Goal: Share content

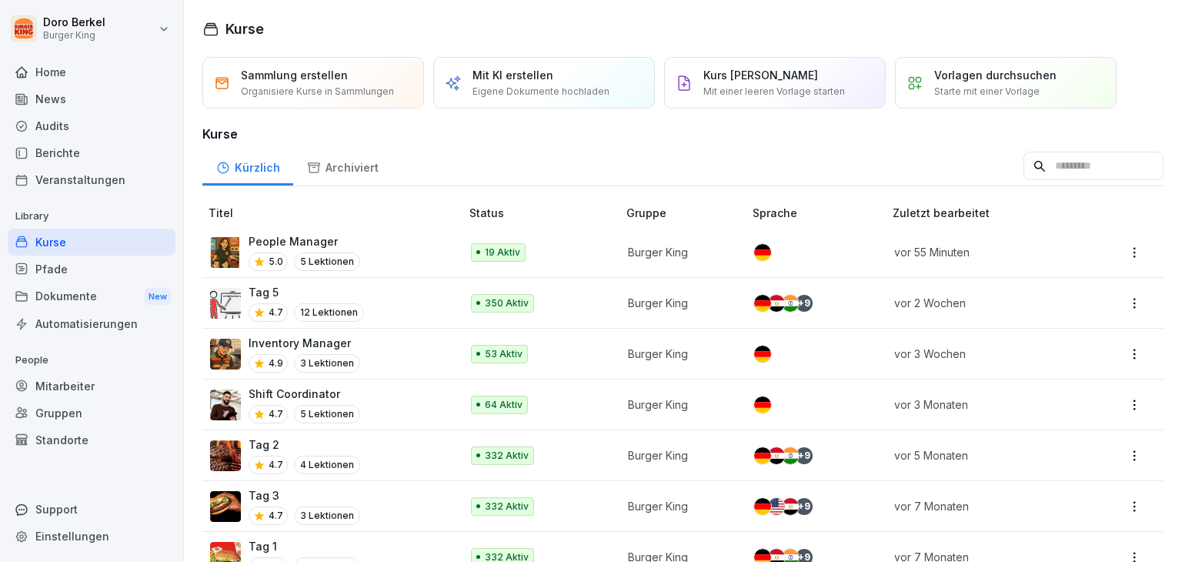
click at [74, 90] on div "News" at bounding box center [92, 98] width 168 height 27
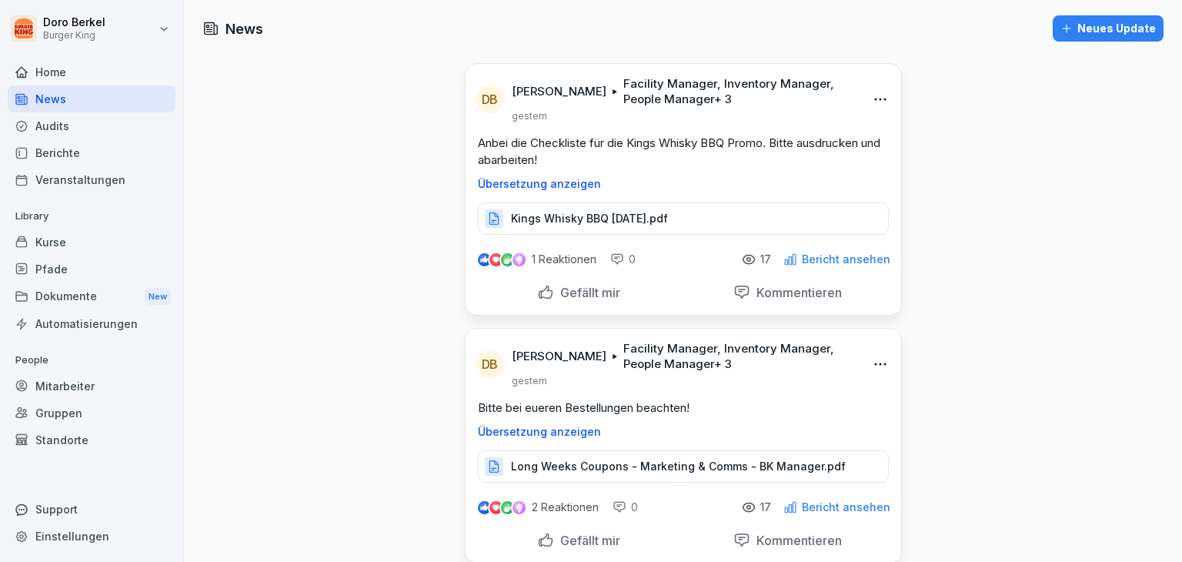
click at [1101, 28] on div "Neues Update" at bounding box center [1107, 28] width 95 height 17
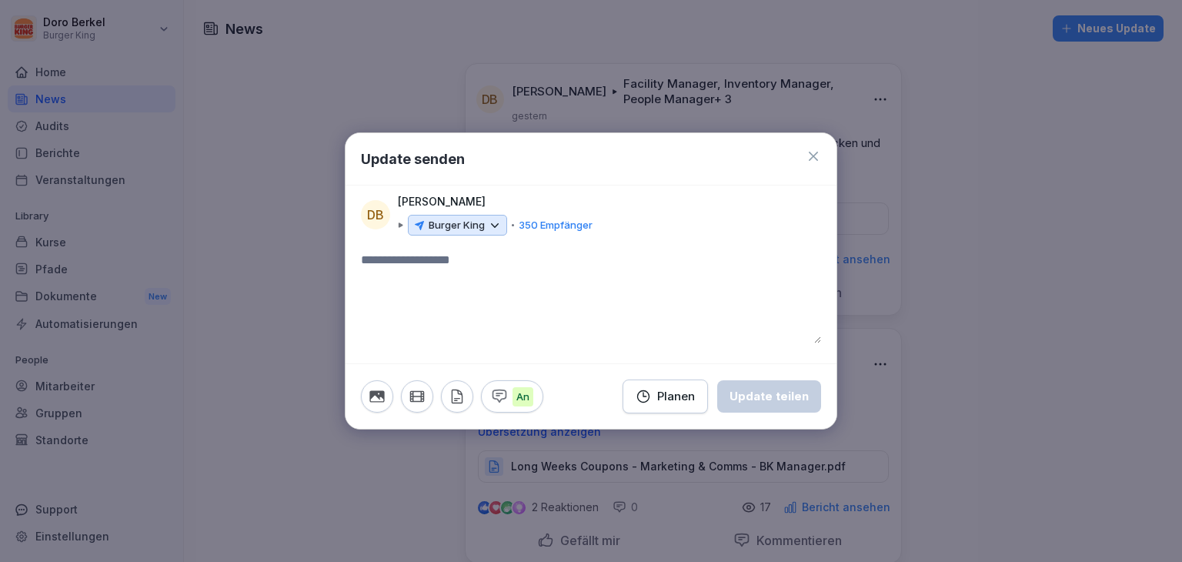
click at [465, 222] on p "Burger King" at bounding box center [457, 225] width 56 height 15
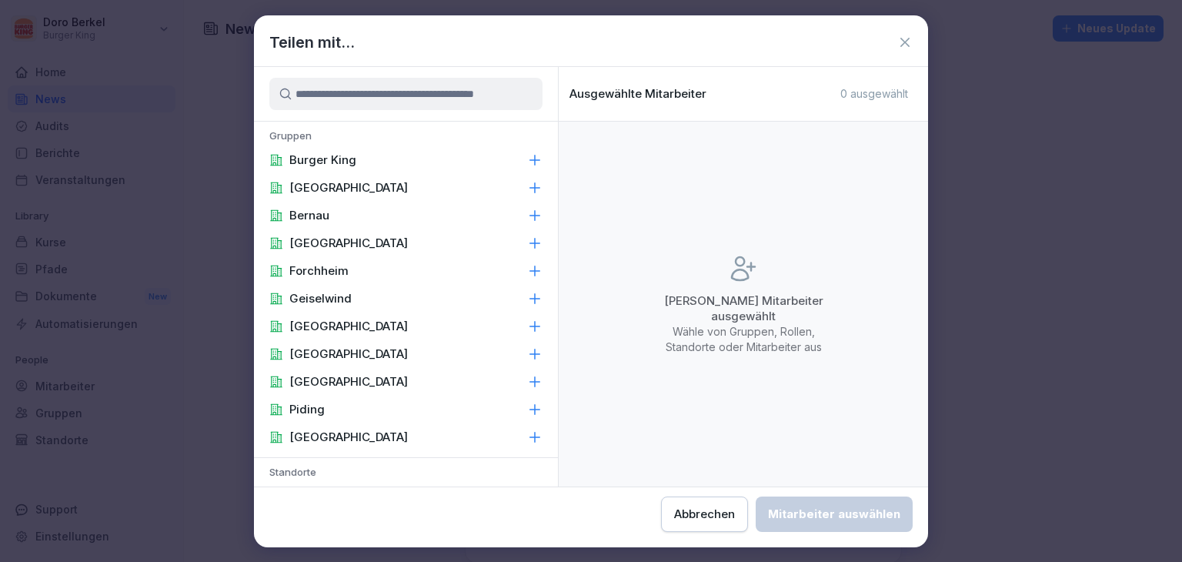
click at [334, 151] on div "Burger King" at bounding box center [406, 160] width 304 height 28
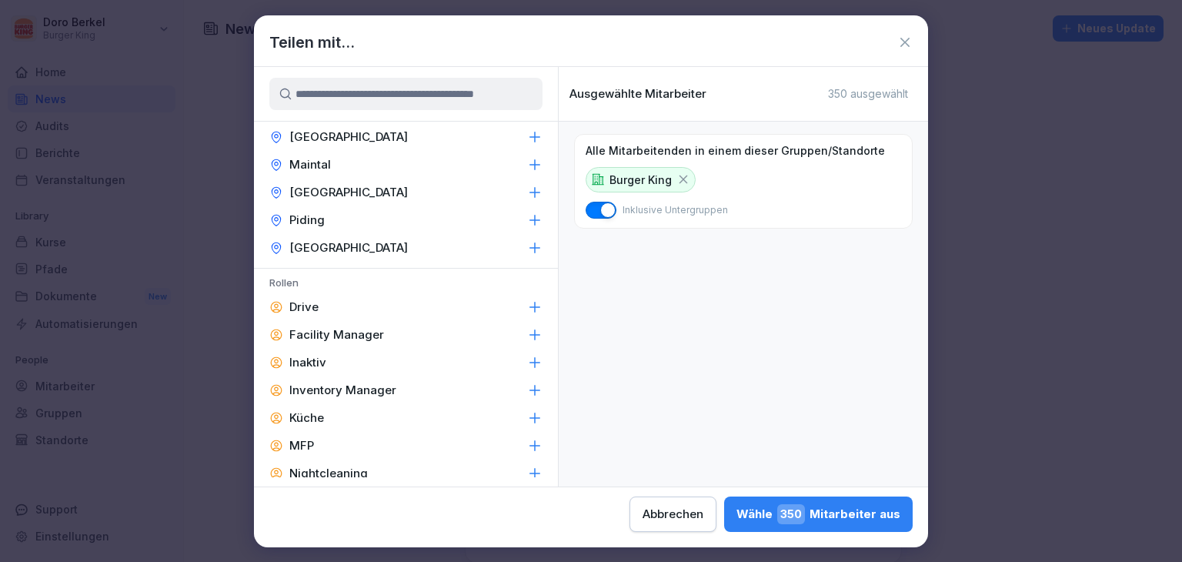
scroll to position [616, 0]
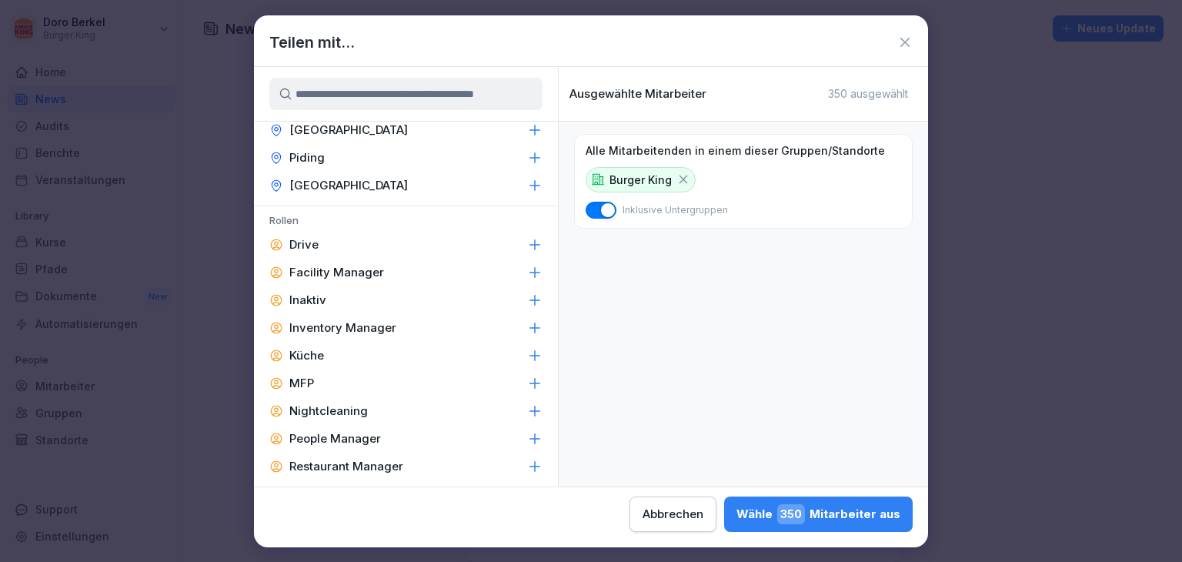
click at [339, 276] on p "Facility Manager" at bounding box center [336, 272] width 95 height 15
click at [363, 328] on p "Inventory Manager" at bounding box center [342, 327] width 107 height 15
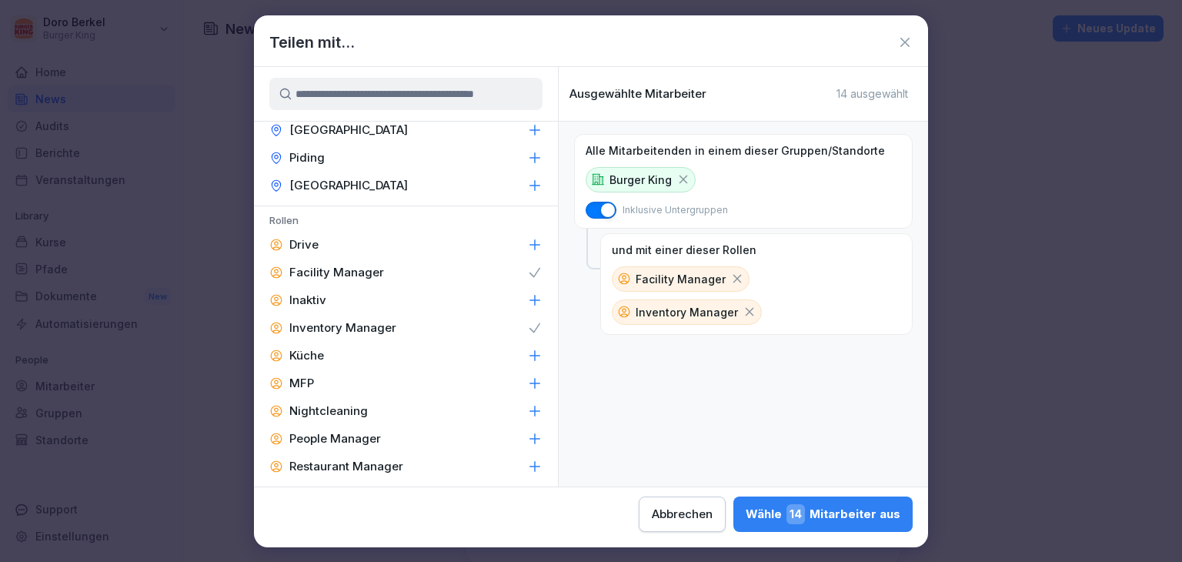
click at [361, 441] on p "People Manager" at bounding box center [335, 438] width 92 height 15
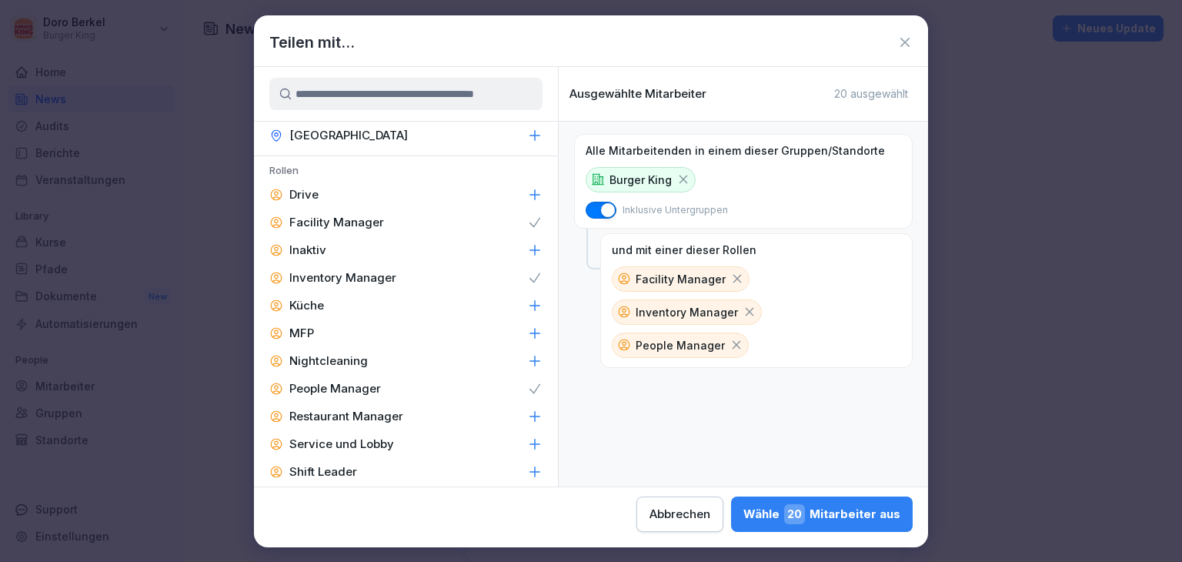
scroll to position [693, 0]
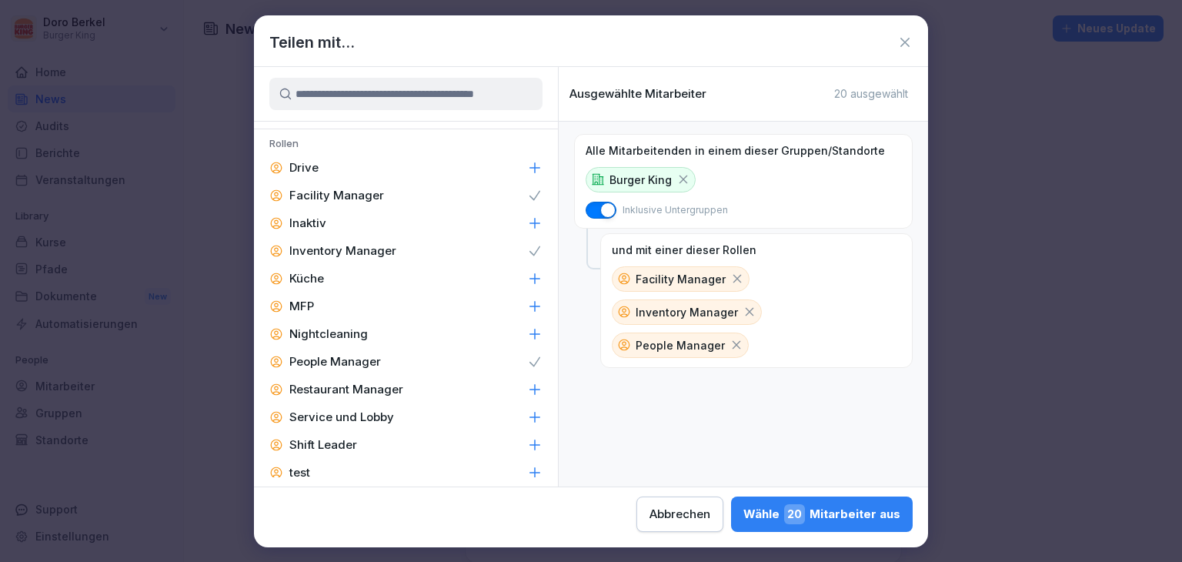
click at [397, 382] on p "Restaurant Manager" at bounding box center [346, 389] width 114 height 15
click at [342, 449] on p "Shift Leader" at bounding box center [323, 444] width 68 height 15
click at [830, 519] on div "[PERSON_NAME] 59 Mitarbeiter aus" at bounding box center [821, 514] width 157 height 20
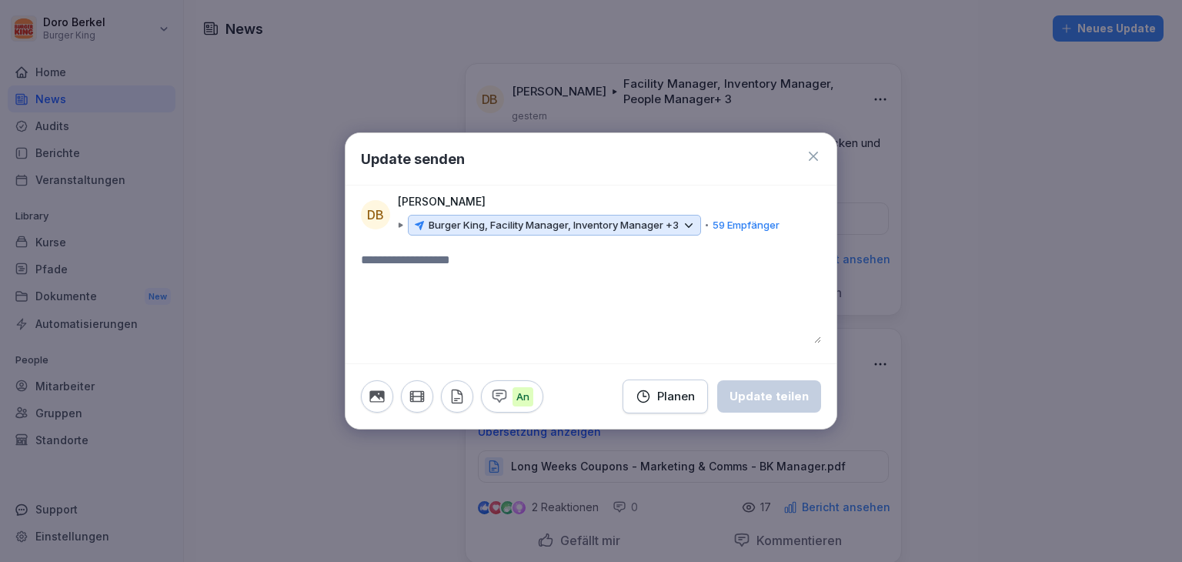
click at [458, 391] on icon "button" at bounding box center [457, 396] width 10 height 13
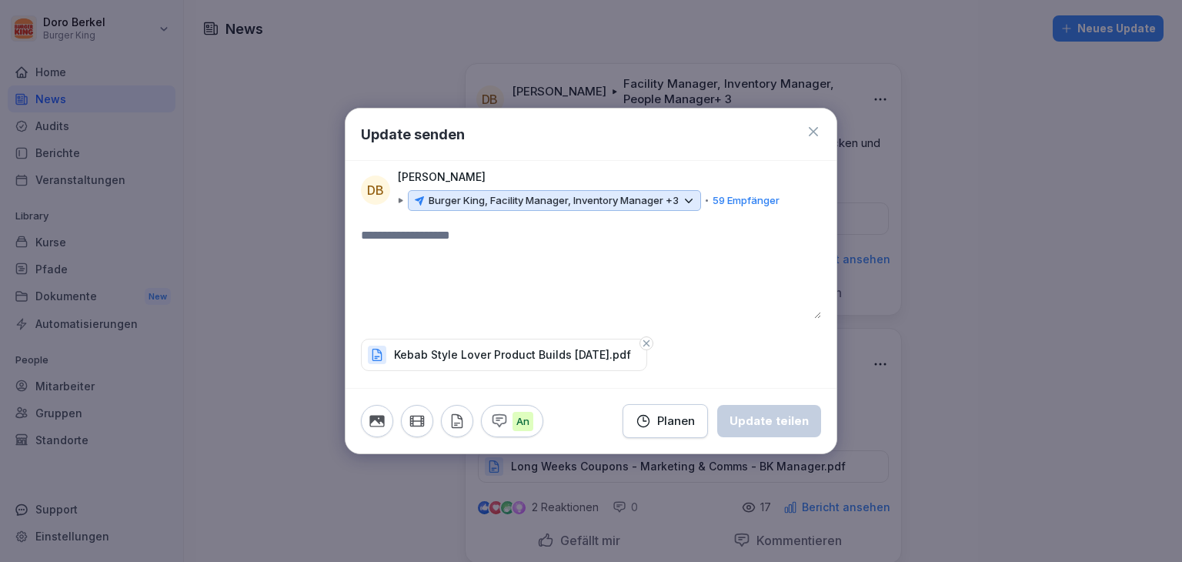
click at [454, 252] on textarea at bounding box center [591, 272] width 460 height 92
click at [792, 419] on div "Update teilen" at bounding box center [768, 420] width 79 height 17
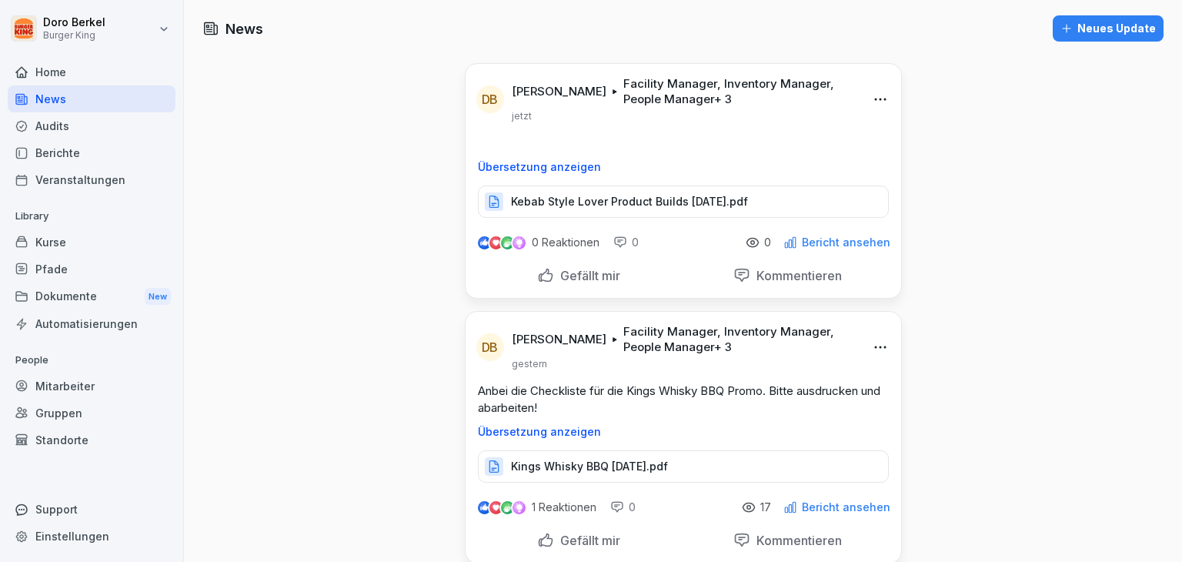
click at [1093, 35] on div "Neues Update" at bounding box center [1107, 28] width 95 height 17
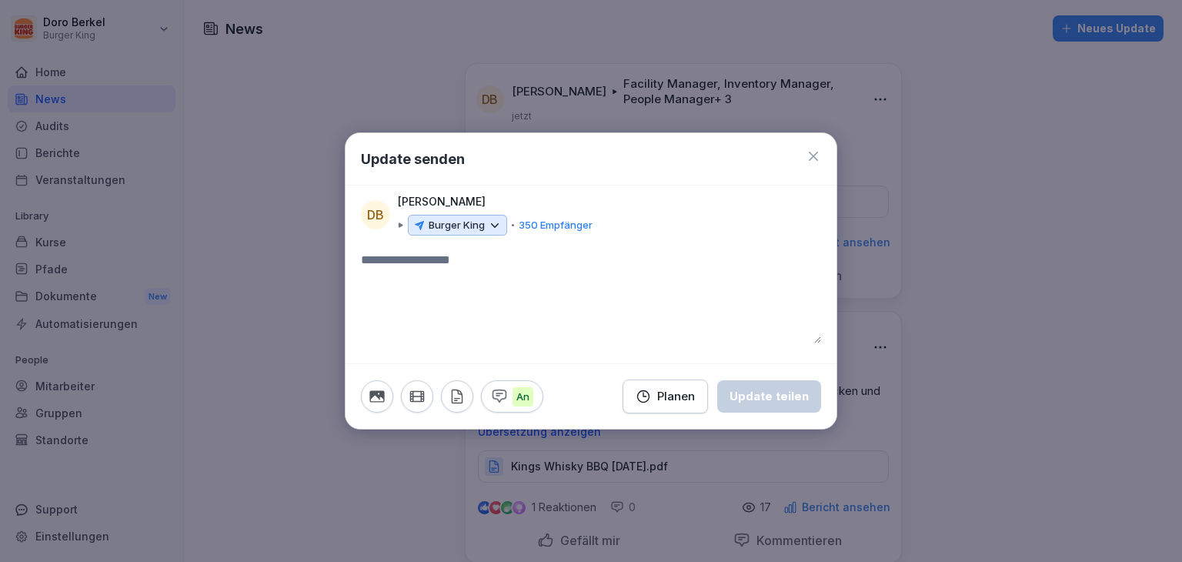
click at [468, 219] on p "Burger King" at bounding box center [457, 225] width 56 height 15
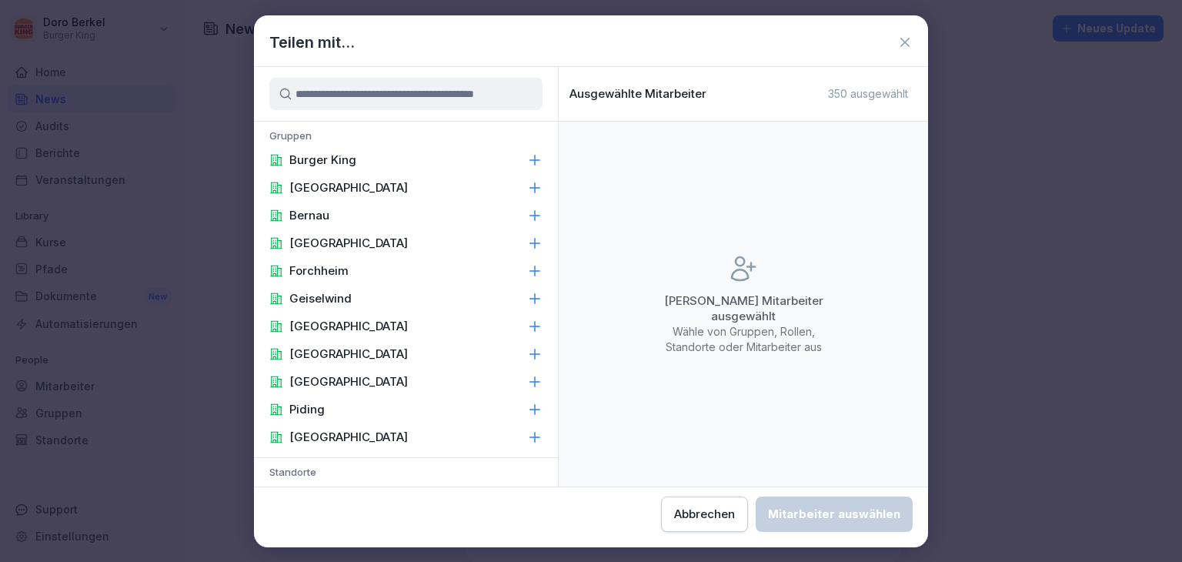
click at [352, 164] on p "Burger King" at bounding box center [322, 159] width 67 height 15
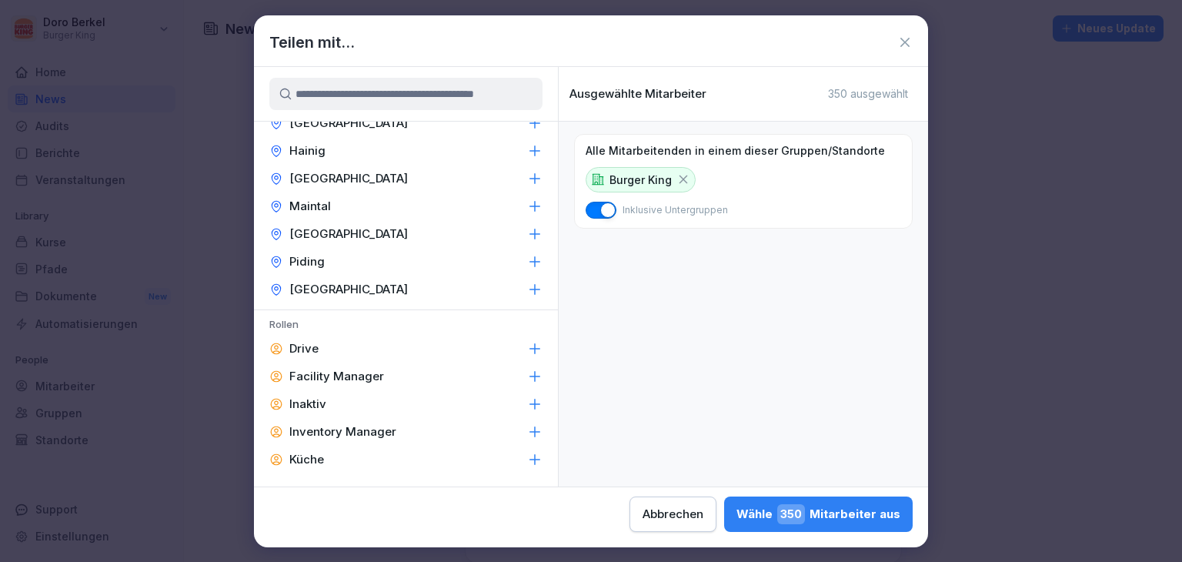
scroll to position [539, 0]
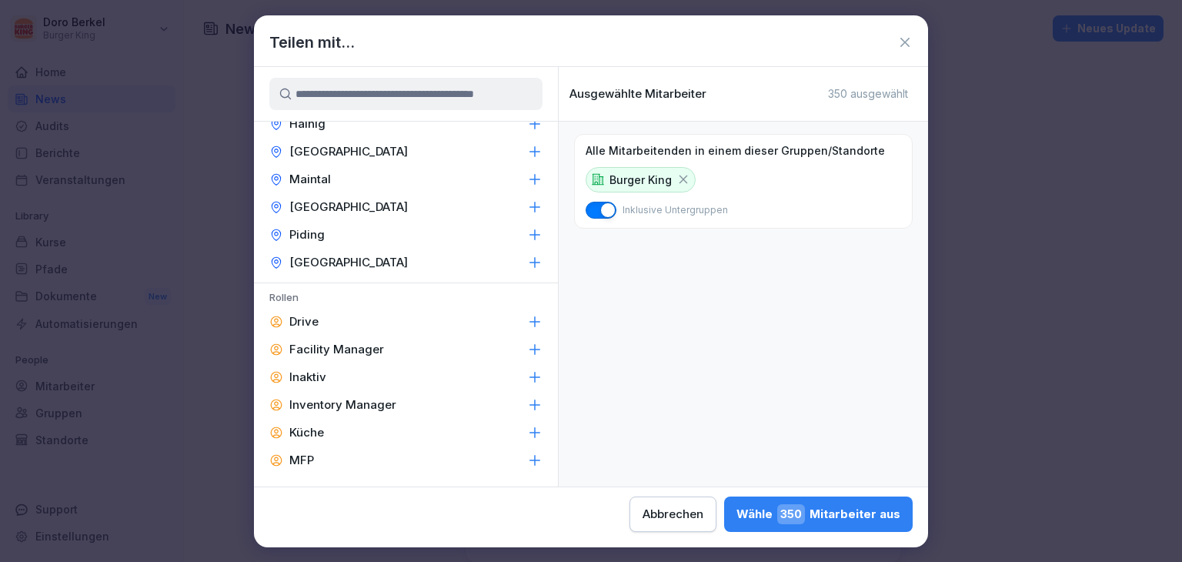
click at [340, 345] on p "Facility Manager" at bounding box center [336, 349] width 95 height 15
click at [342, 399] on p "Inventory Manager" at bounding box center [342, 404] width 107 height 15
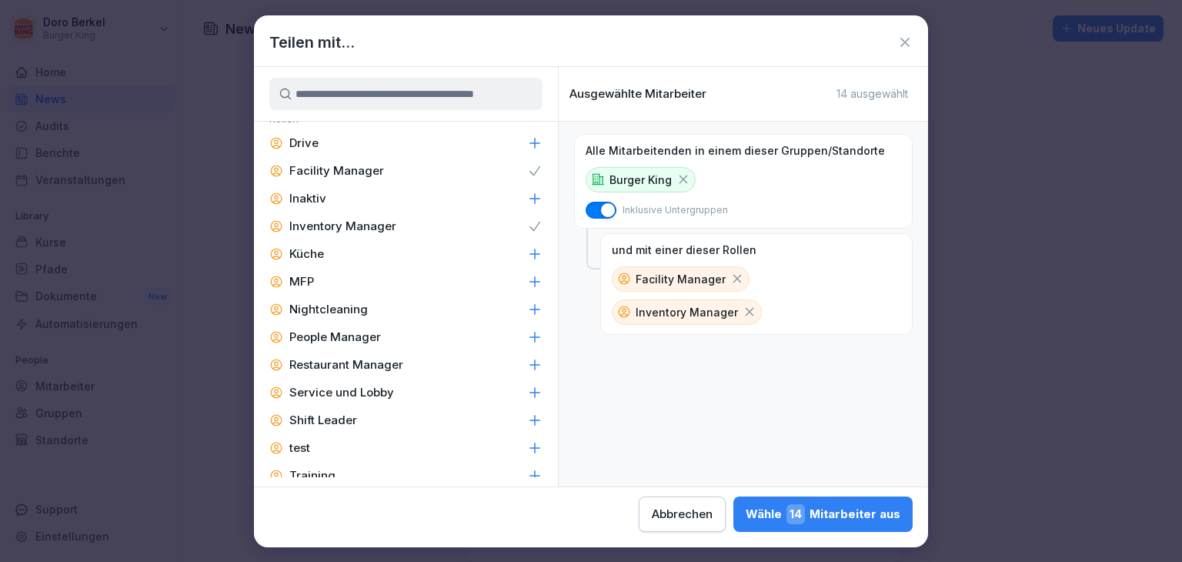
scroll to position [735, 0]
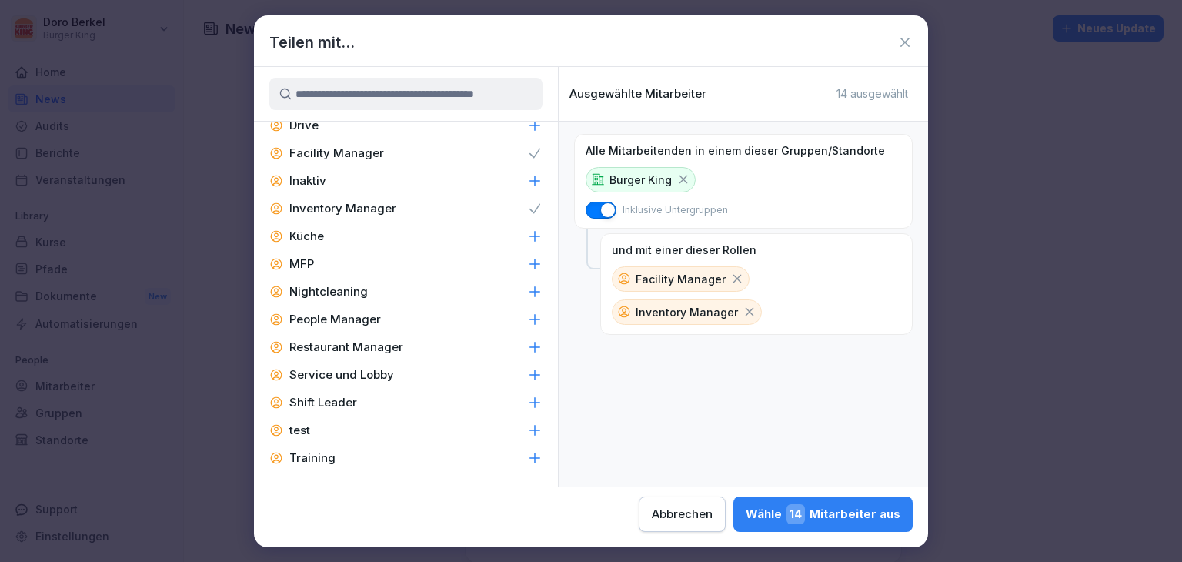
click at [346, 320] on p "People Manager" at bounding box center [335, 319] width 92 height 15
click at [352, 376] on p "Service und Lobby" at bounding box center [341, 374] width 105 height 15
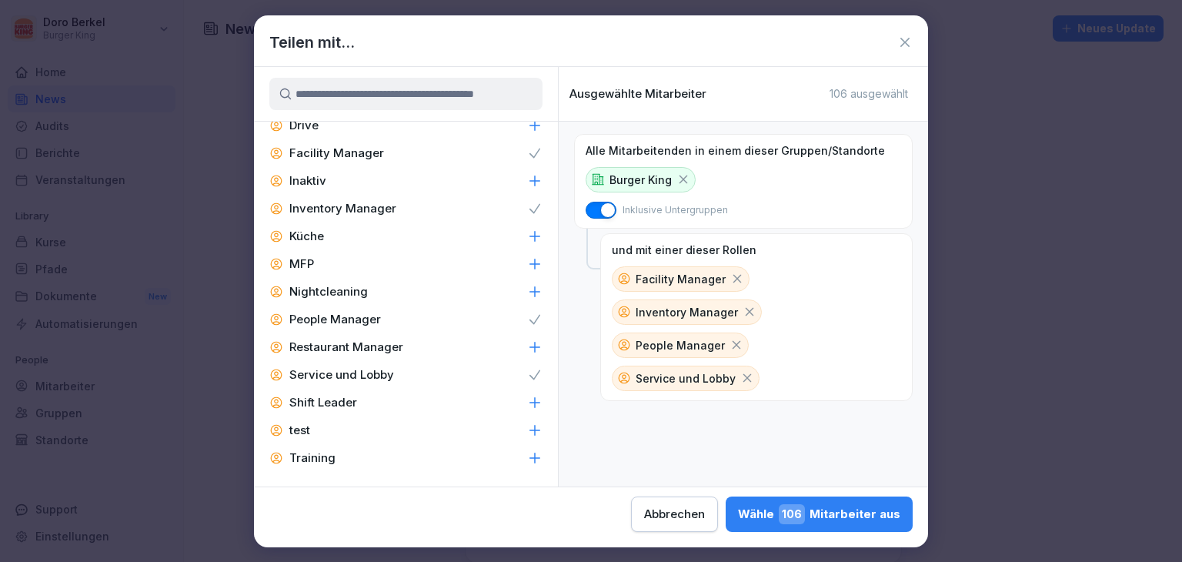
click at [411, 378] on div "Service und Lobby" at bounding box center [406, 375] width 304 height 28
click at [389, 349] on p "Restaurant Manager" at bounding box center [346, 346] width 114 height 15
click at [360, 401] on div "Shift Leader" at bounding box center [406, 403] width 304 height 28
click at [820, 520] on div "[PERSON_NAME] 59 Mitarbeiter aus" at bounding box center [821, 514] width 157 height 20
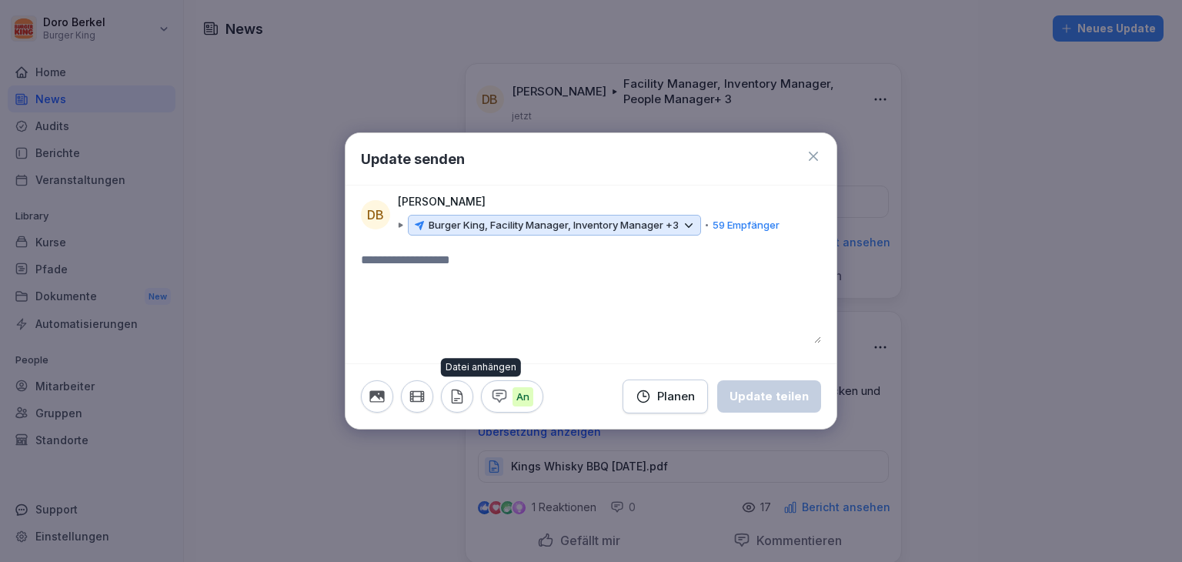
click at [449, 398] on icon "button" at bounding box center [457, 396] width 17 height 17
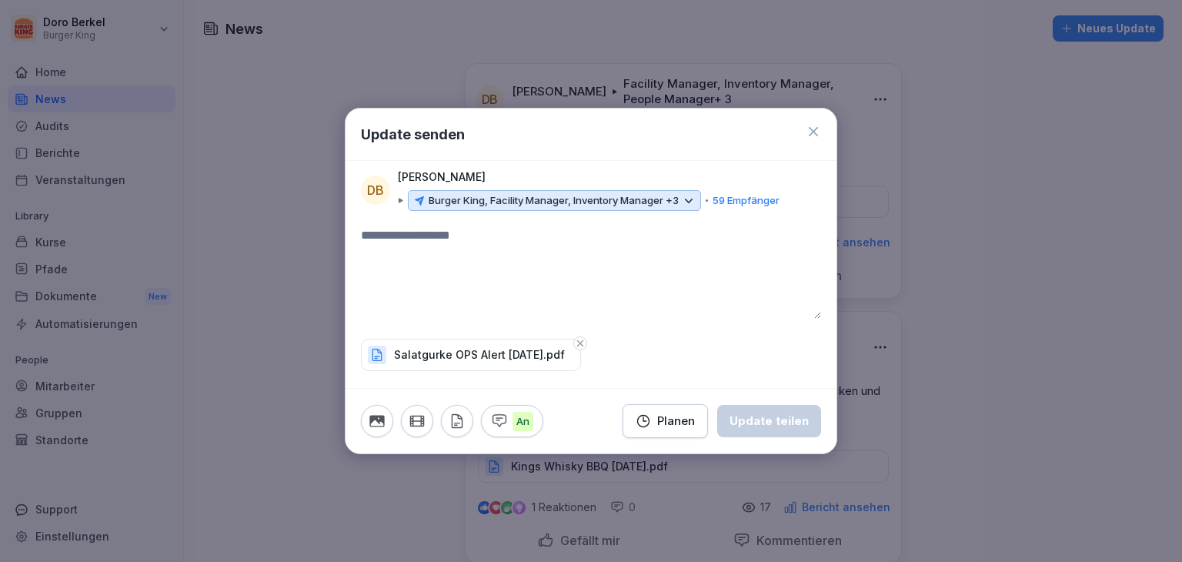
click at [489, 260] on textarea at bounding box center [591, 272] width 460 height 92
click at [775, 442] on div "An Planen Update teilen" at bounding box center [590, 420] width 491 height 65
click at [779, 428] on div "Update teilen" at bounding box center [768, 420] width 79 height 17
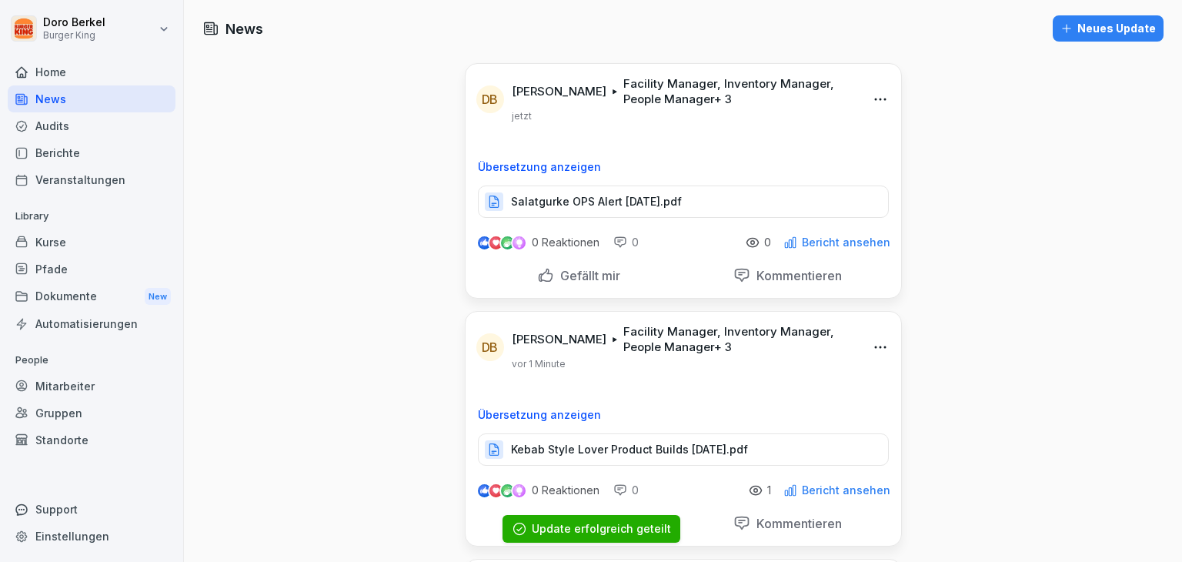
click at [1123, 32] on div "Neues Update" at bounding box center [1107, 28] width 95 height 17
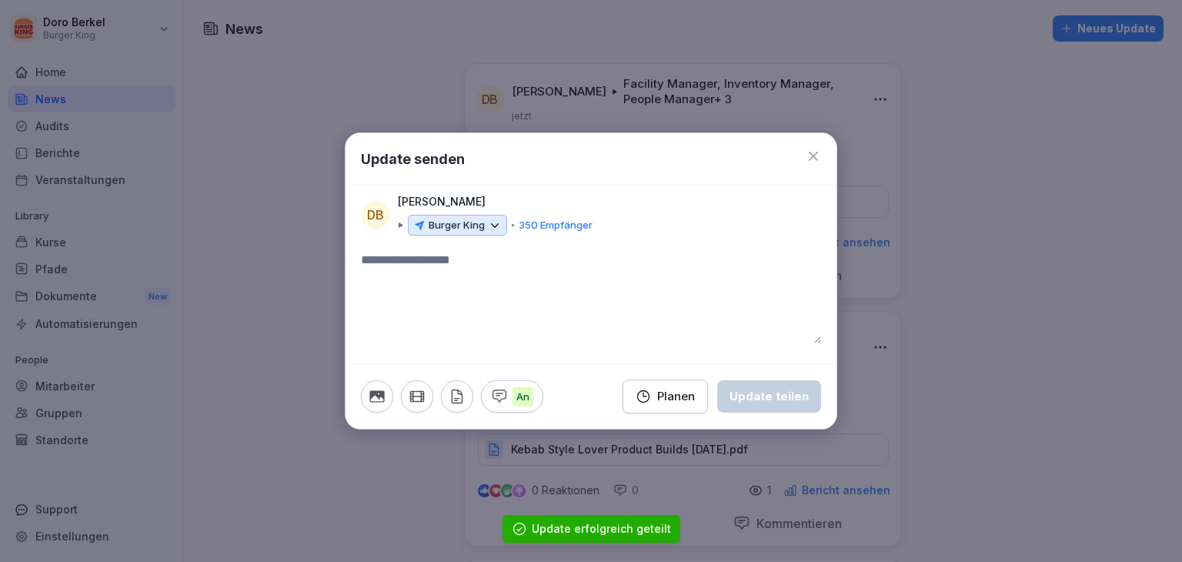
click at [480, 230] on p "Burger King" at bounding box center [457, 225] width 56 height 15
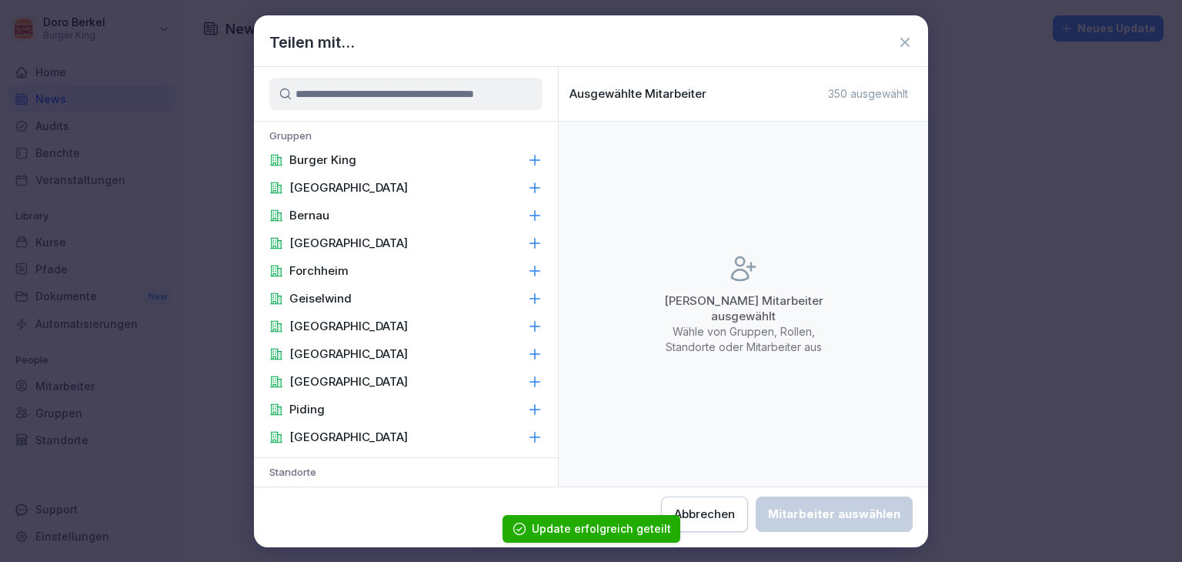
click at [308, 166] on p "Burger King" at bounding box center [322, 159] width 67 height 15
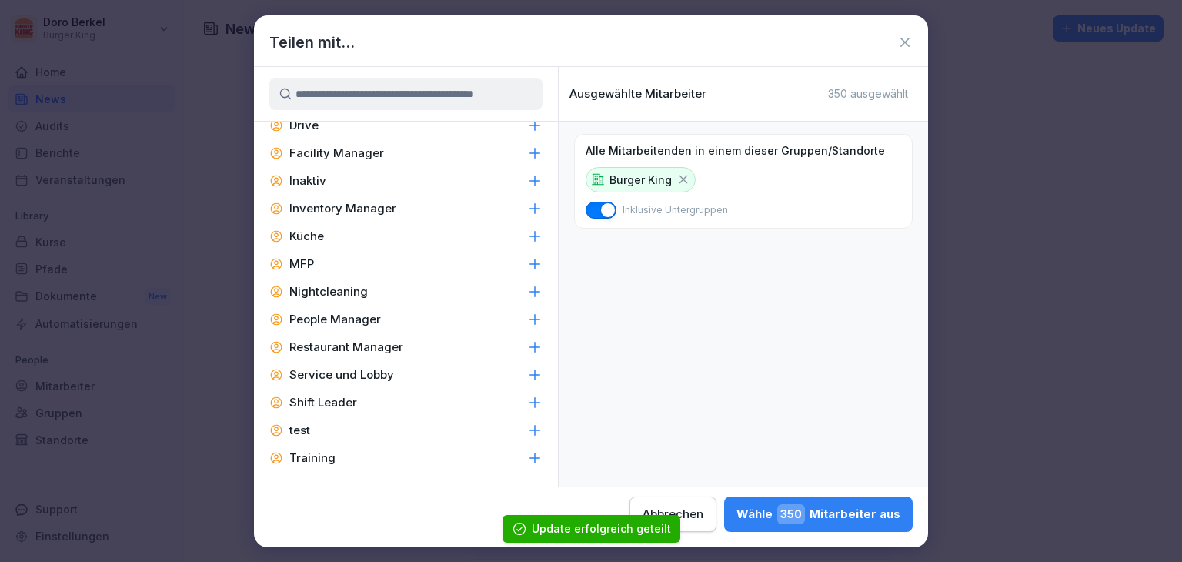
click at [361, 153] on p "Facility Manager" at bounding box center [336, 152] width 95 height 15
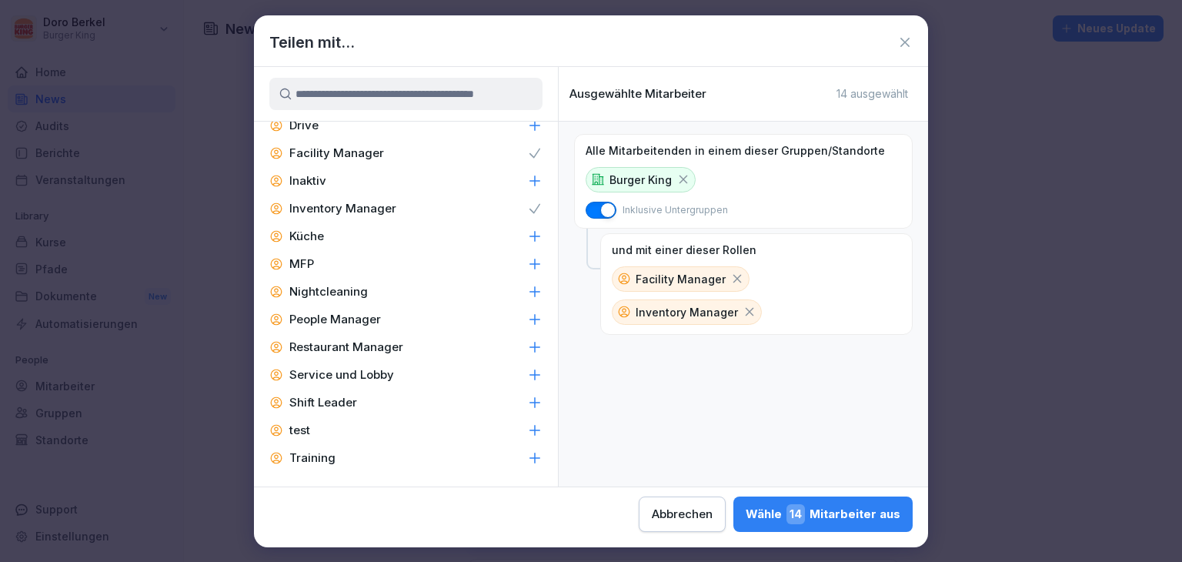
click at [364, 319] on p "People Manager" at bounding box center [335, 319] width 92 height 15
click at [388, 355] on div "Restaurant Manager" at bounding box center [406, 347] width 304 height 28
click at [379, 409] on div "Shift Leader" at bounding box center [406, 403] width 304 height 28
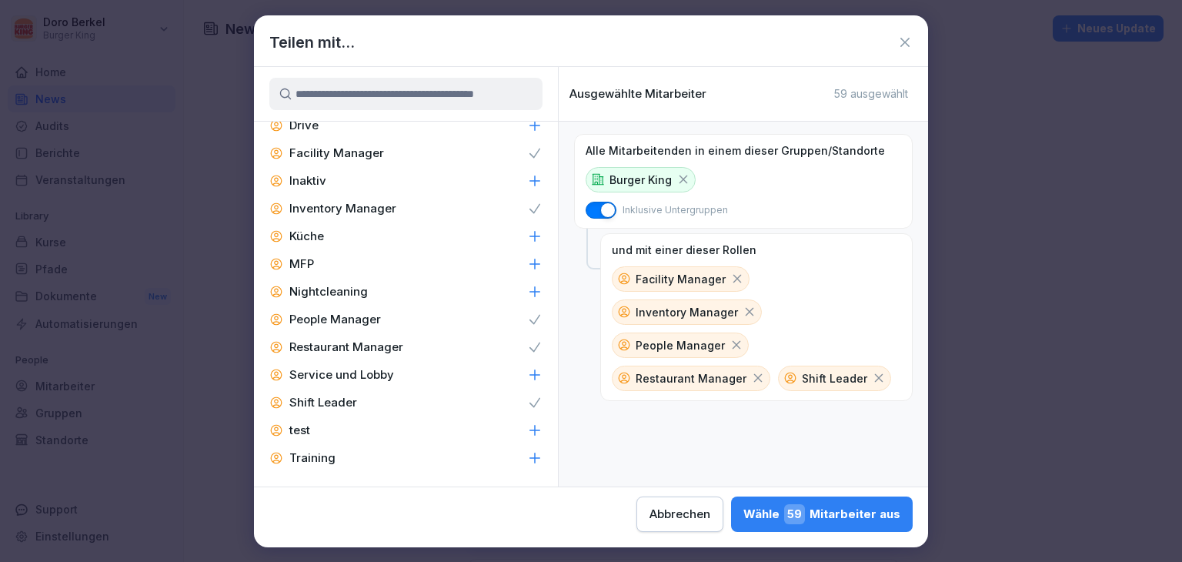
click at [805, 512] on span "59" at bounding box center [794, 514] width 21 height 20
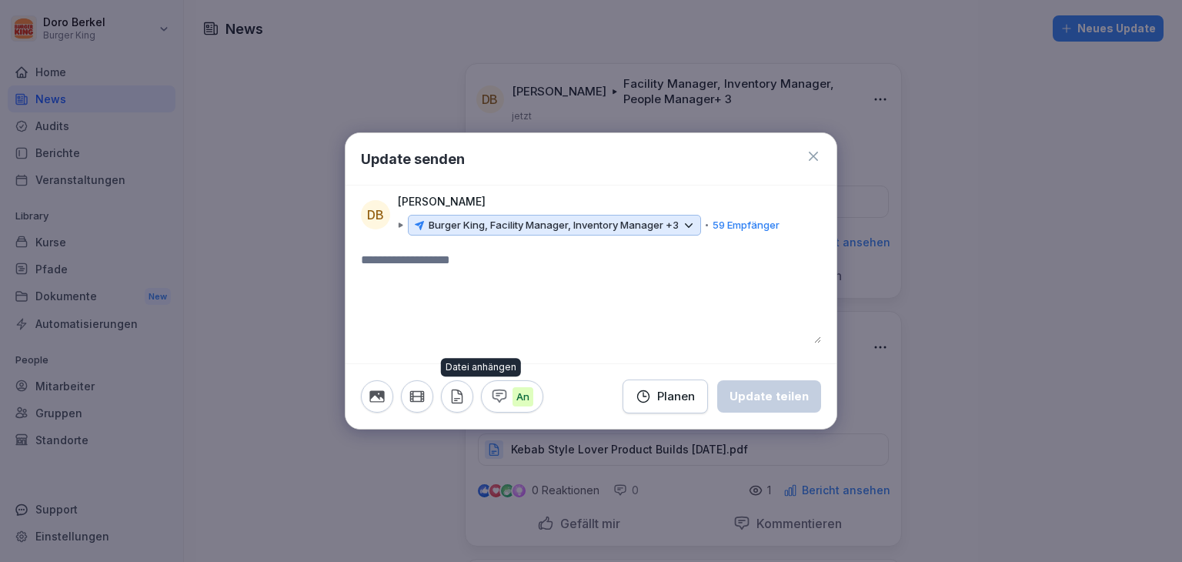
click at [453, 395] on icon "button" at bounding box center [457, 396] width 17 height 17
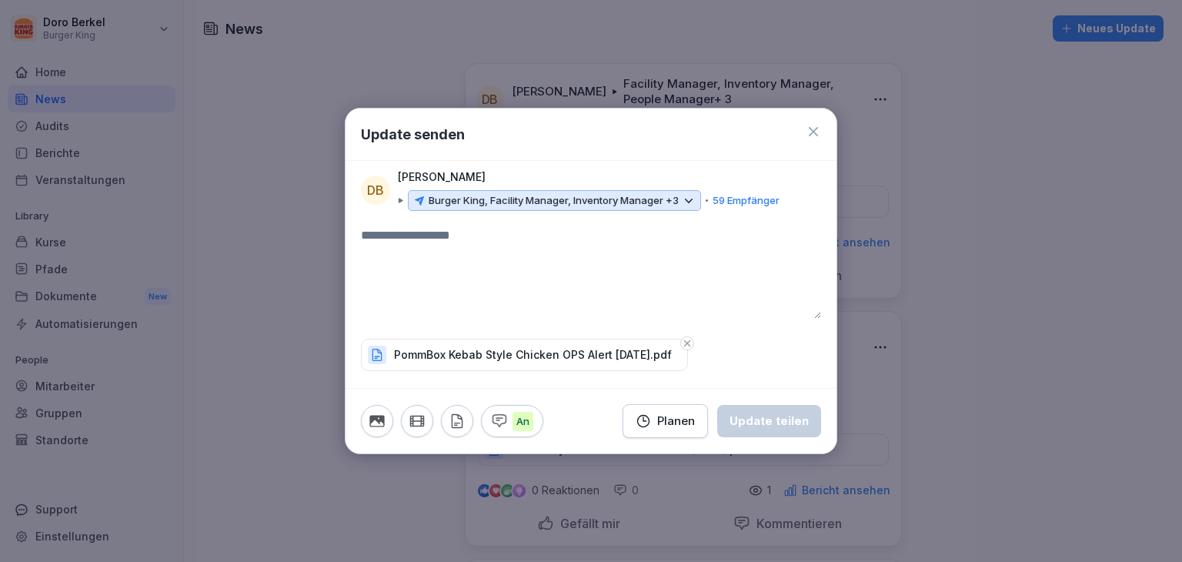
click at [464, 241] on textarea at bounding box center [591, 272] width 460 height 92
click at [768, 436] on button "Update teilen" at bounding box center [769, 421] width 104 height 32
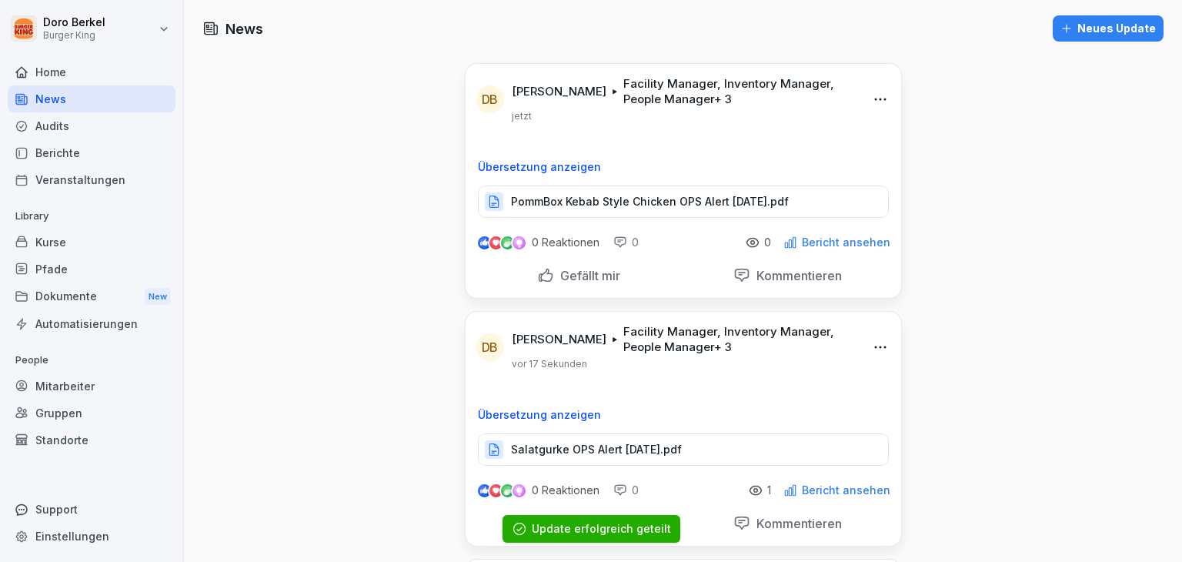
click at [1104, 28] on div "Neues Update" at bounding box center [1107, 28] width 95 height 17
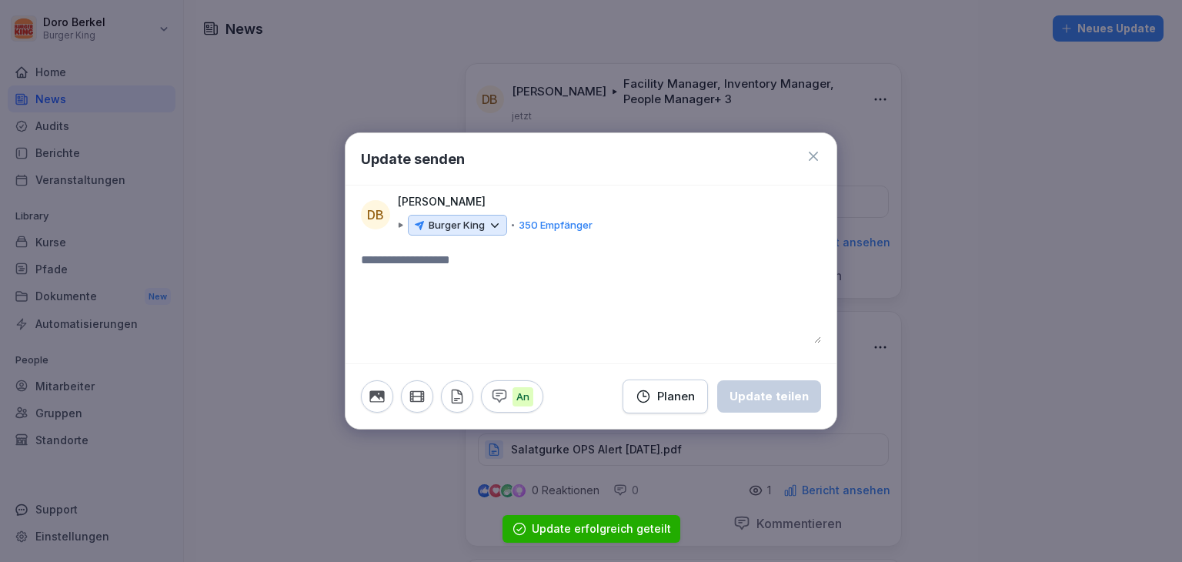
click at [423, 219] on icon at bounding box center [419, 225] width 12 height 12
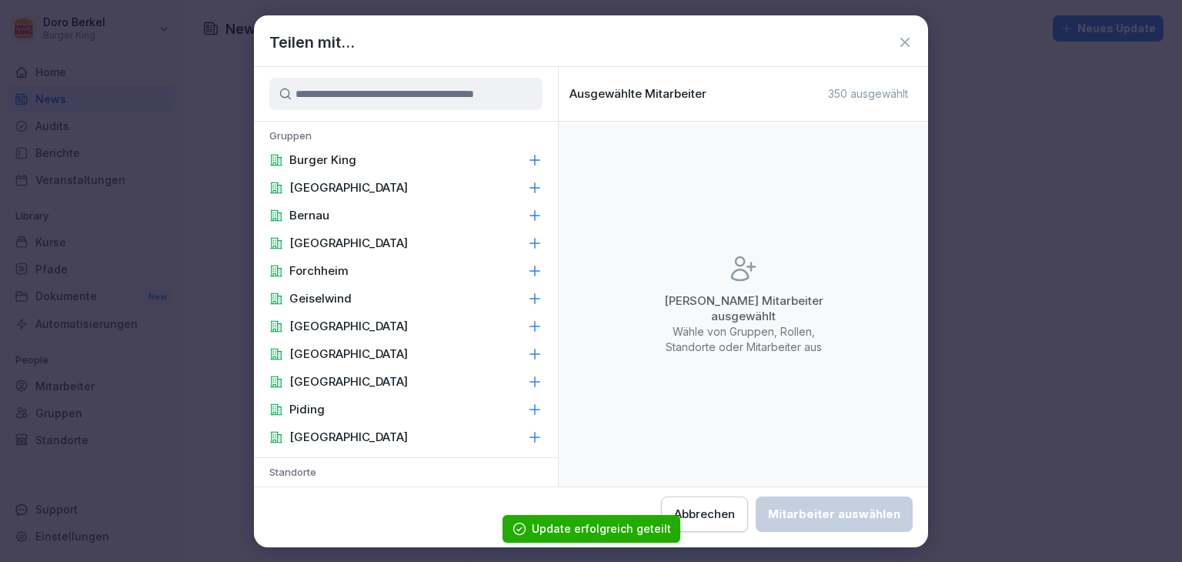
click at [368, 159] on div "Burger King" at bounding box center [406, 160] width 304 height 28
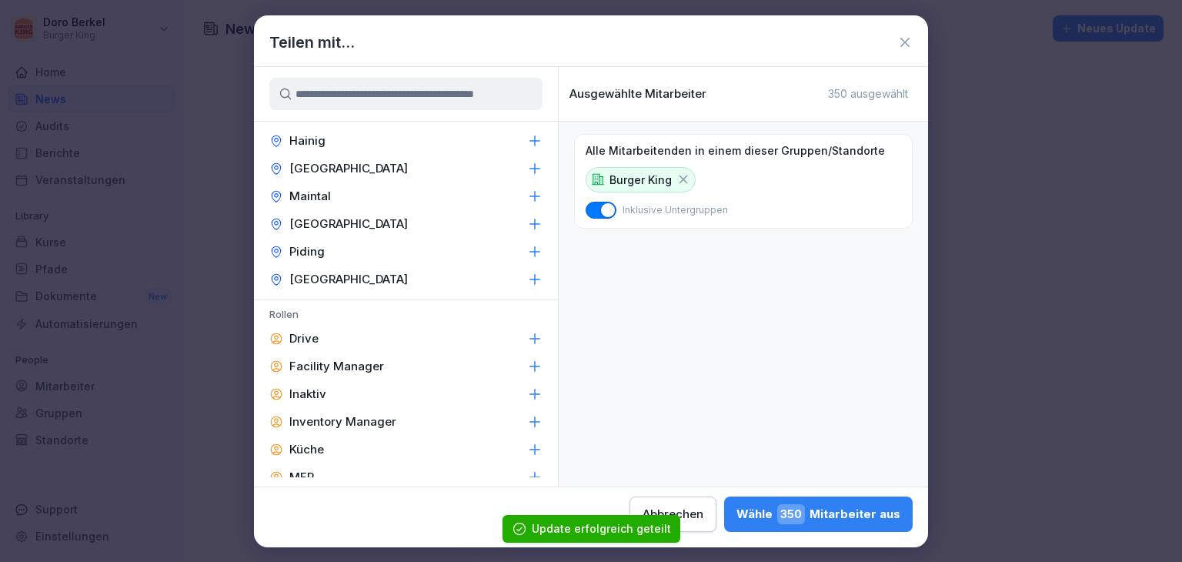
scroll to position [539, 0]
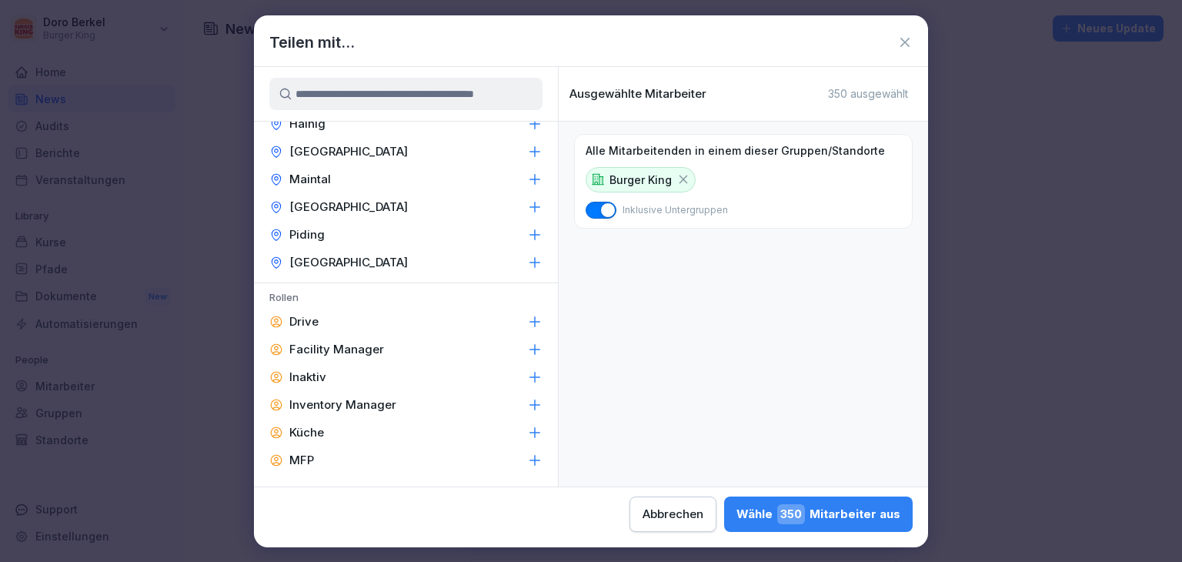
click at [343, 344] on p "Facility Manager" at bounding box center [336, 349] width 95 height 15
click at [375, 397] on p "Inventory Manager" at bounding box center [342, 404] width 107 height 15
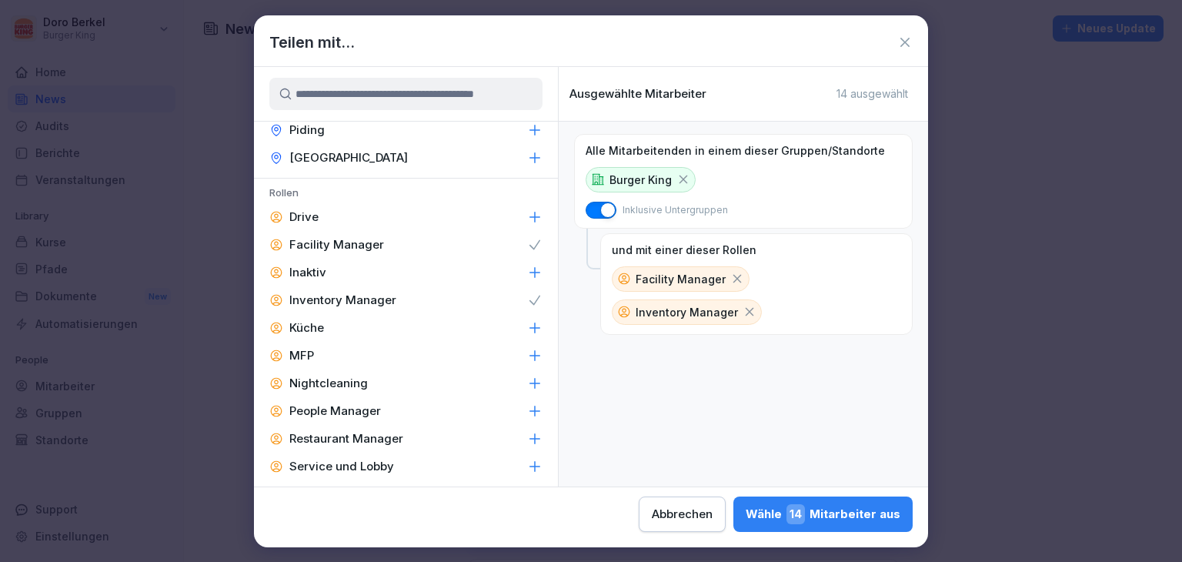
scroll to position [693, 0]
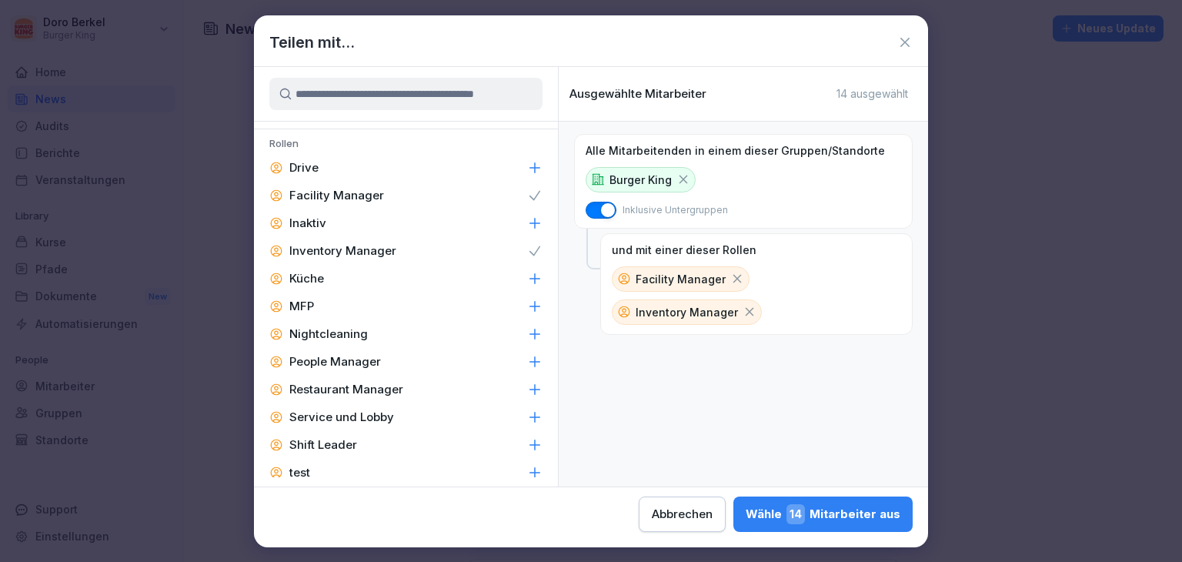
click at [362, 355] on p "People Manager" at bounding box center [335, 361] width 92 height 15
click at [378, 390] on p "Restaurant Manager" at bounding box center [346, 389] width 114 height 15
click at [348, 443] on p "Shift Leader" at bounding box center [323, 444] width 68 height 15
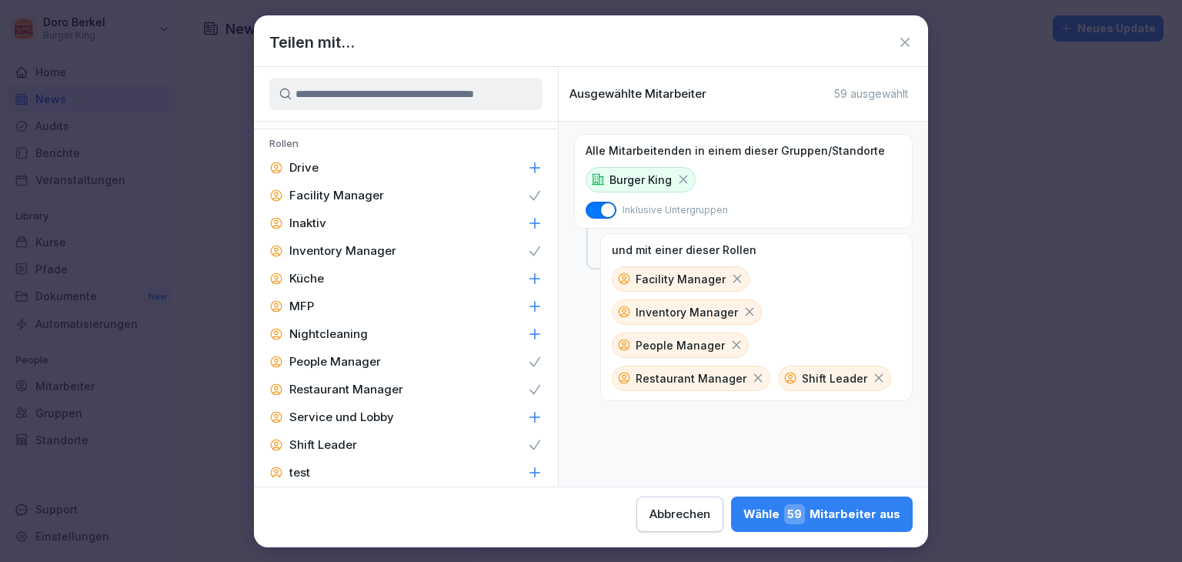
click at [794, 521] on span "59" at bounding box center [794, 514] width 21 height 20
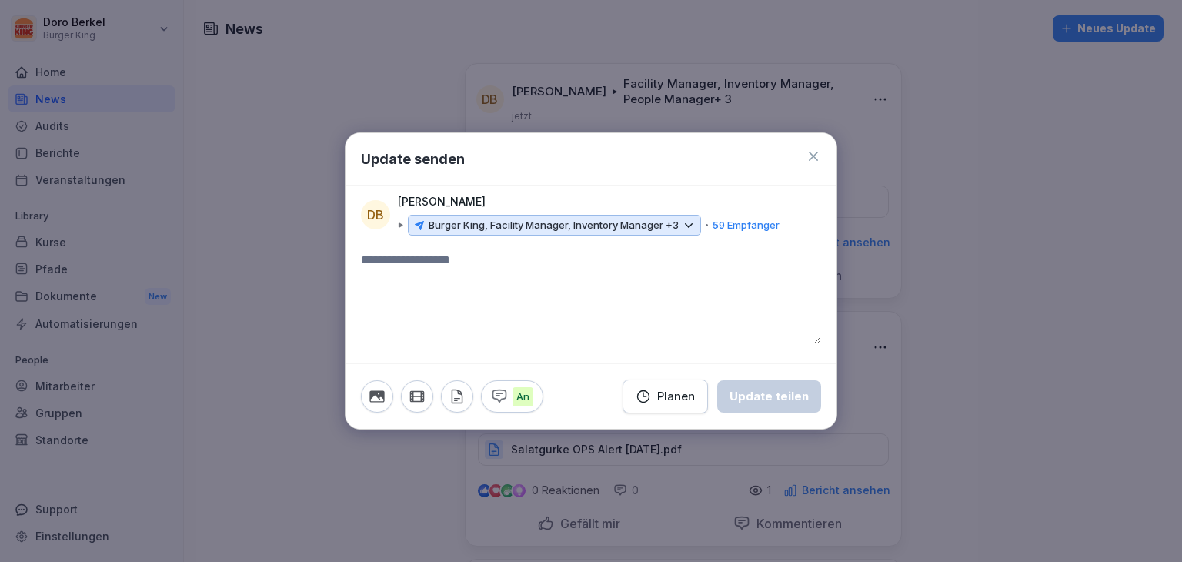
click at [459, 400] on icon "button" at bounding box center [457, 396] width 17 height 17
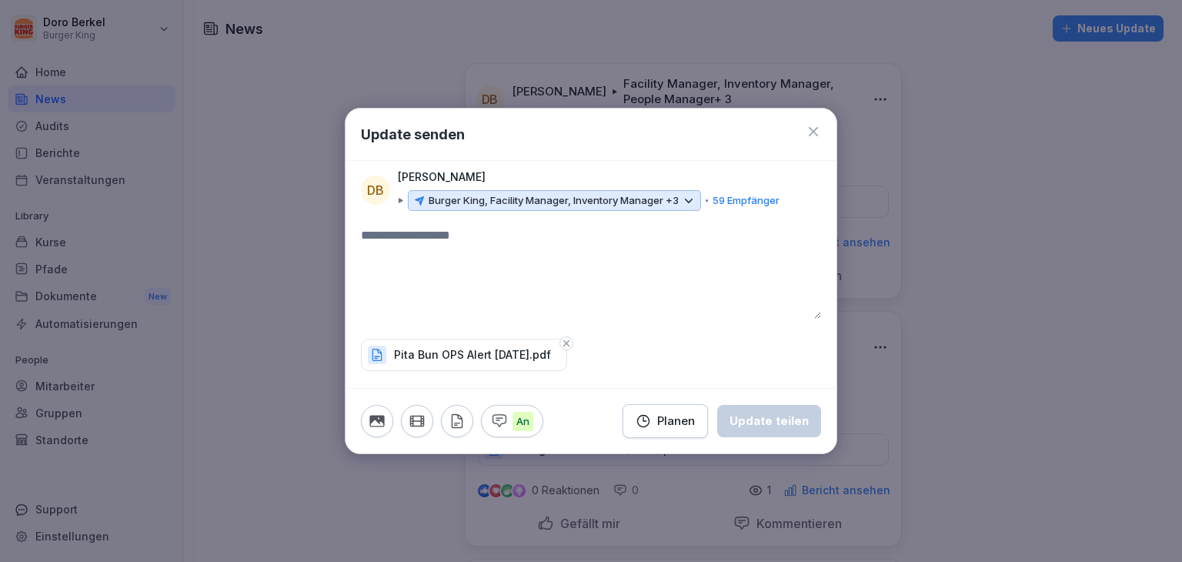
click at [559, 278] on textarea at bounding box center [591, 272] width 460 height 92
click at [792, 429] on button "Update teilen" at bounding box center [769, 421] width 104 height 32
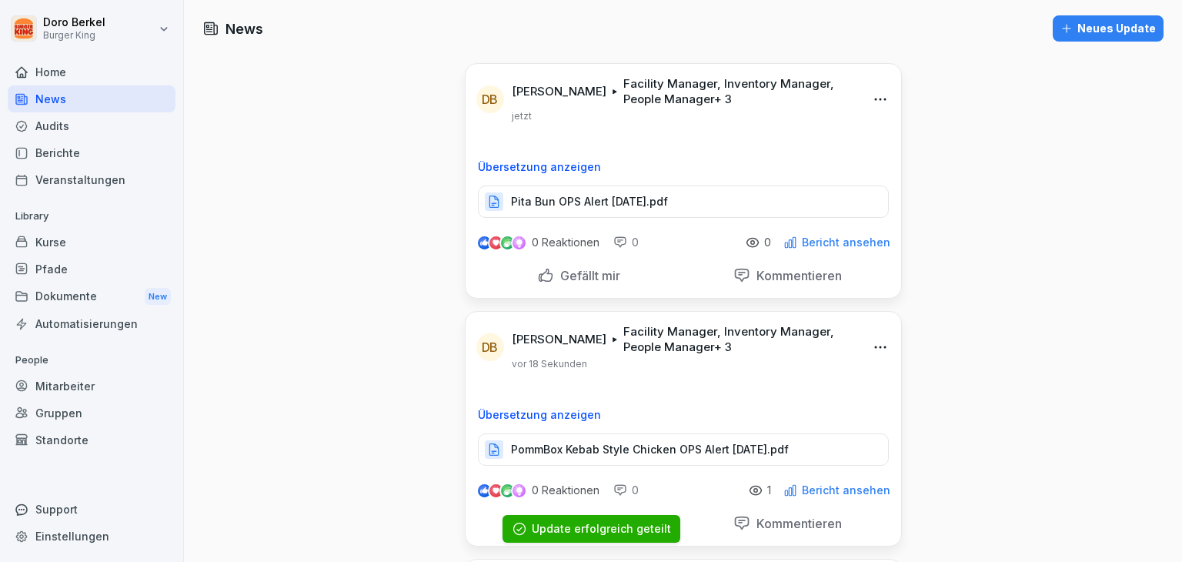
click at [1097, 29] on div "Neues Update" at bounding box center [1107, 28] width 95 height 17
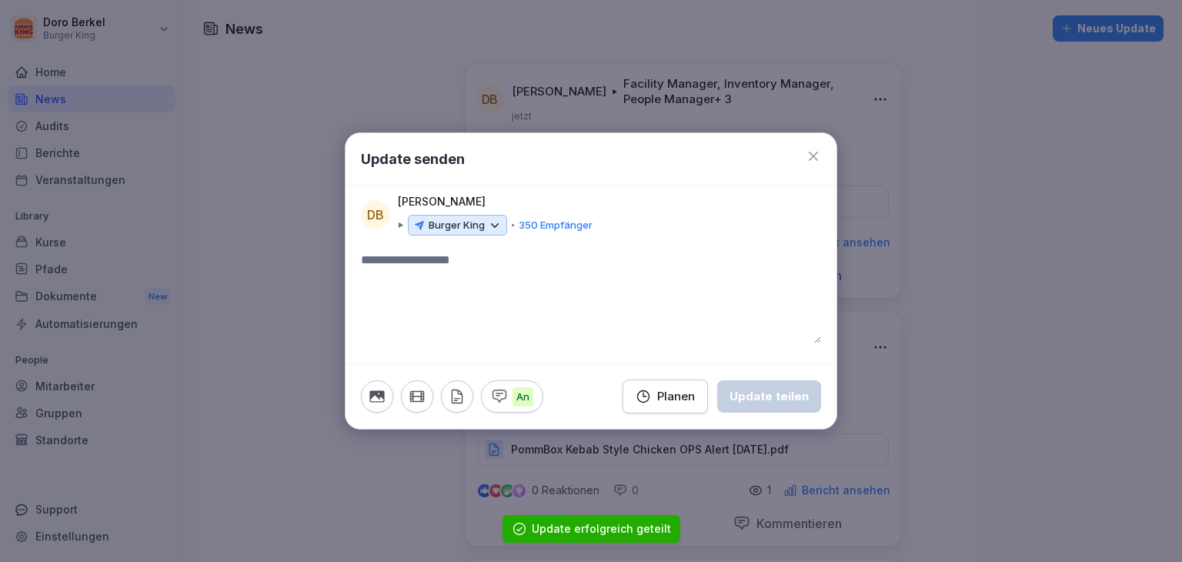
click at [474, 223] on p "Burger King" at bounding box center [457, 225] width 56 height 15
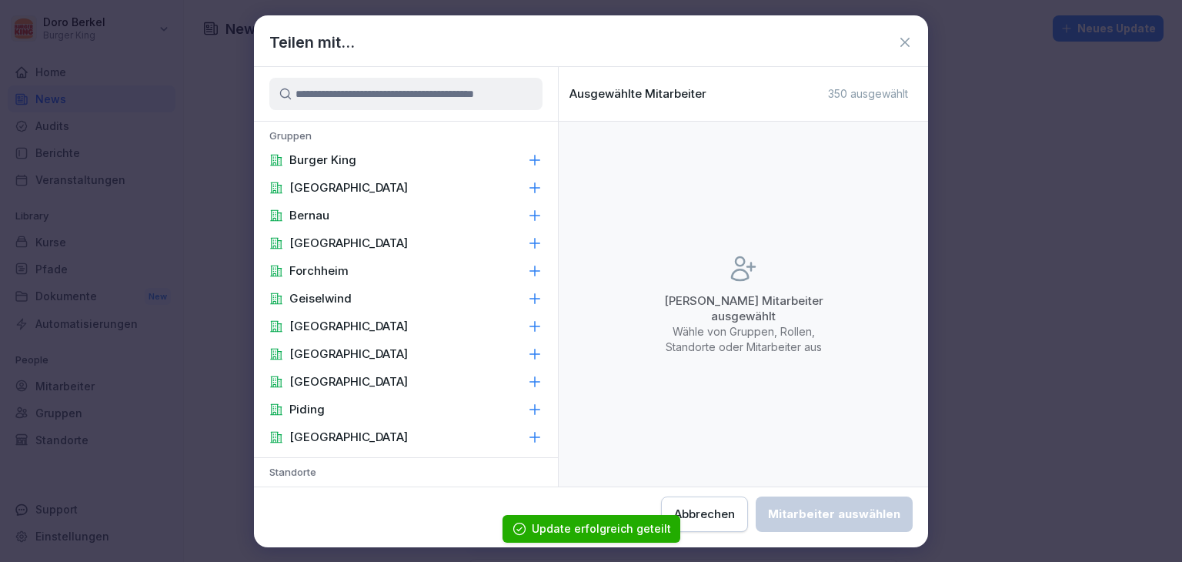
click at [345, 162] on p "Burger King" at bounding box center [322, 159] width 67 height 15
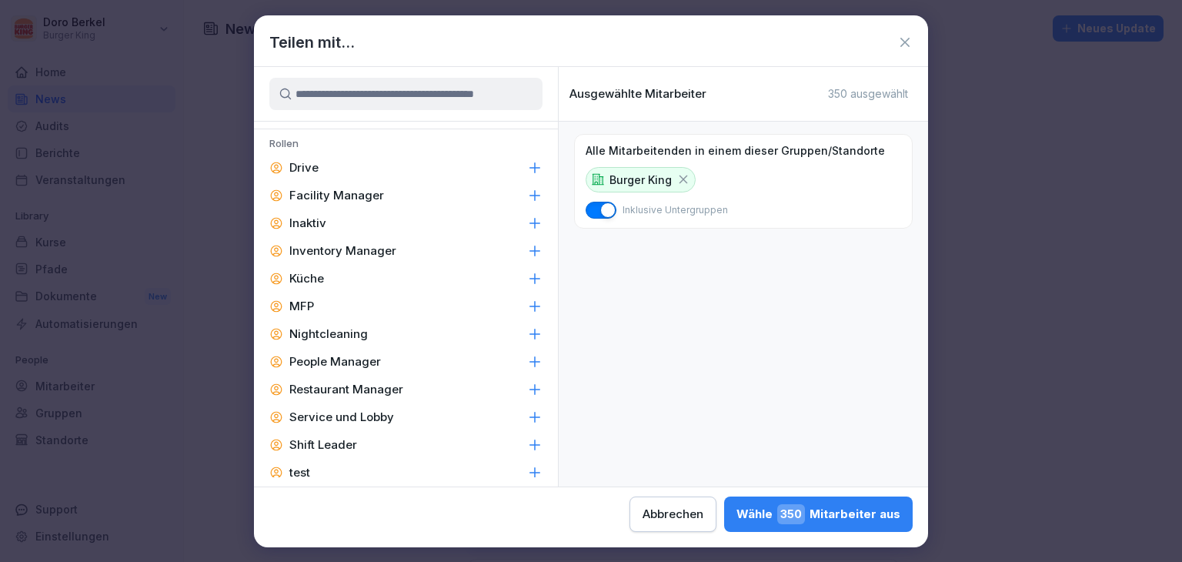
click at [347, 189] on p "Facility Manager" at bounding box center [336, 195] width 95 height 15
click at [369, 256] on p "Inventory Manager" at bounding box center [342, 250] width 107 height 15
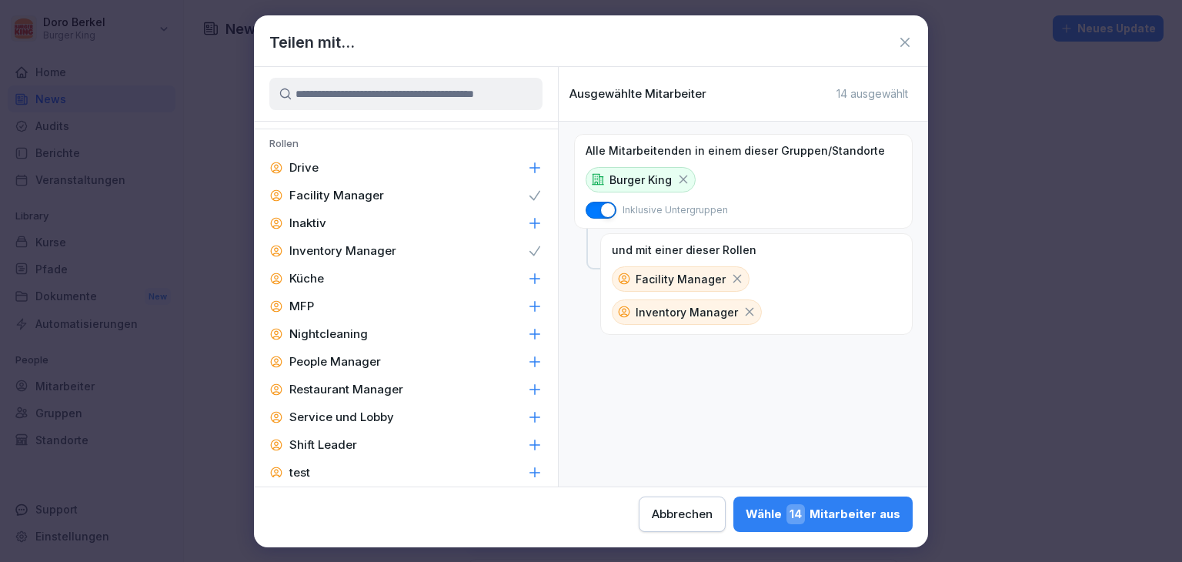
click at [376, 365] on p "People Manager" at bounding box center [335, 361] width 92 height 15
click at [385, 392] on p "Restaurant Manager" at bounding box center [346, 389] width 114 height 15
click at [356, 442] on div "Shift Leader" at bounding box center [406, 445] width 304 height 28
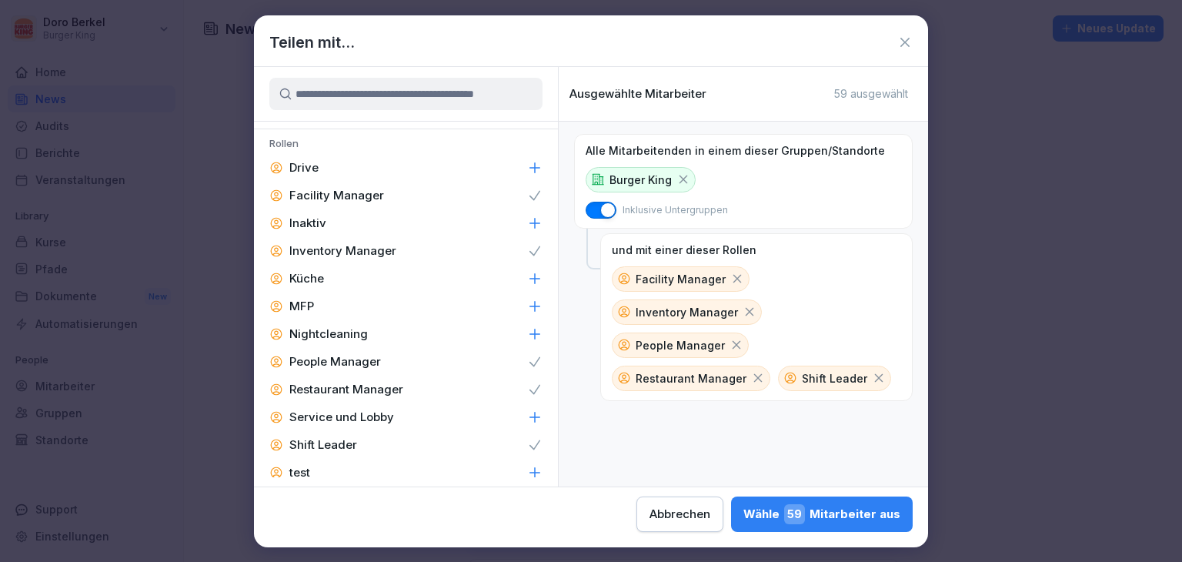
click at [826, 519] on div "[PERSON_NAME] 59 Mitarbeiter aus" at bounding box center [821, 514] width 157 height 20
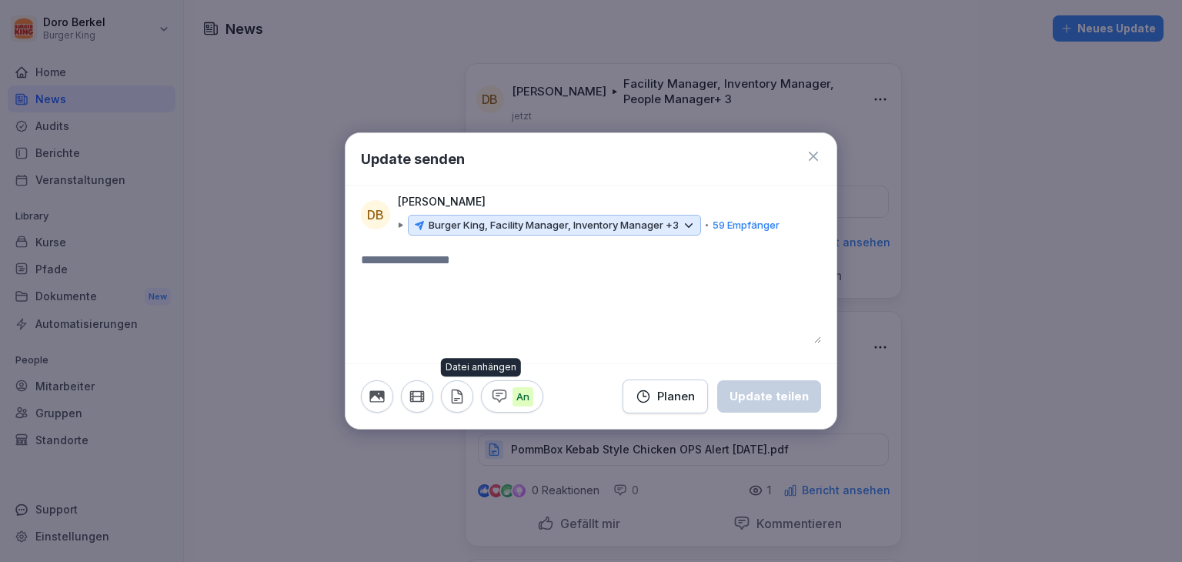
click at [450, 402] on icon "button" at bounding box center [457, 396] width 17 height 17
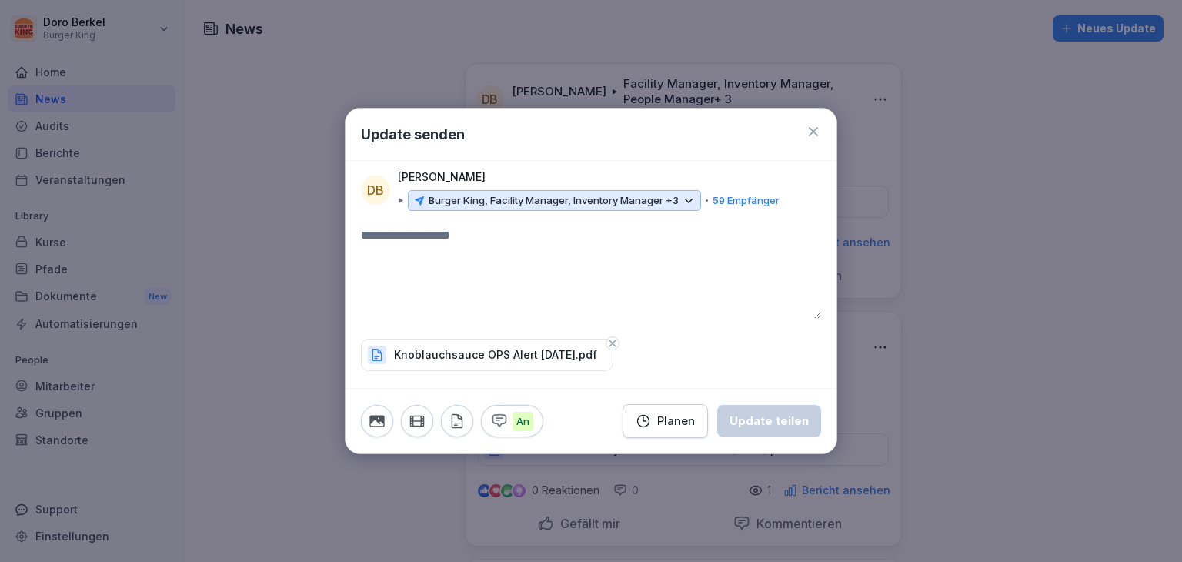
click at [572, 256] on textarea at bounding box center [591, 272] width 460 height 92
click at [787, 429] on button "Update teilen" at bounding box center [769, 421] width 104 height 32
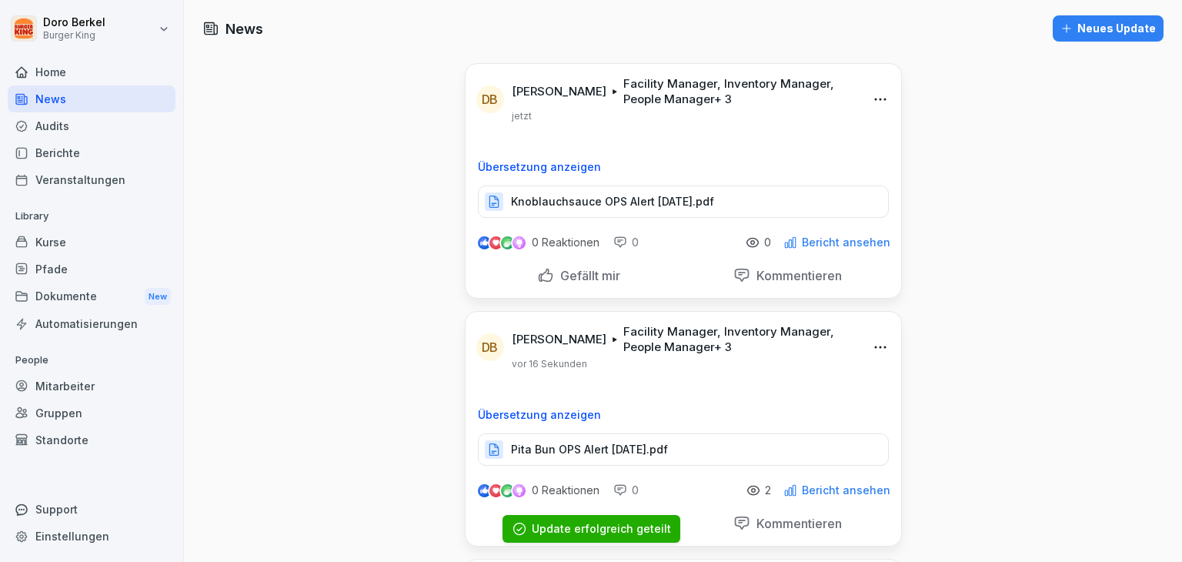
click at [1090, 28] on div "Neues Update" at bounding box center [1107, 28] width 95 height 17
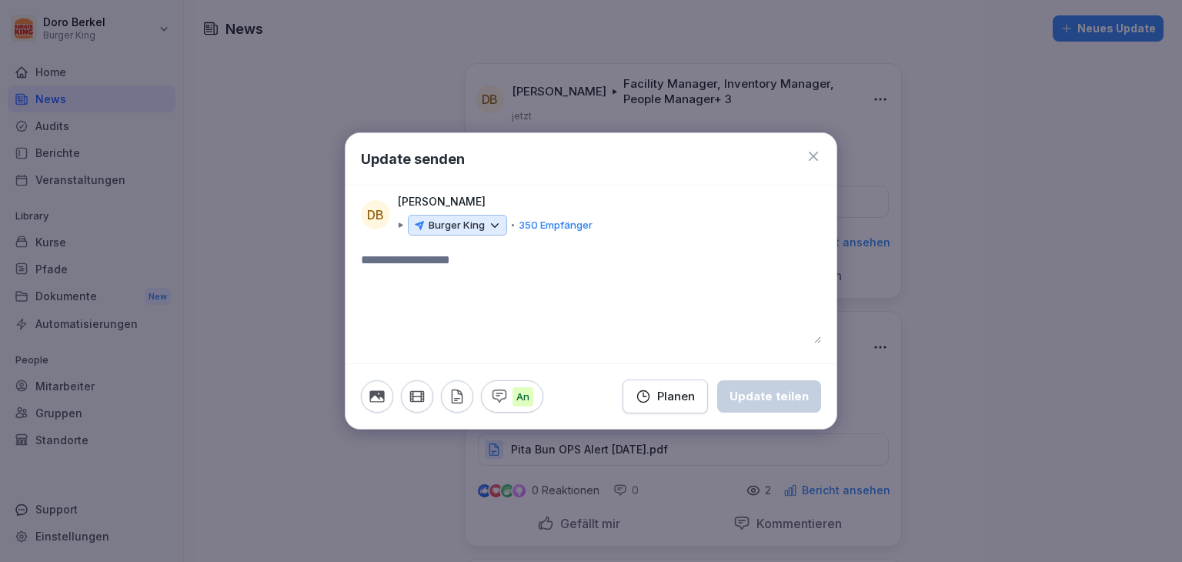
click at [474, 225] on p "Burger King" at bounding box center [457, 225] width 56 height 15
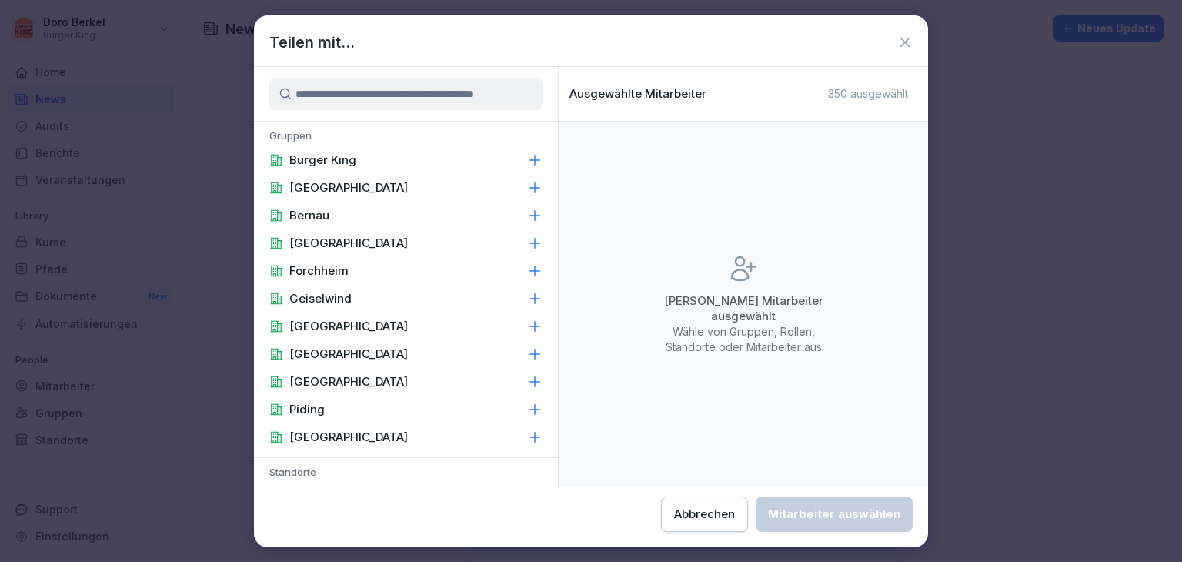
click at [326, 165] on p "Burger King" at bounding box center [322, 159] width 67 height 15
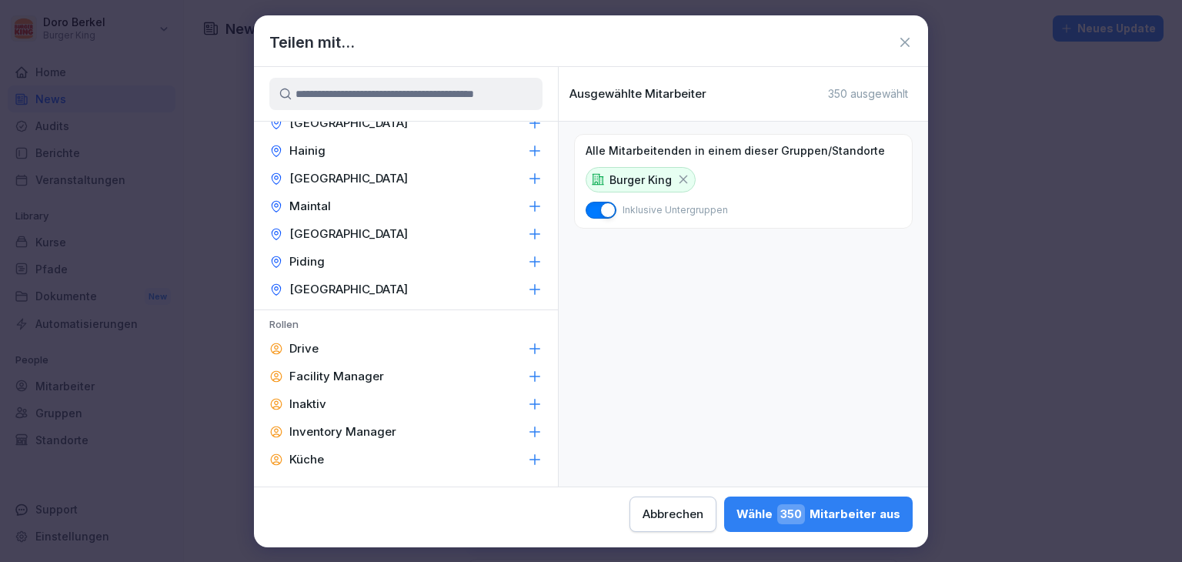
scroll to position [539, 0]
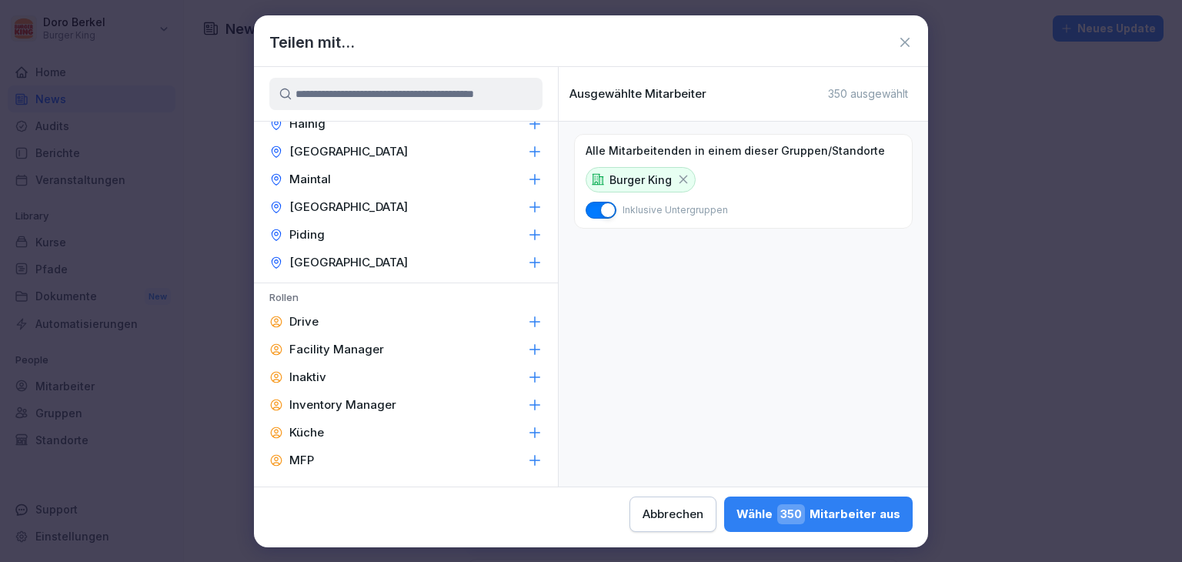
click at [338, 345] on p "Facility Manager" at bounding box center [336, 349] width 95 height 15
click at [330, 411] on p "Inventory Manager" at bounding box center [342, 404] width 107 height 15
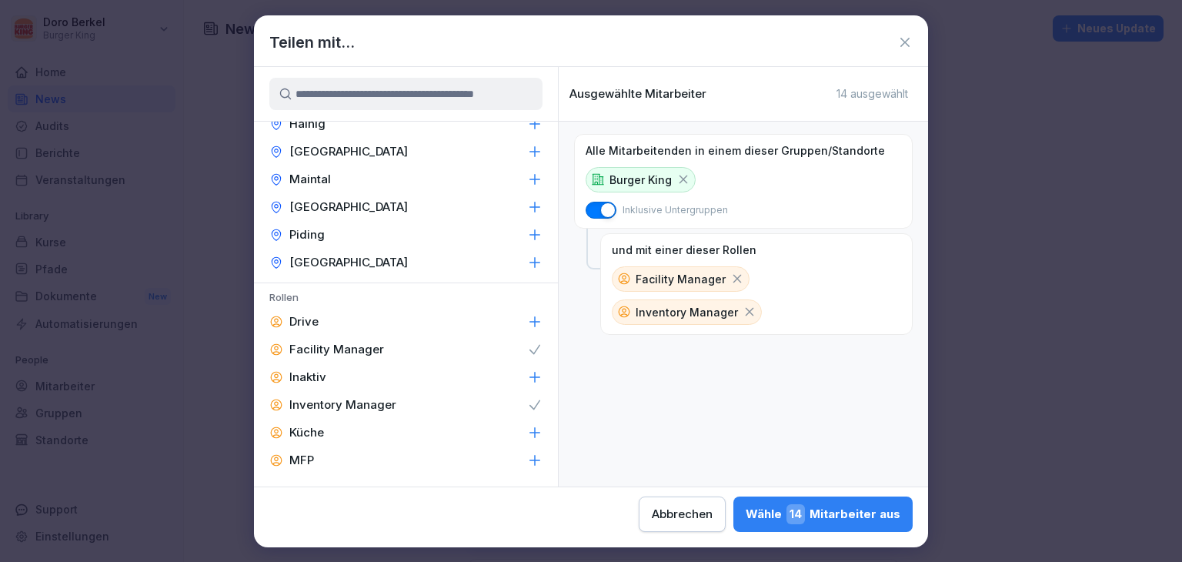
scroll to position [693, 0]
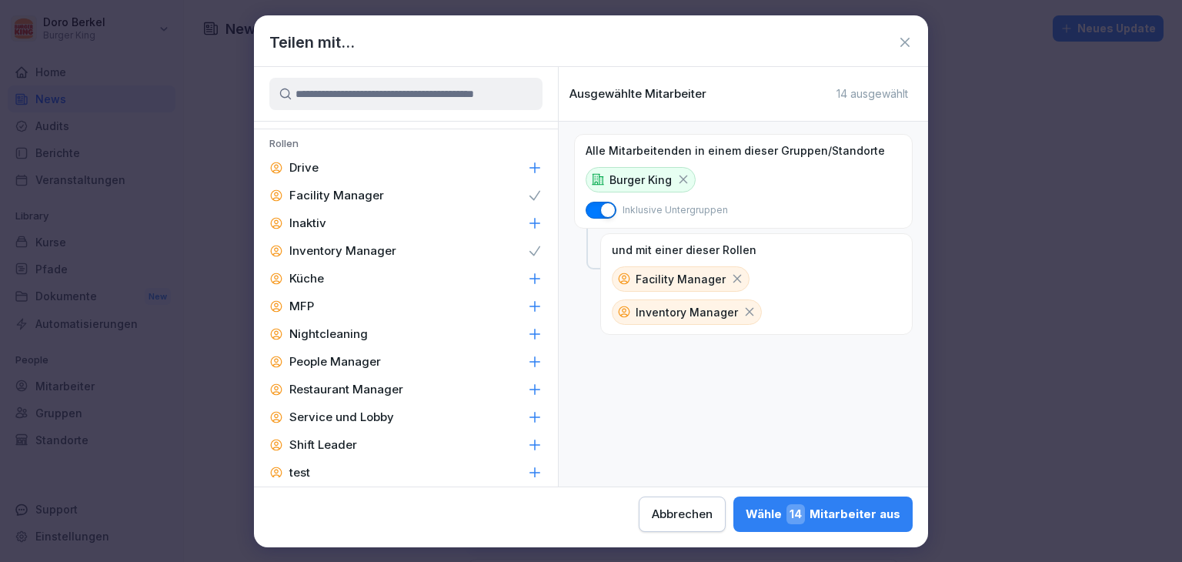
click at [342, 359] on p "People Manager" at bounding box center [335, 361] width 92 height 15
click at [351, 389] on p "Restaurant Manager" at bounding box center [346, 389] width 114 height 15
click at [335, 439] on p "Shift Leader" at bounding box center [323, 444] width 68 height 15
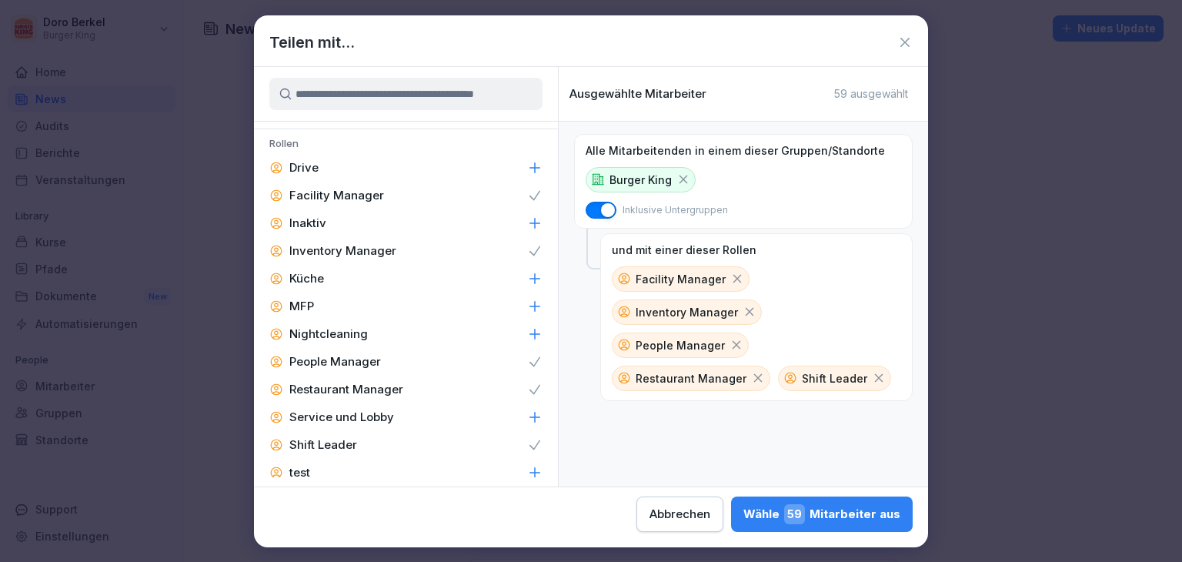
click at [843, 509] on div "[PERSON_NAME] 59 Mitarbeiter aus" at bounding box center [821, 514] width 157 height 20
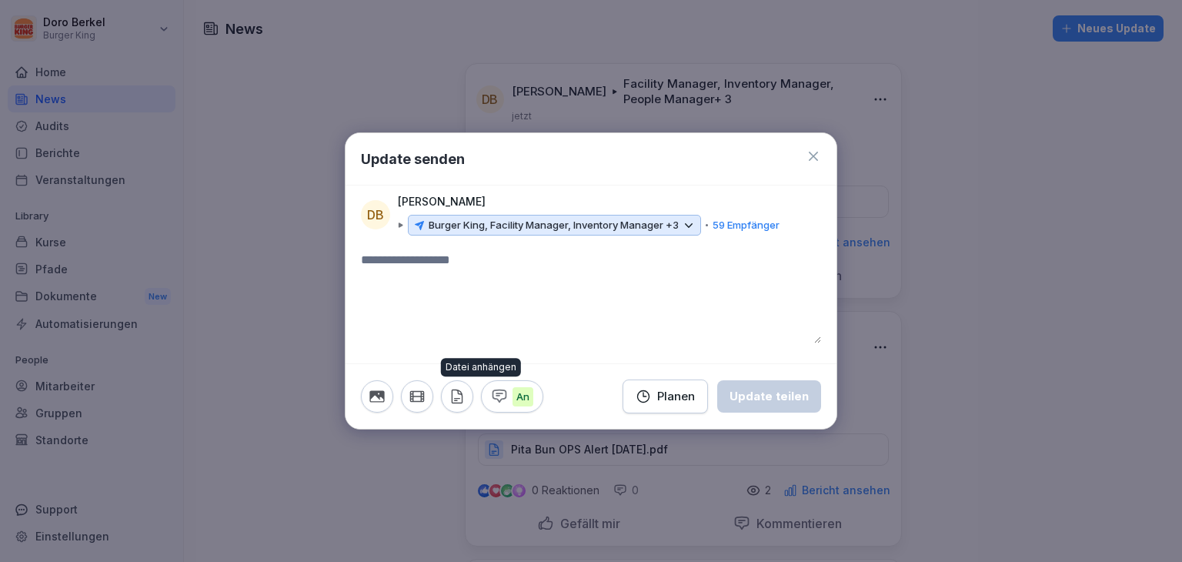
click at [456, 398] on icon "button" at bounding box center [457, 396] width 10 height 13
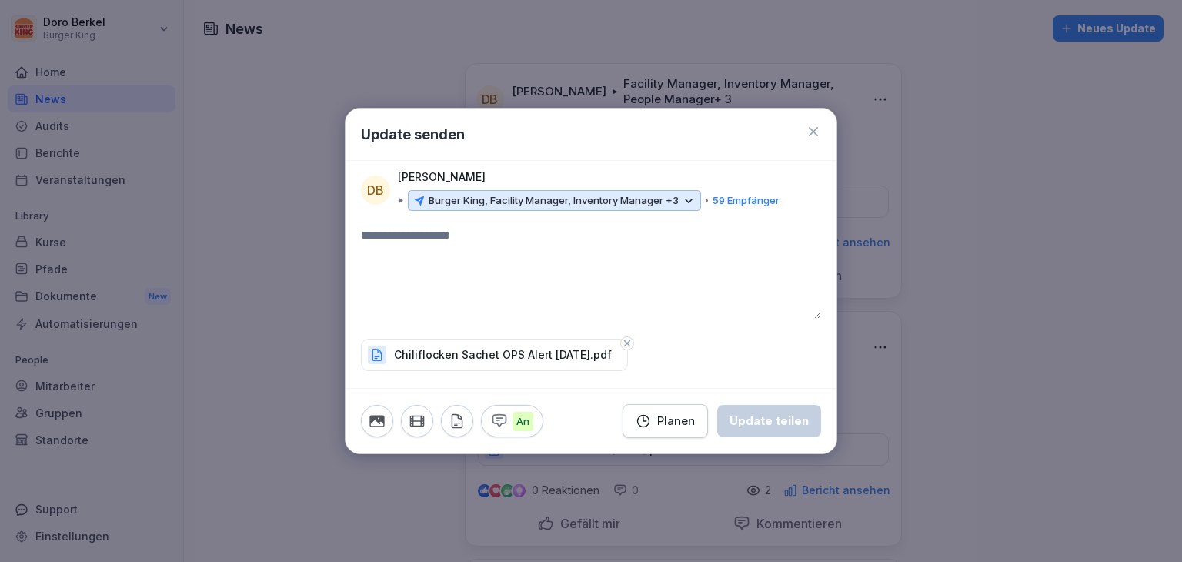
click at [486, 259] on textarea at bounding box center [591, 272] width 460 height 92
click at [766, 412] on div "Update teilen" at bounding box center [768, 420] width 79 height 17
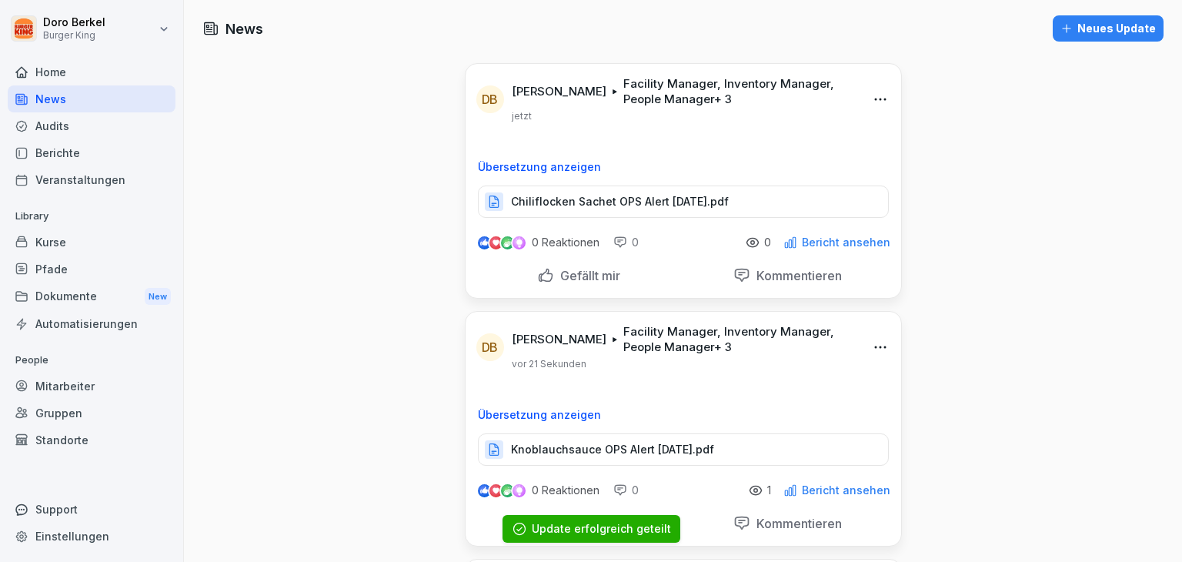
click at [1112, 29] on div "Neues Update" at bounding box center [1107, 28] width 95 height 17
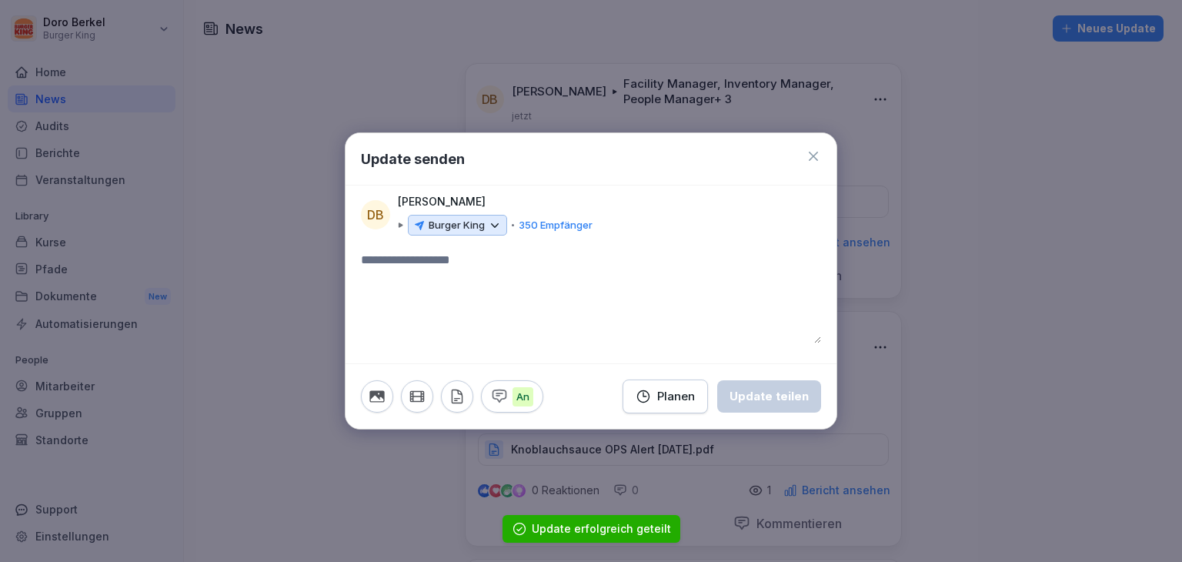
click at [465, 232] on p "Burger King" at bounding box center [457, 225] width 56 height 15
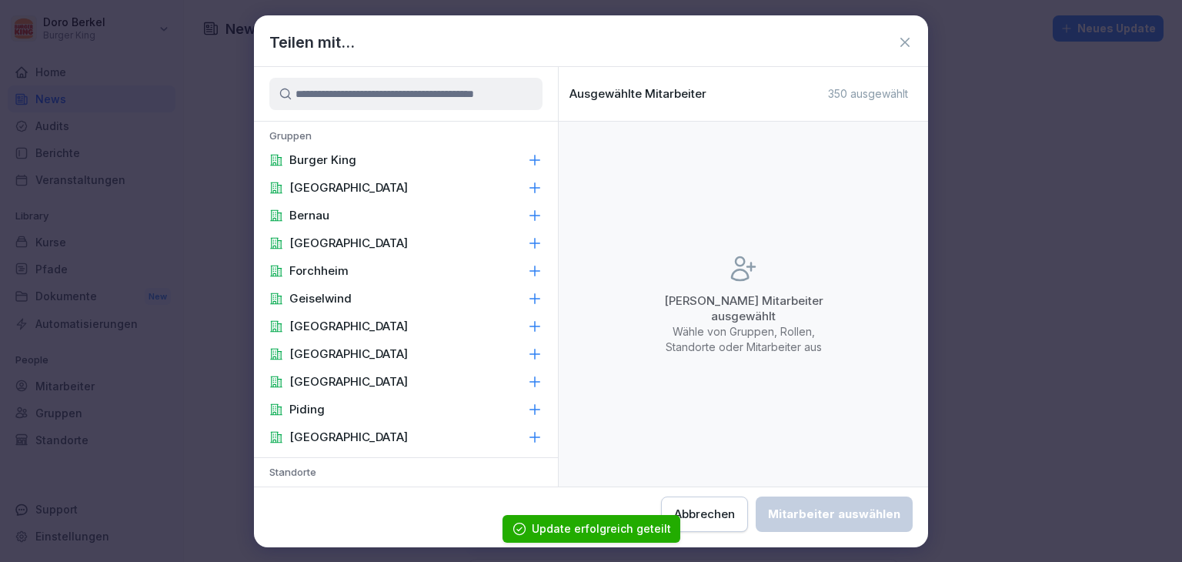
click at [350, 159] on p "Burger King" at bounding box center [322, 159] width 67 height 15
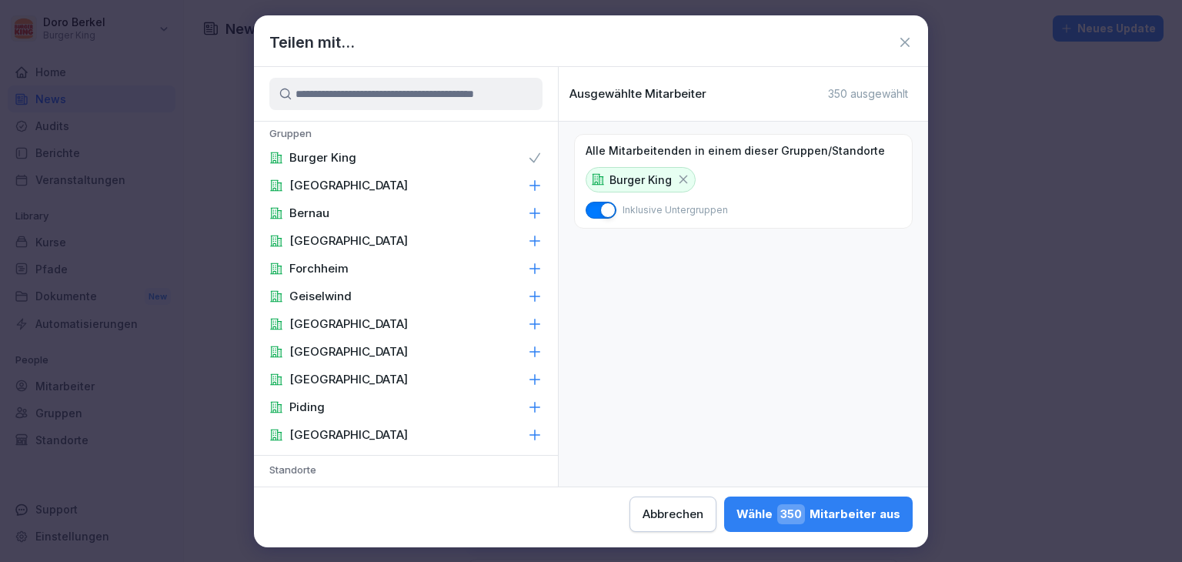
scroll to position [0, 0]
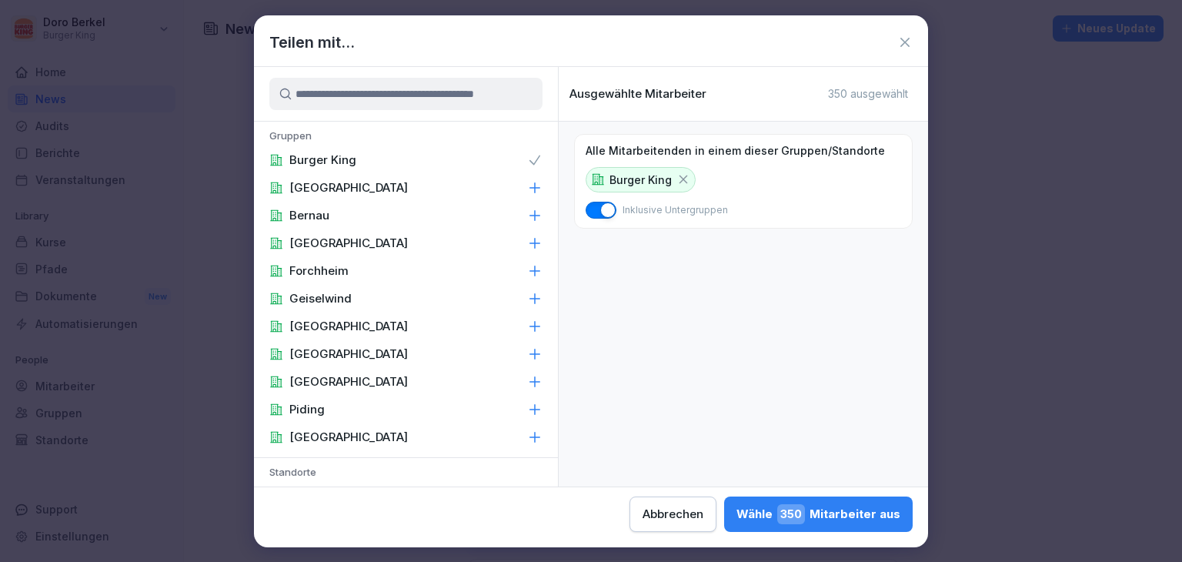
drag, startPoint x: 677, startPoint y: 180, endPoint x: 563, endPoint y: 259, distance: 138.3
click at [678, 180] on icon at bounding box center [683, 179] width 14 height 14
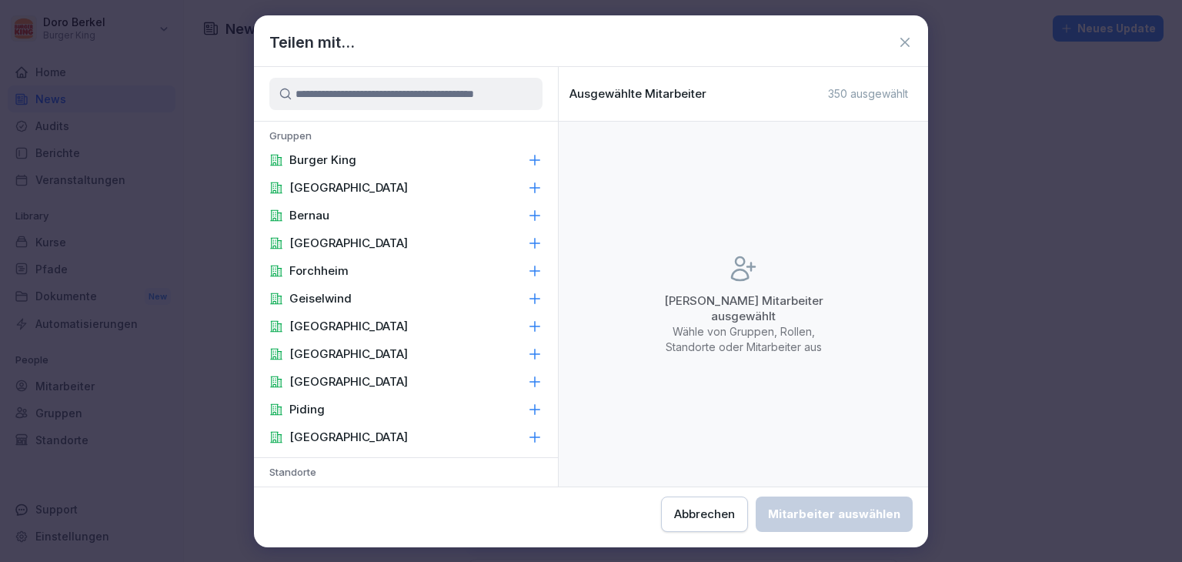
click at [323, 437] on p "[GEOGRAPHIC_DATA]" at bounding box center [348, 436] width 118 height 15
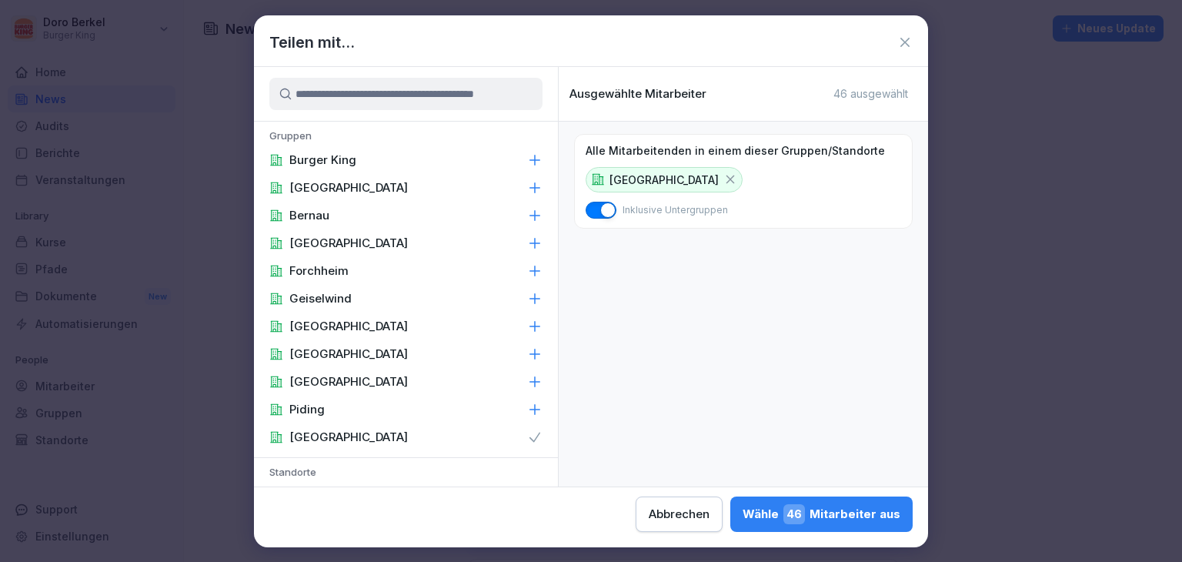
click at [335, 376] on p "[GEOGRAPHIC_DATA]" at bounding box center [348, 381] width 118 height 15
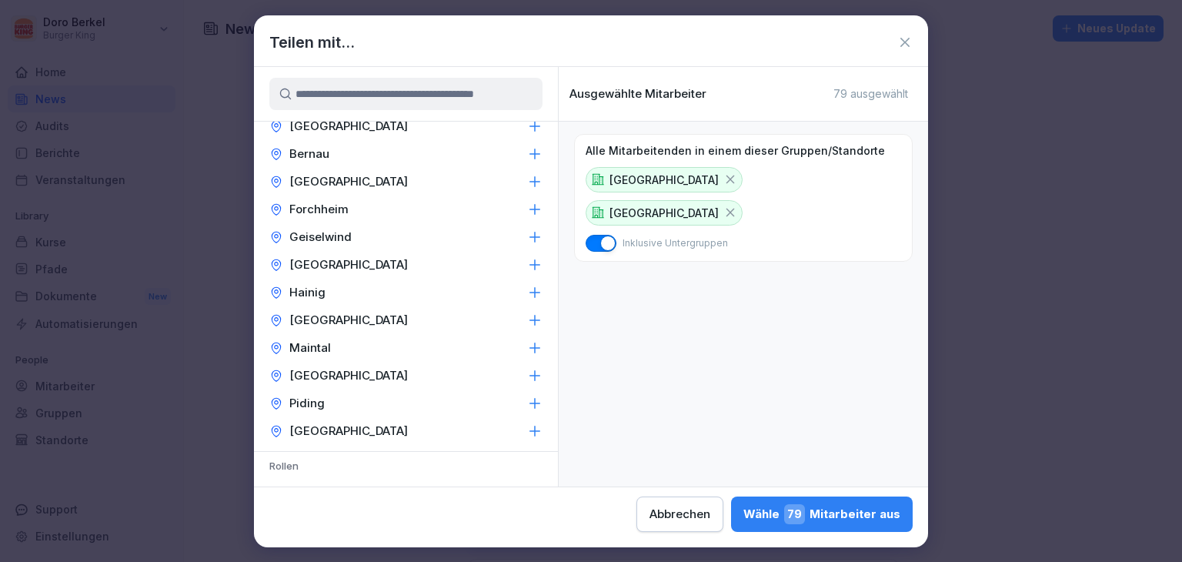
scroll to position [385, 0]
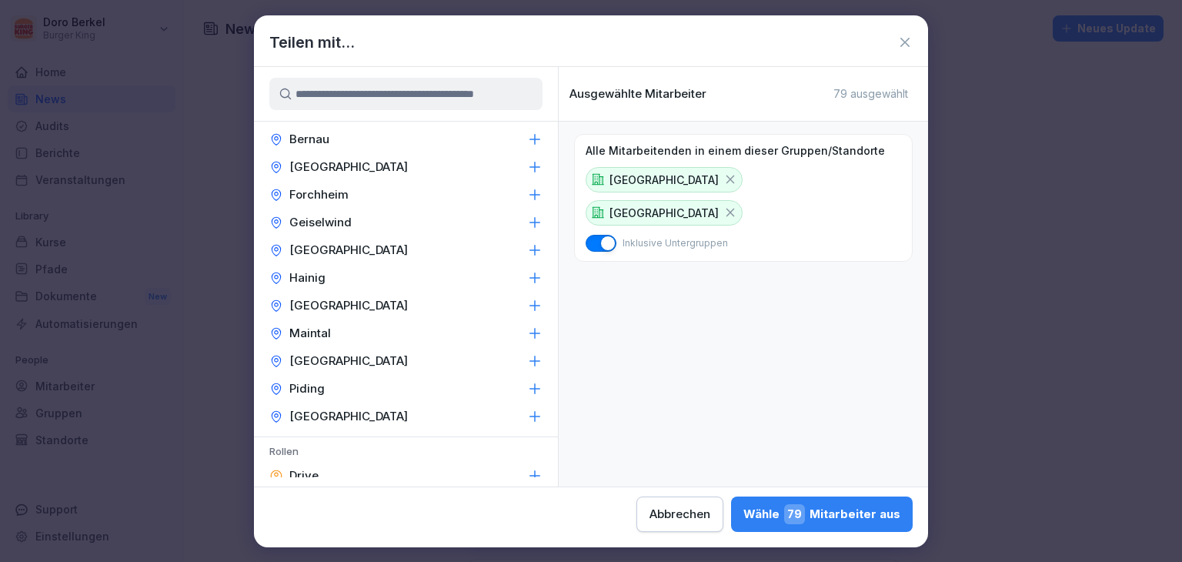
click at [329, 329] on div "Maintal" at bounding box center [406, 333] width 304 height 28
click at [335, 278] on div "Hainig" at bounding box center [406, 278] width 304 height 28
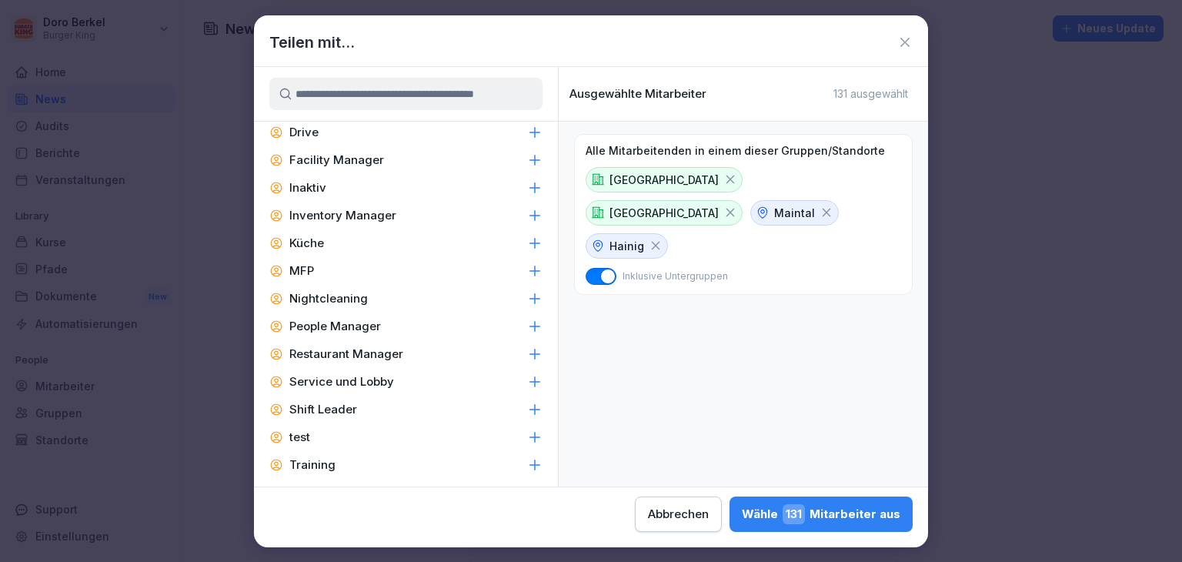
scroll to position [735, 0]
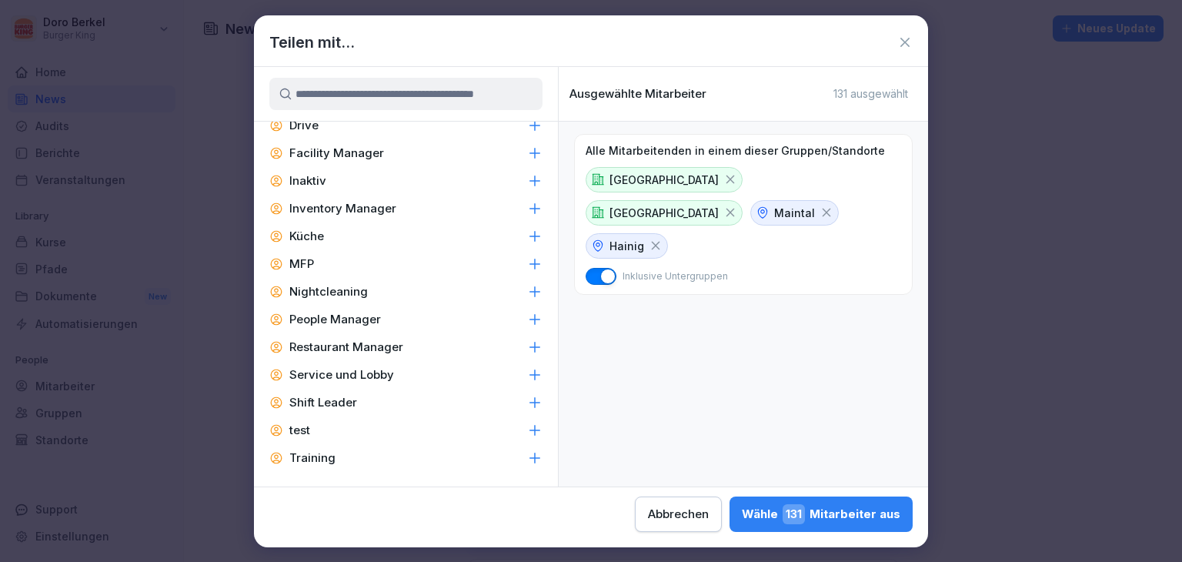
click at [357, 211] on p "Inventory Manager" at bounding box center [342, 208] width 107 height 15
click at [361, 143] on div "Facility Manager" at bounding box center [406, 153] width 304 height 28
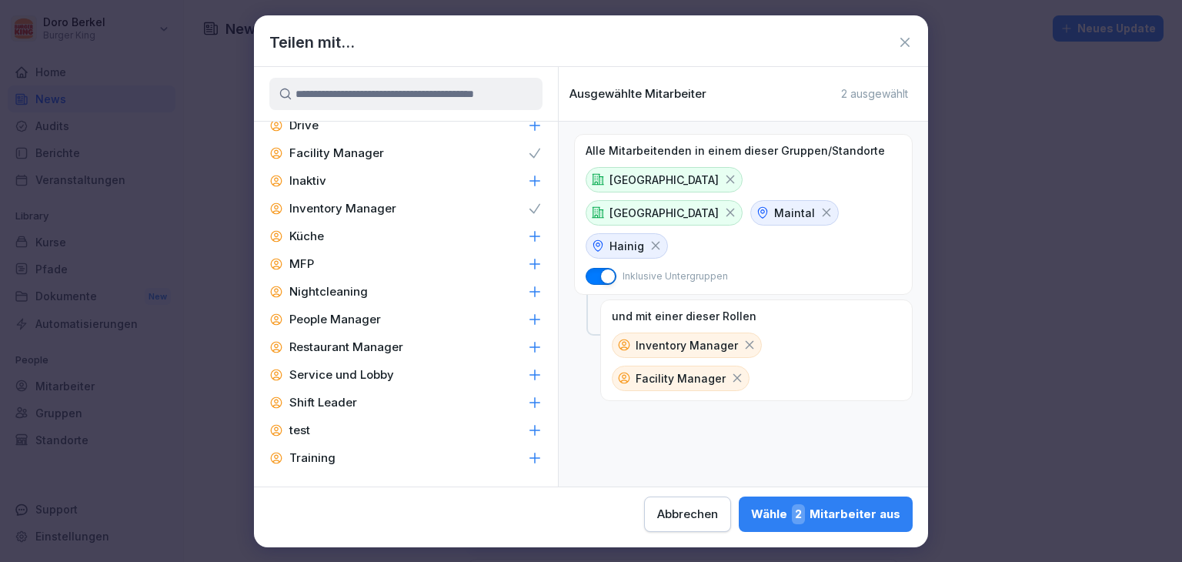
click at [366, 318] on p "People Manager" at bounding box center [335, 319] width 92 height 15
click at [339, 399] on p "Shift Leader" at bounding box center [323, 402] width 68 height 15
click at [350, 342] on p "Restaurant Manager" at bounding box center [346, 346] width 114 height 15
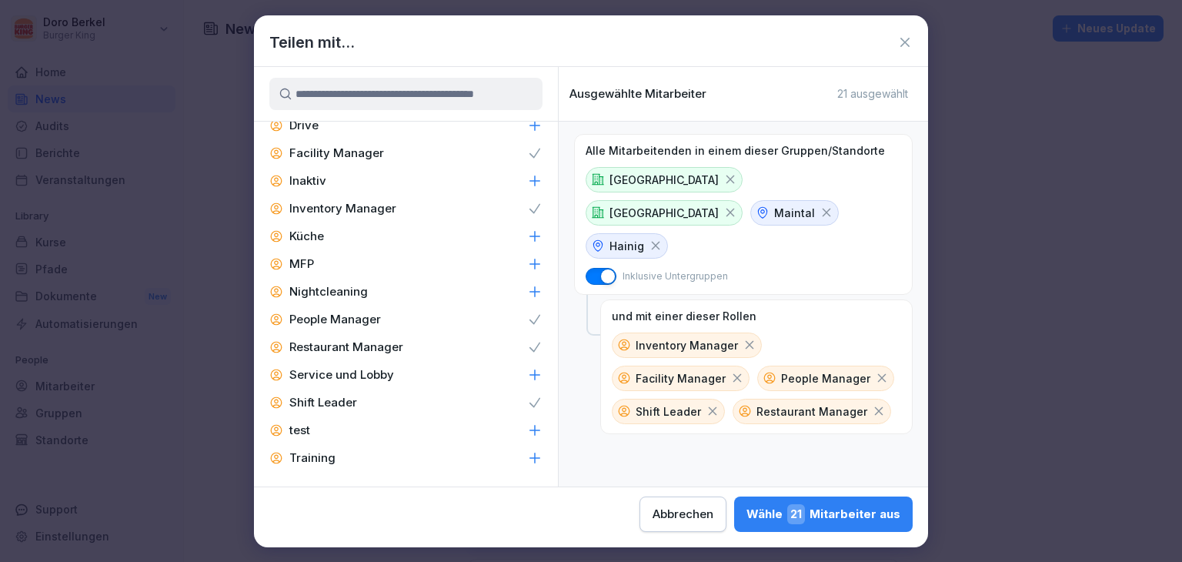
click at [822, 520] on div "Wähle 21 Mitarbeiter aus" at bounding box center [823, 514] width 154 height 20
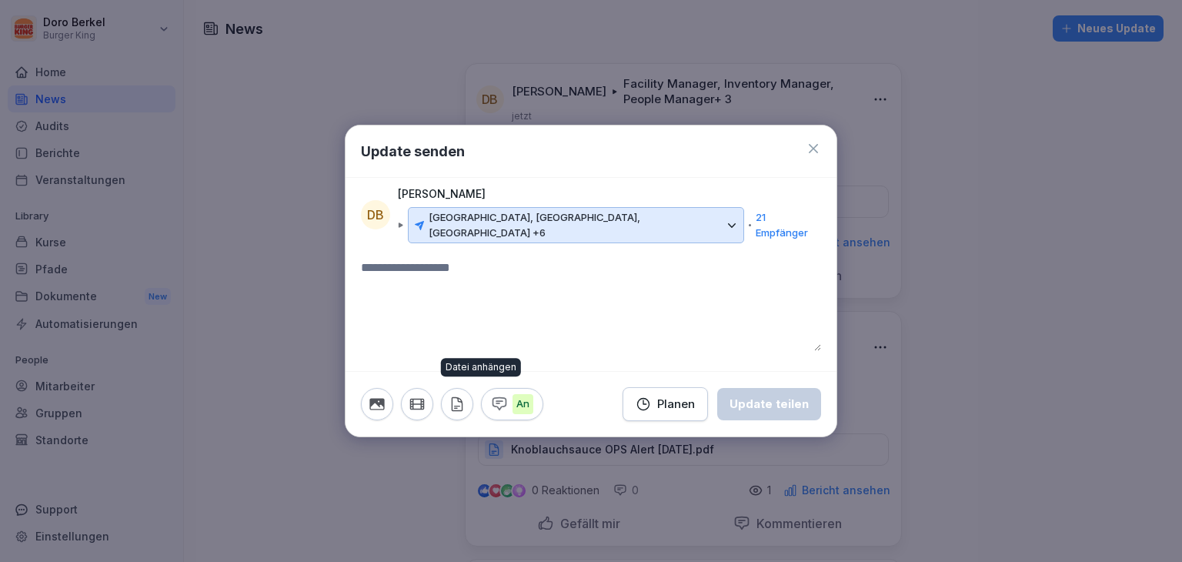
click at [460, 409] on button "button" at bounding box center [457, 404] width 32 height 32
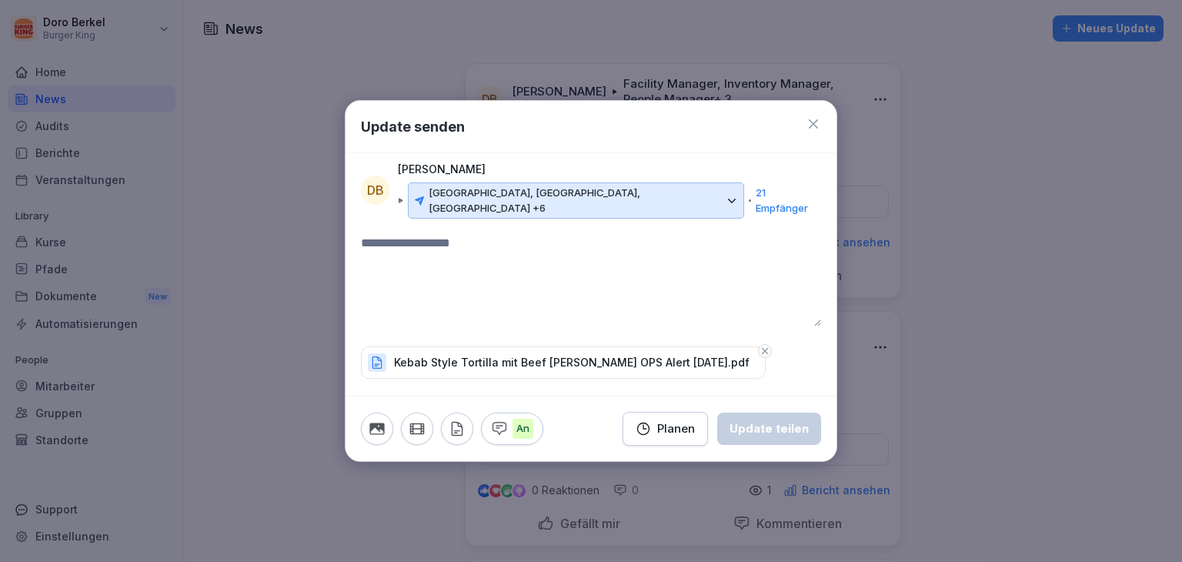
click at [533, 285] on textarea at bounding box center [591, 280] width 460 height 92
click at [789, 430] on button "Update teilen" at bounding box center [769, 428] width 104 height 32
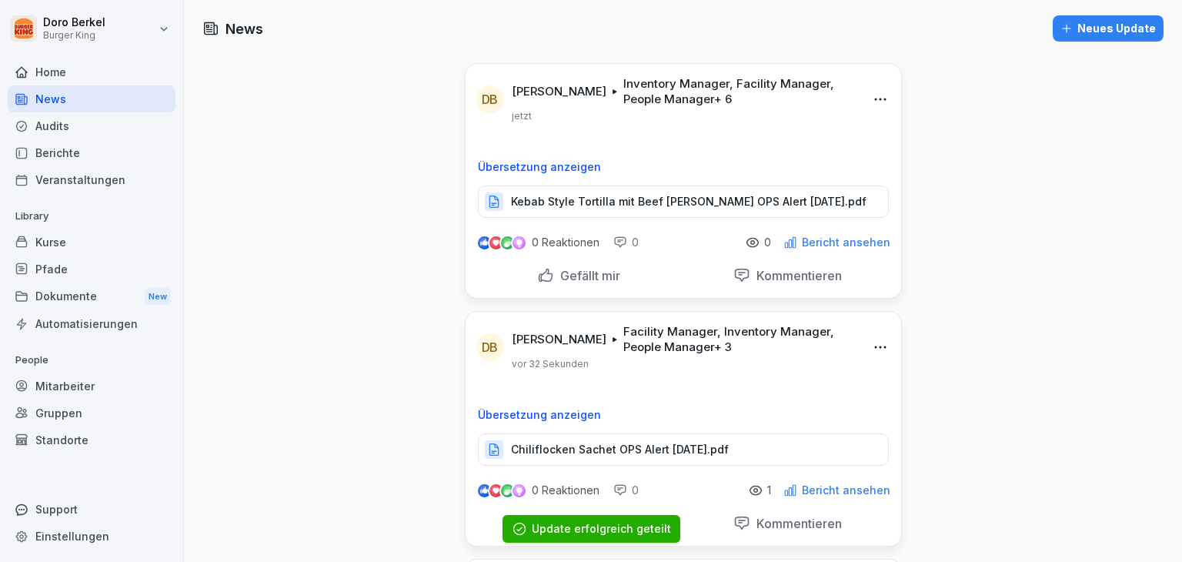
click at [1100, 40] on button "Neues Update" at bounding box center [1108, 28] width 111 height 26
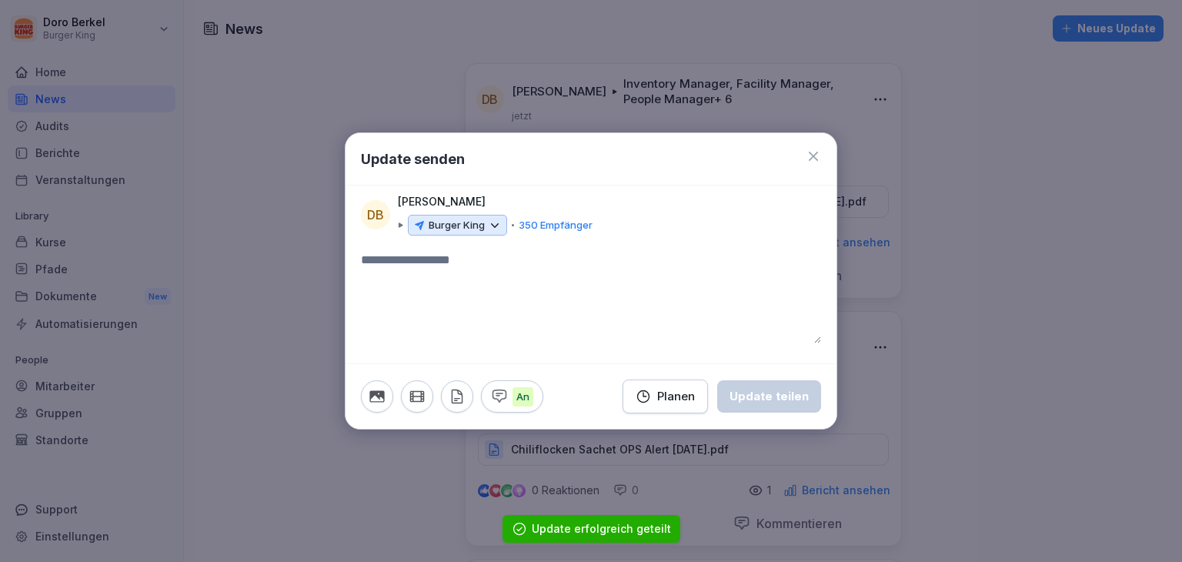
click at [478, 225] on p "Burger King" at bounding box center [457, 225] width 56 height 15
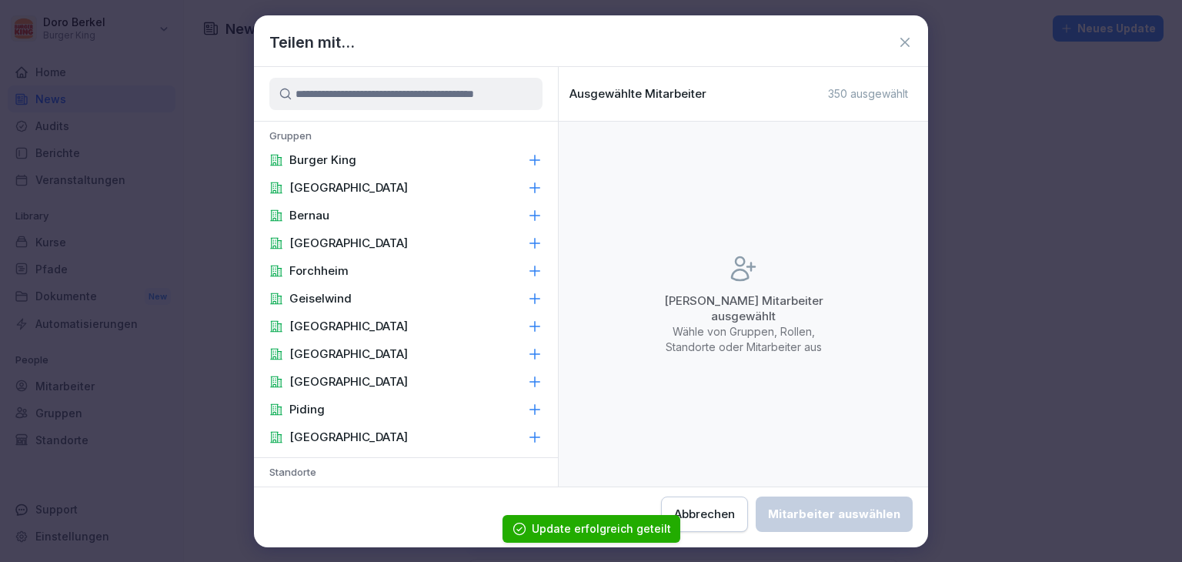
click at [370, 168] on div "Burger King" at bounding box center [406, 160] width 304 height 28
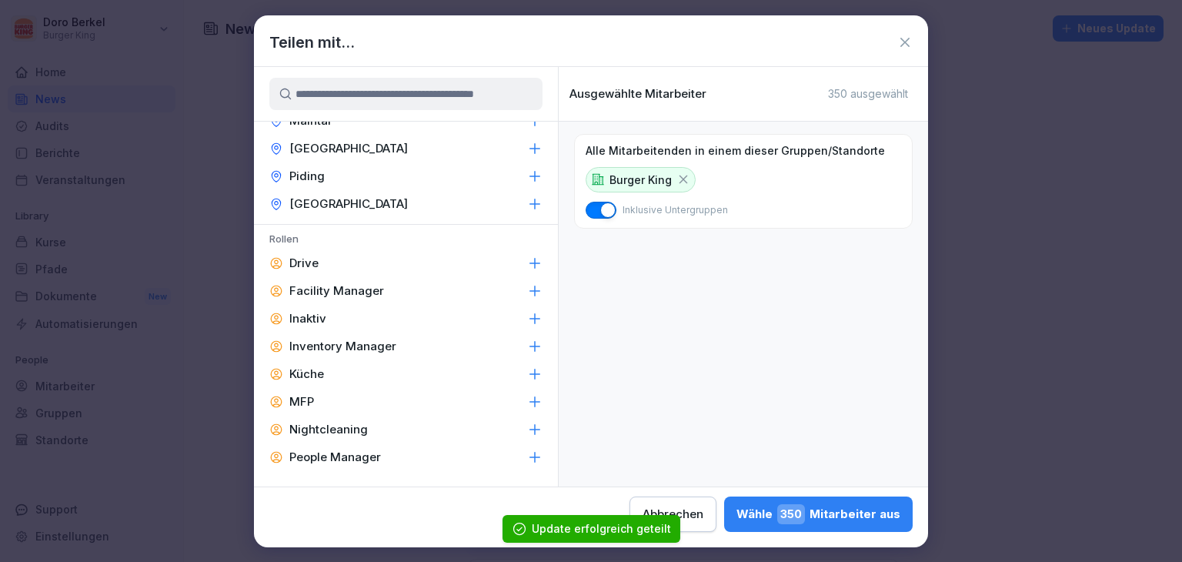
scroll to position [693, 0]
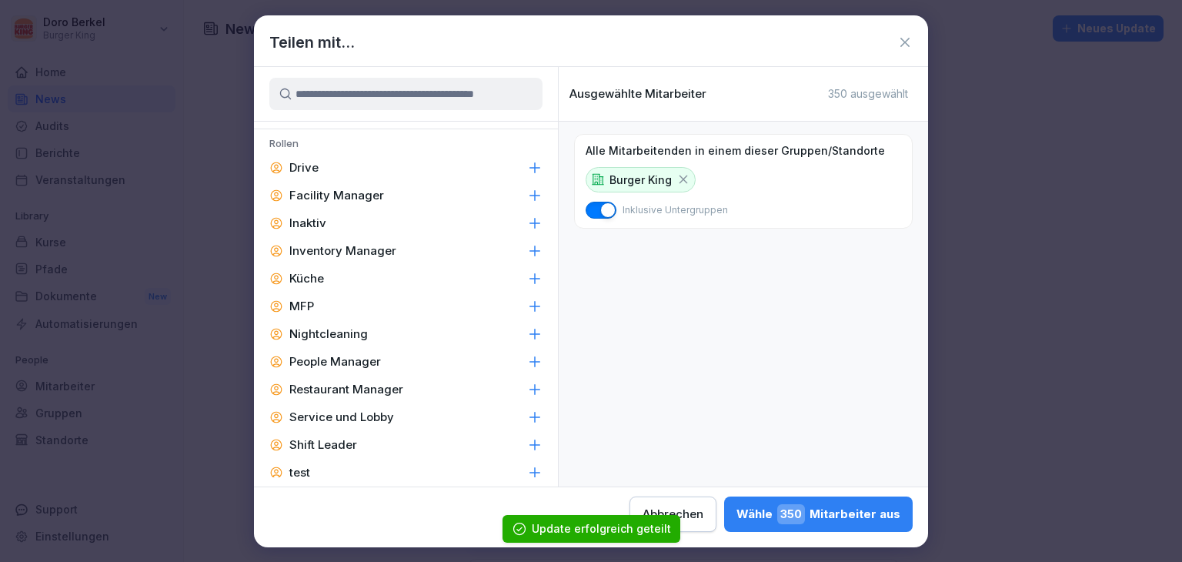
click at [332, 189] on p "Facility Manager" at bounding box center [336, 195] width 95 height 15
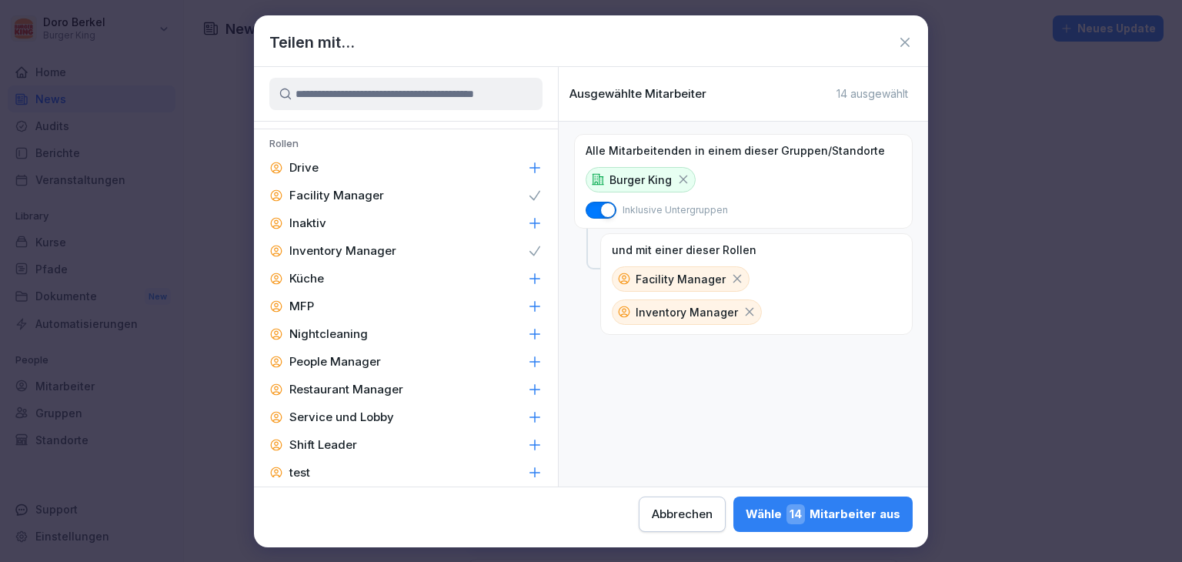
click at [337, 361] on p "People Manager" at bounding box center [335, 361] width 92 height 15
click at [342, 389] on p "Restaurant Manager" at bounding box center [346, 389] width 114 height 15
click at [323, 444] on p "Shift Leader" at bounding box center [323, 444] width 68 height 15
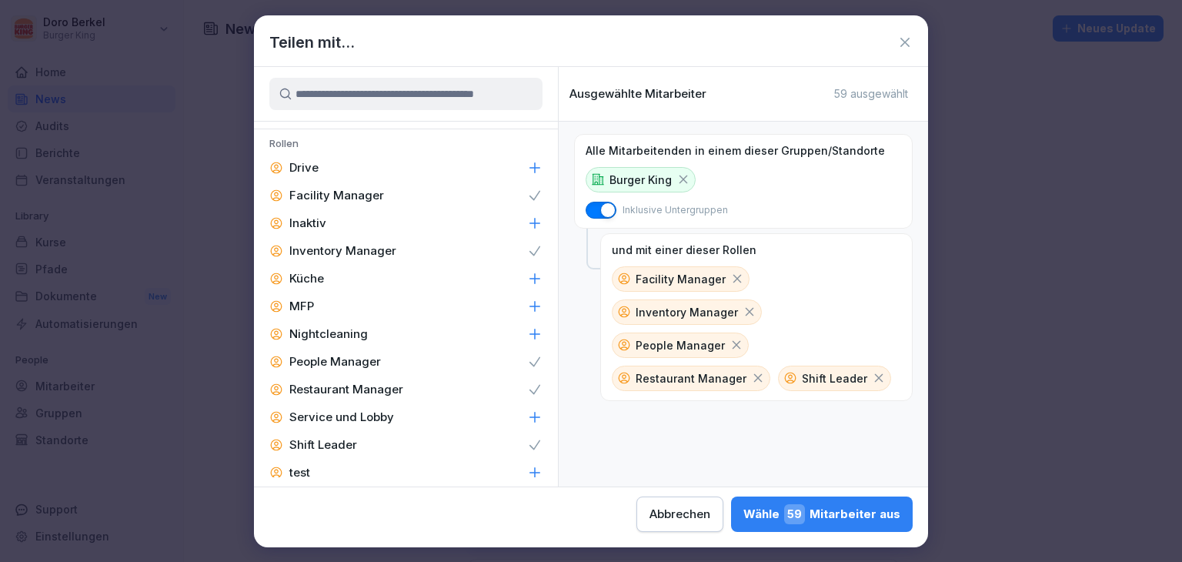
click at [874, 524] on button "[PERSON_NAME] 59 Mitarbeiter aus" at bounding box center [822, 513] width 182 height 35
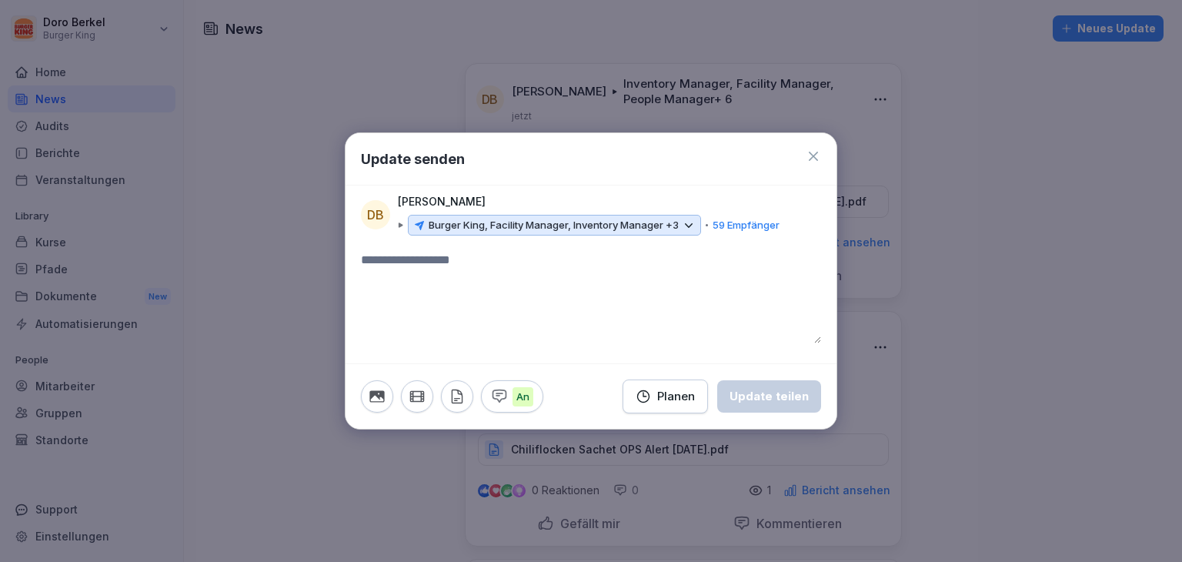
click at [456, 401] on icon "button" at bounding box center [457, 396] width 17 height 17
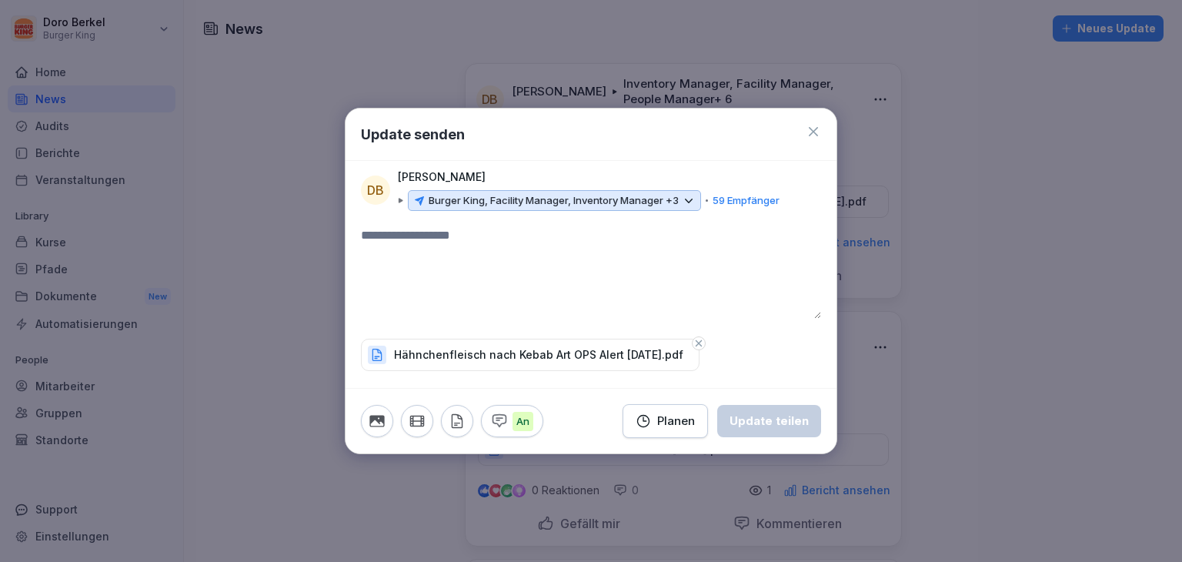
click at [479, 249] on textarea at bounding box center [591, 272] width 460 height 92
click at [803, 432] on button "Update teilen" at bounding box center [769, 421] width 104 height 32
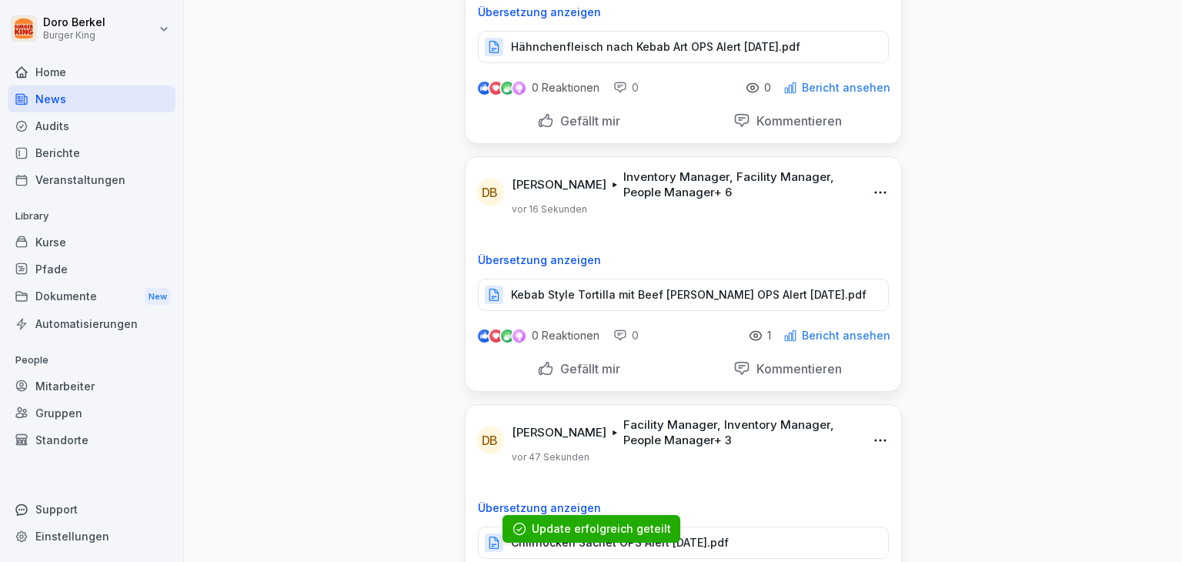
scroll to position [0, 0]
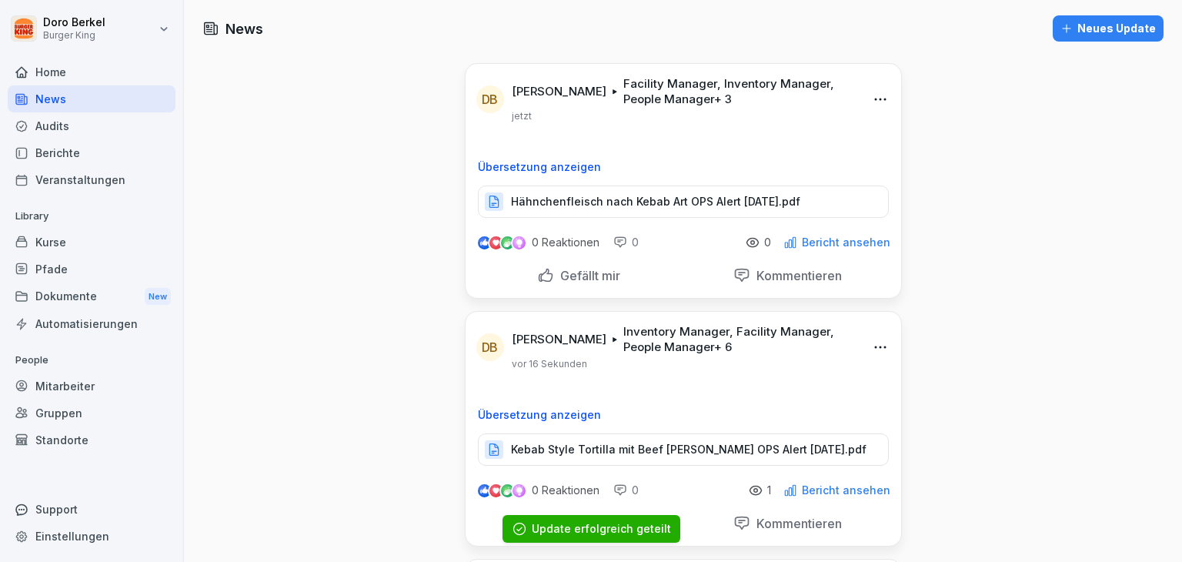
click at [1112, 32] on div "Neues Update" at bounding box center [1107, 28] width 95 height 17
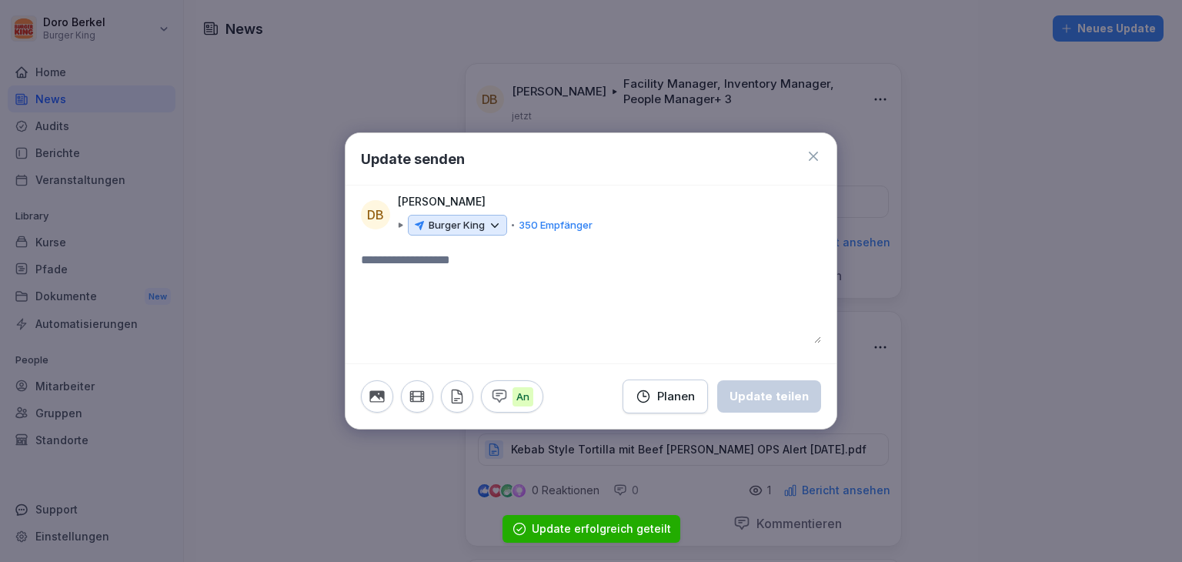
click at [451, 218] on p "Burger King" at bounding box center [457, 225] width 56 height 15
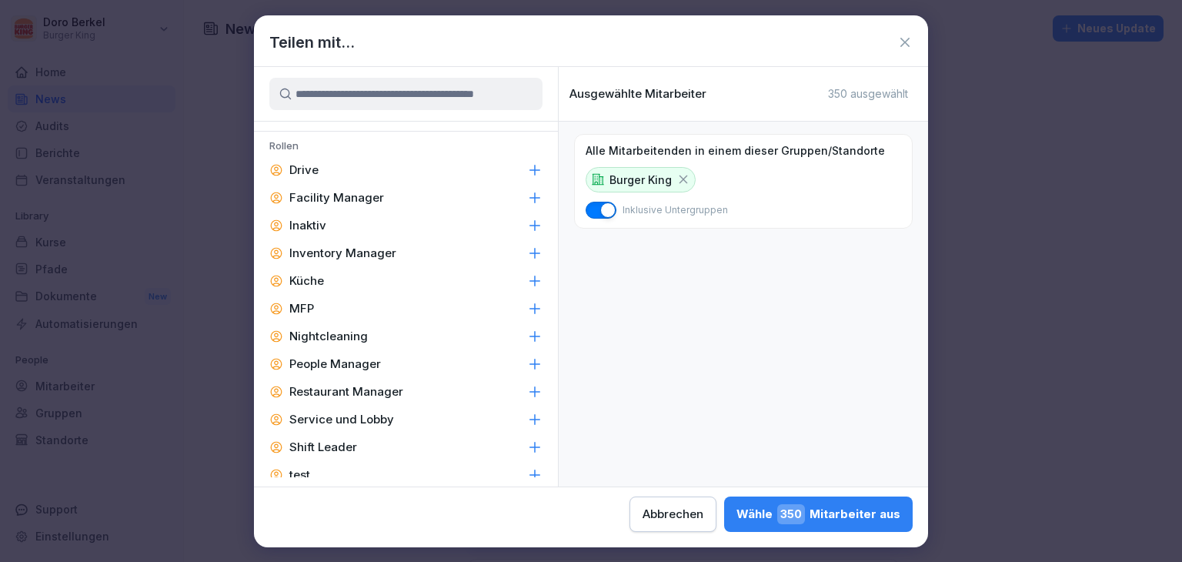
scroll to position [693, 0]
click at [343, 195] on p "Facility Manager" at bounding box center [336, 195] width 95 height 15
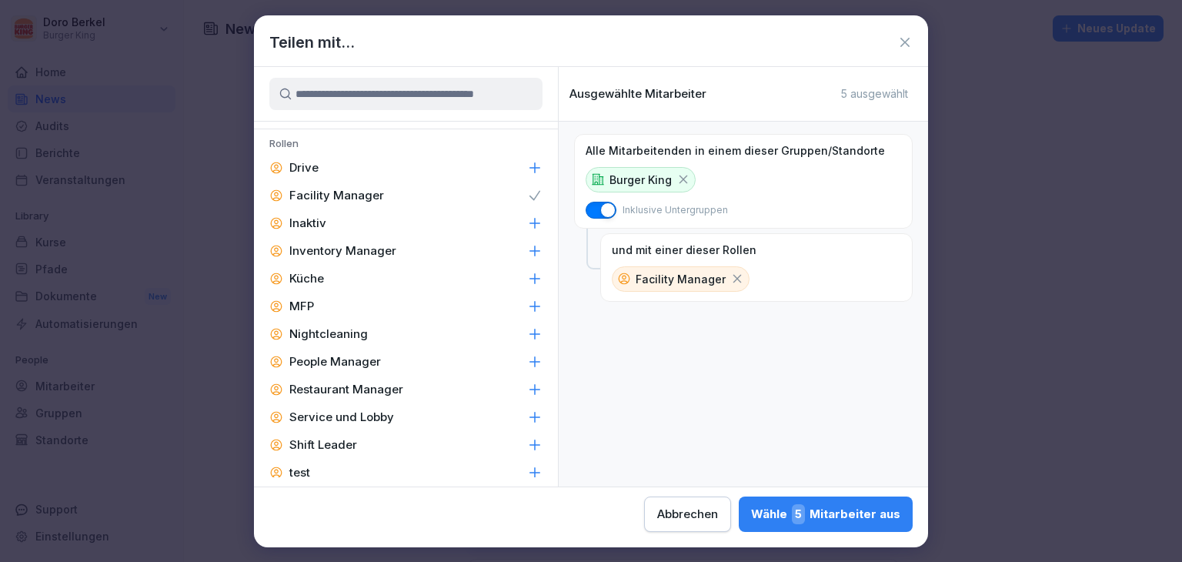
click at [351, 245] on p "Inventory Manager" at bounding box center [342, 250] width 107 height 15
click at [349, 354] on p "People Manager" at bounding box center [335, 361] width 92 height 15
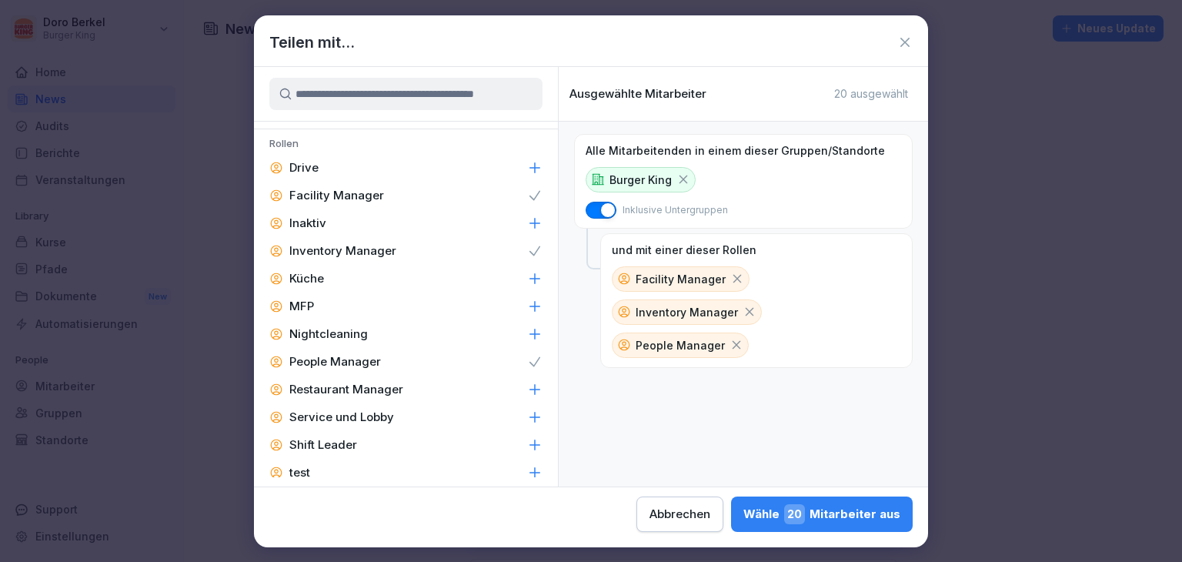
click at [369, 392] on p "Restaurant Manager" at bounding box center [346, 389] width 114 height 15
click at [344, 440] on p "Shift Leader" at bounding box center [323, 444] width 68 height 15
click at [825, 522] on div "[PERSON_NAME] 59 Mitarbeiter aus" at bounding box center [821, 514] width 157 height 20
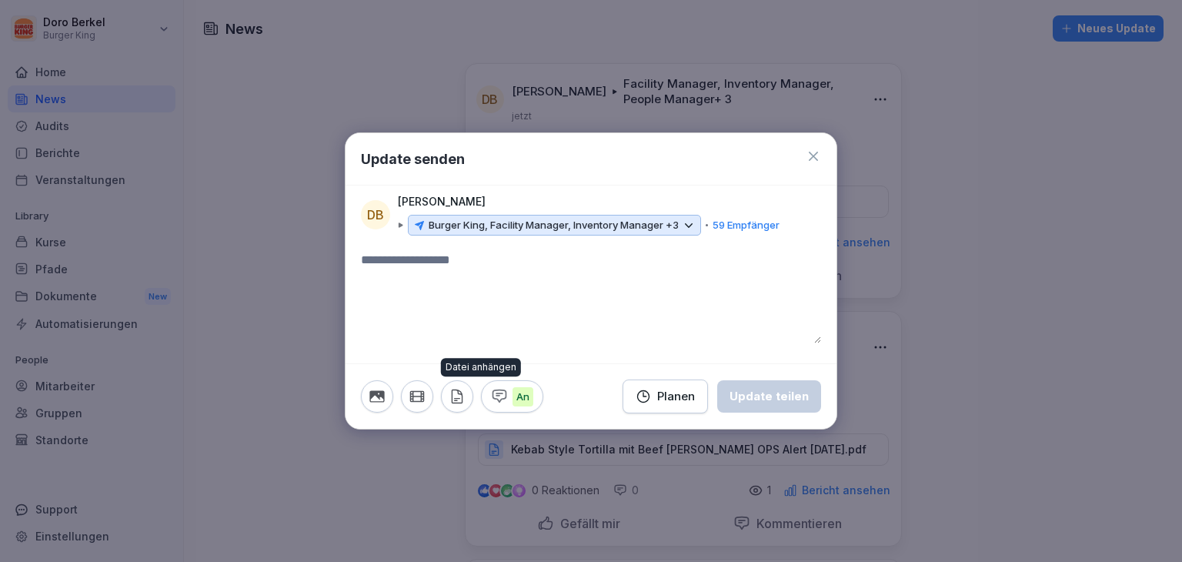
click at [455, 395] on icon "button" at bounding box center [457, 396] width 17 height 17
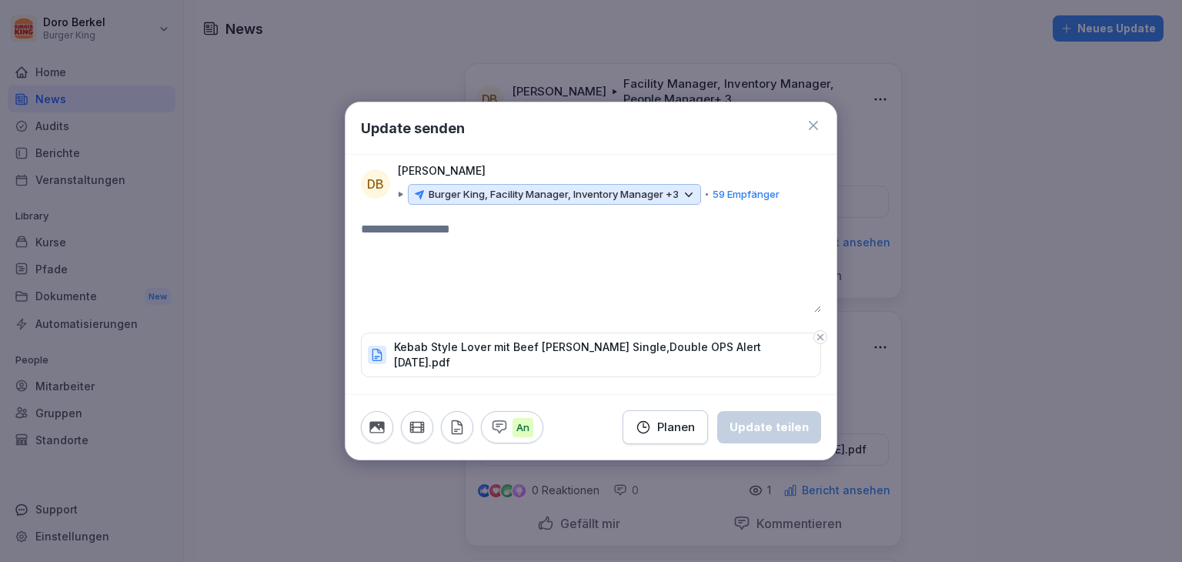
click at [444, 256] on textarea at bounding box center [591, 266] width 460 height 92
click at [785, 424] on div "Update teilen" at bounding box center [768, 427] width 79 height 17
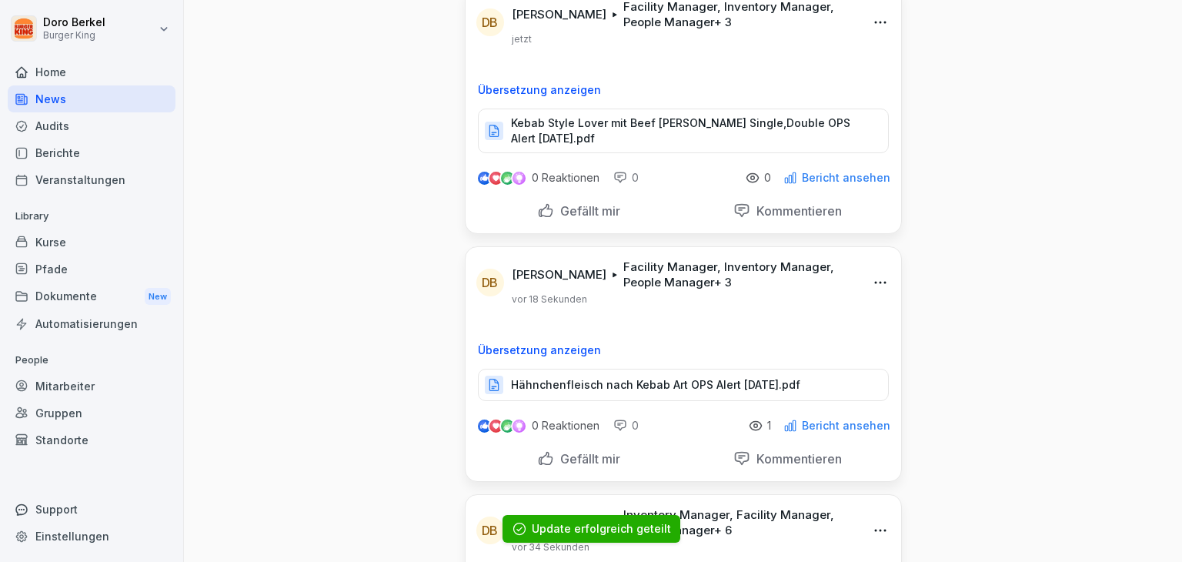
scroll to position [0, 0]
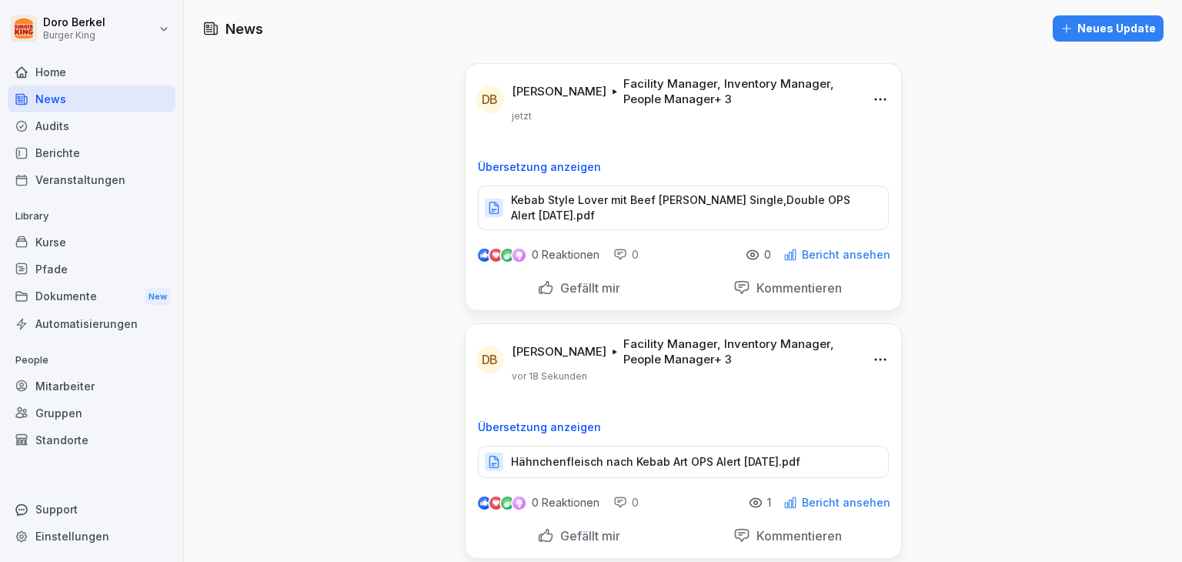
click at [1096, 30] on div "Neues Update" at bounding box center [1107, 28] width 95 height 17
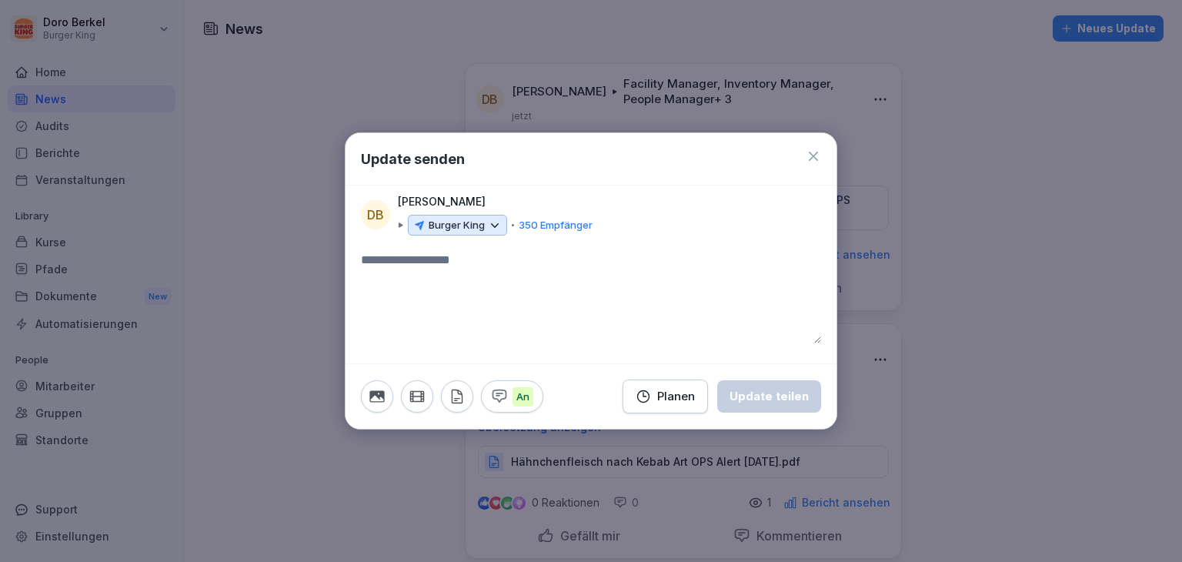
click at [449, 225] on p "Burger King" at bounding box center [457, 225] width 56 height 15
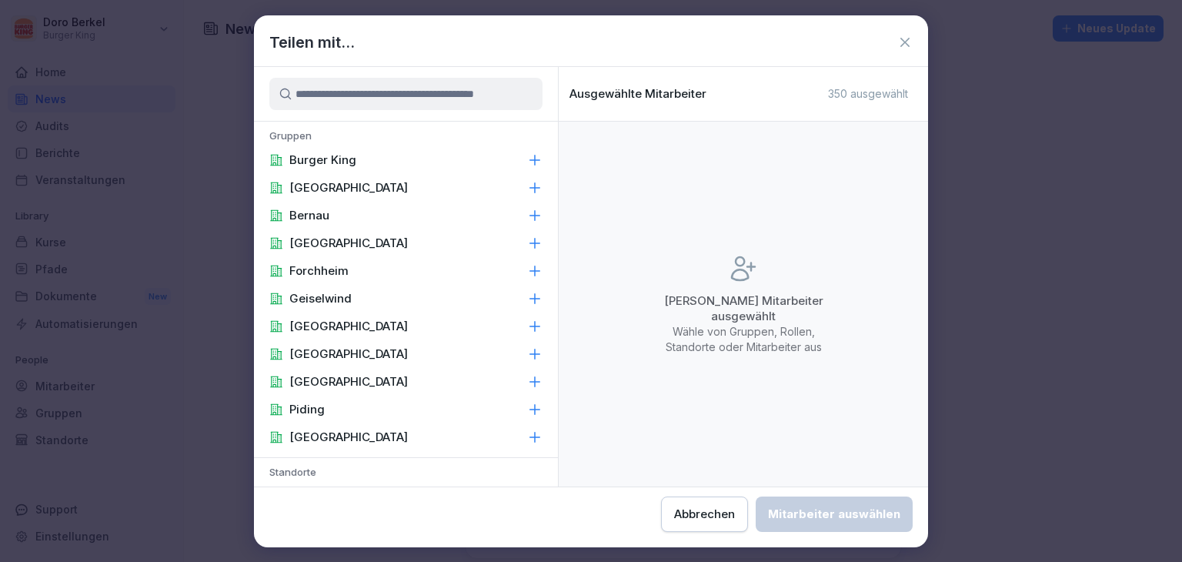
click at [330, 165] on p "Burger King" at bounding box center [322, 159] width 67 height 15
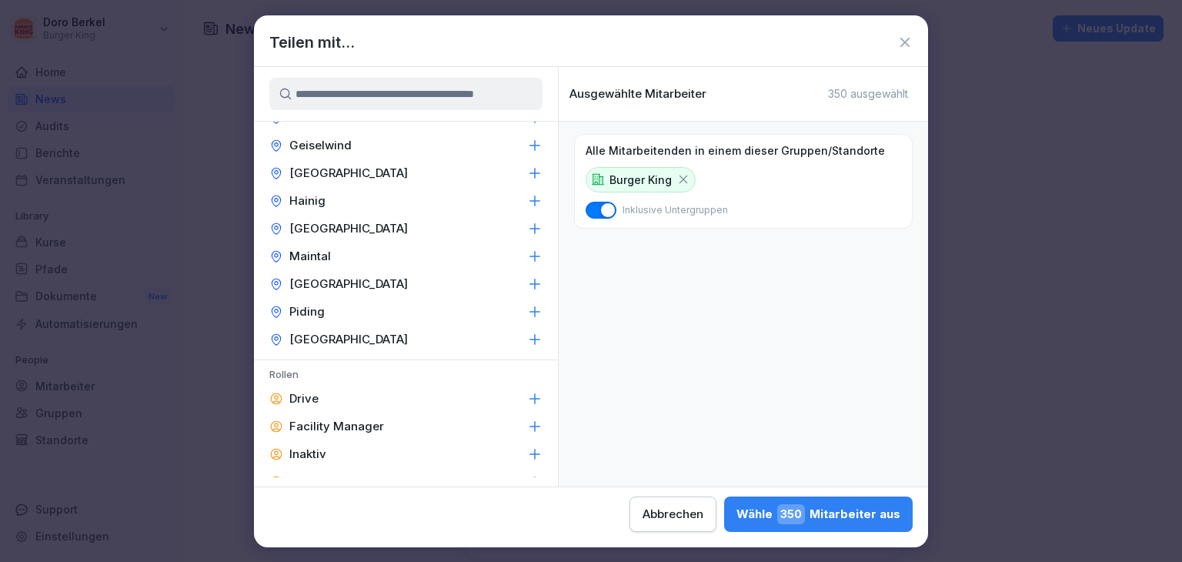
scroll to position [616, 0]
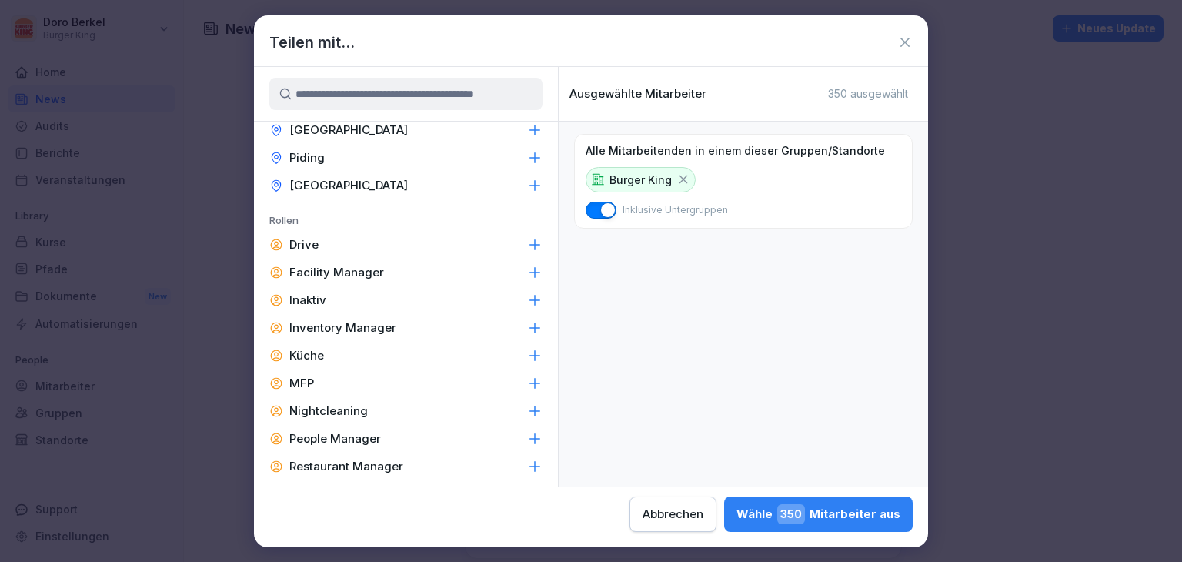
click at [355, 270] on p "Facility Manager" at bounding box center [336, 272] width 95 height 15
click at [357, 325] on p "Inventory Manager" at bounding box center [342, 327] width 107 height 15
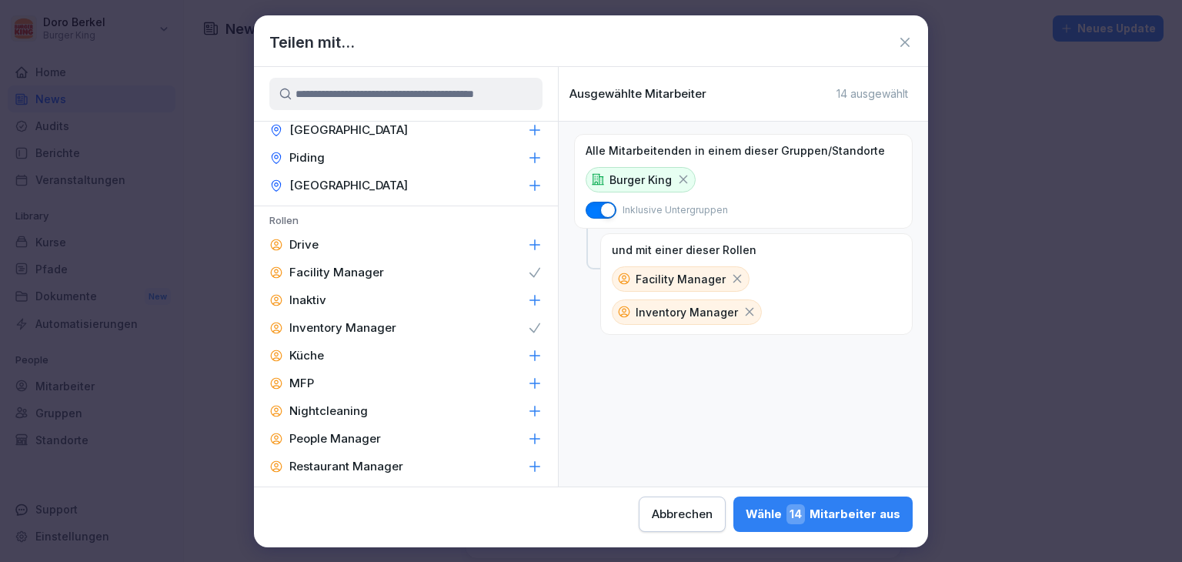
click at [332, 438] on p "People Manager" at bounding box center [335, 438] width 92 height 15
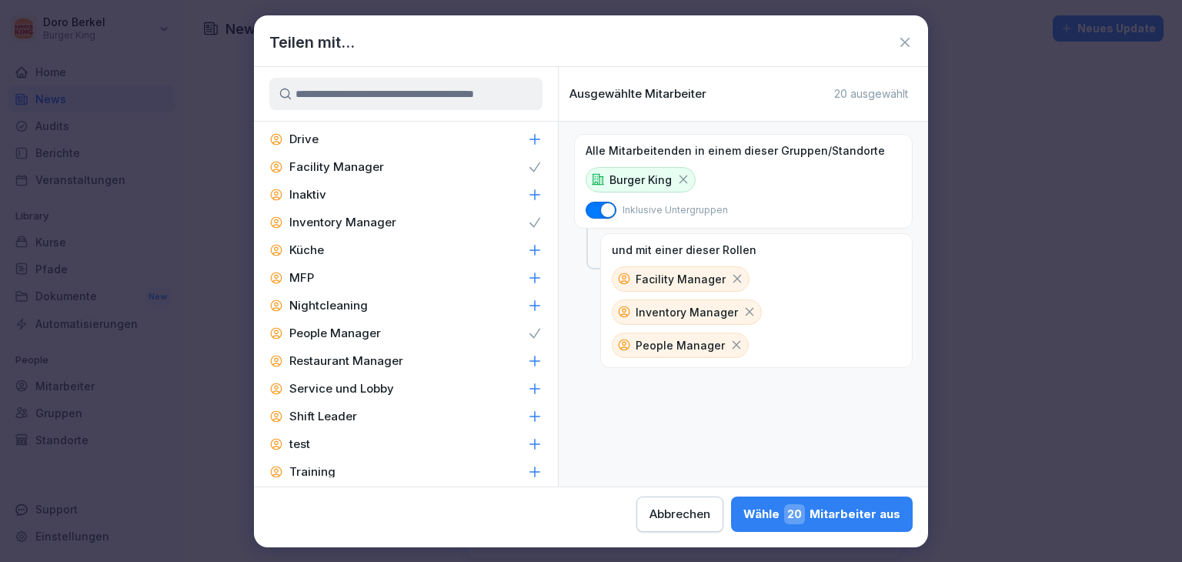
scroll to position [735, 0]
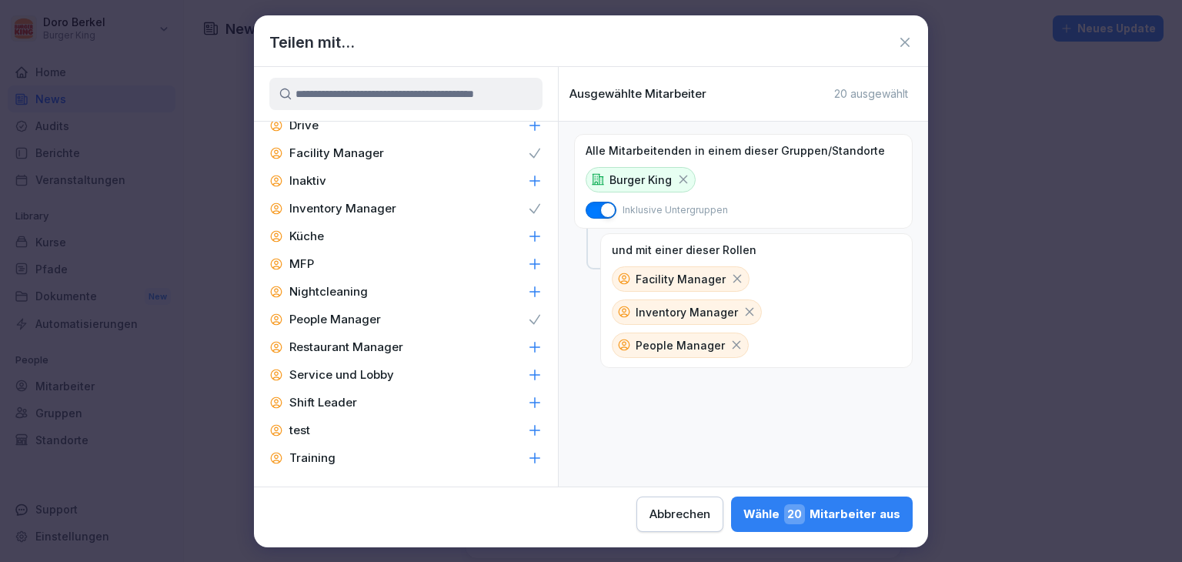
click at [368, 340] on p "Restaurant Manager" at bounding box center [346, 346] width 114 height 15
click at [355, 400] on p "Shift Leader" at bounding box center [323, 402] width 68 height 15
click at [847, 519] on div "[PERSON_NAME] 59 Mitarbeiter aus" at bounding box center [821, 514] width 157 height 20
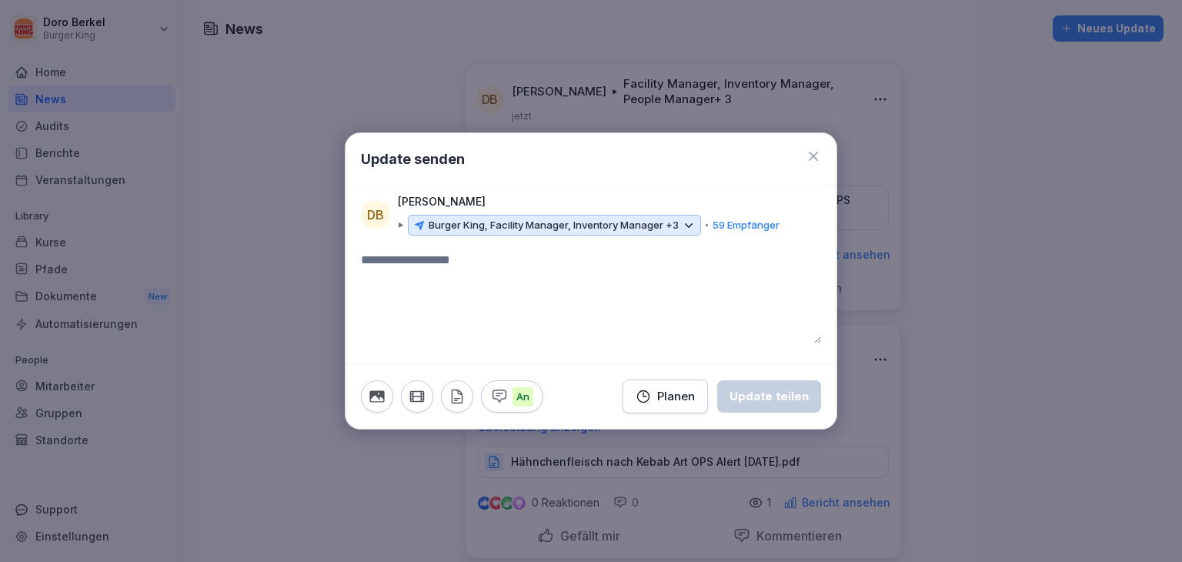
click at [449, 395] on icon "button" at bounding box center [457, 396] width 17 height 17
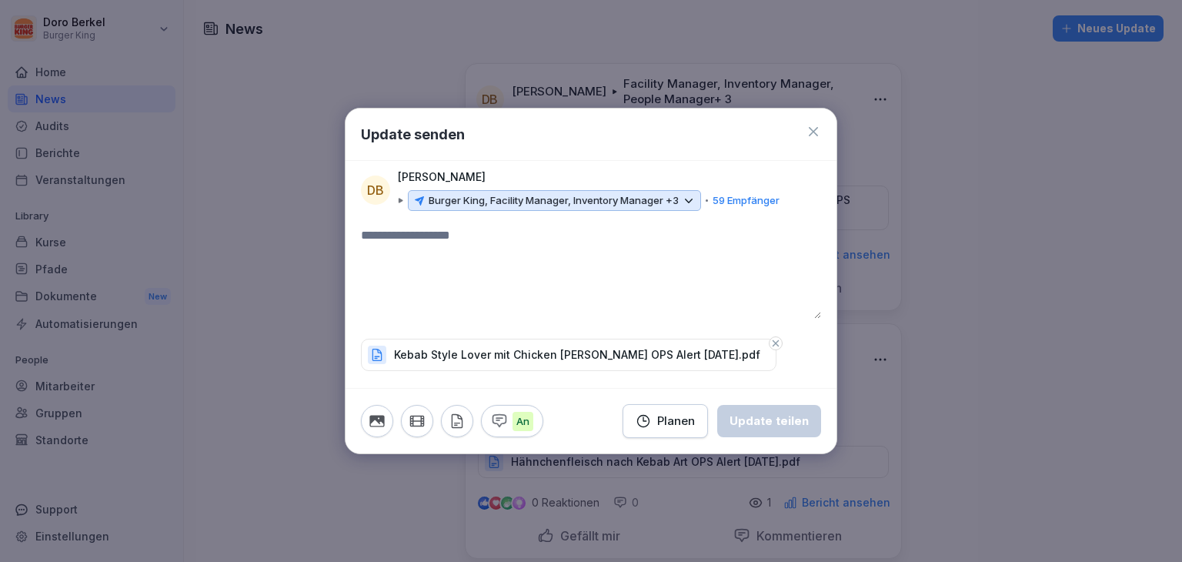
click at [481, 255] on textarea at bounding box center [591, 272] width 460 height 92
click at [788, 428] on div "Update teilen" at bounding box center [768, 420] width 79 height 17
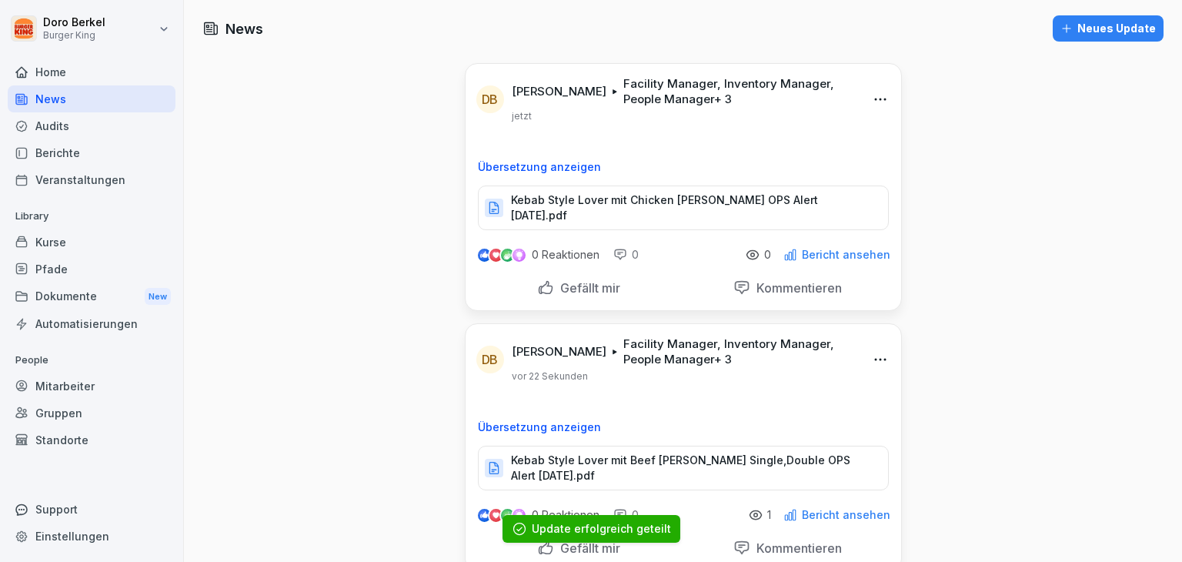
click at [1093, 25] on div "Neues Update" at bounding box center [1107, 28] width 95 height 17
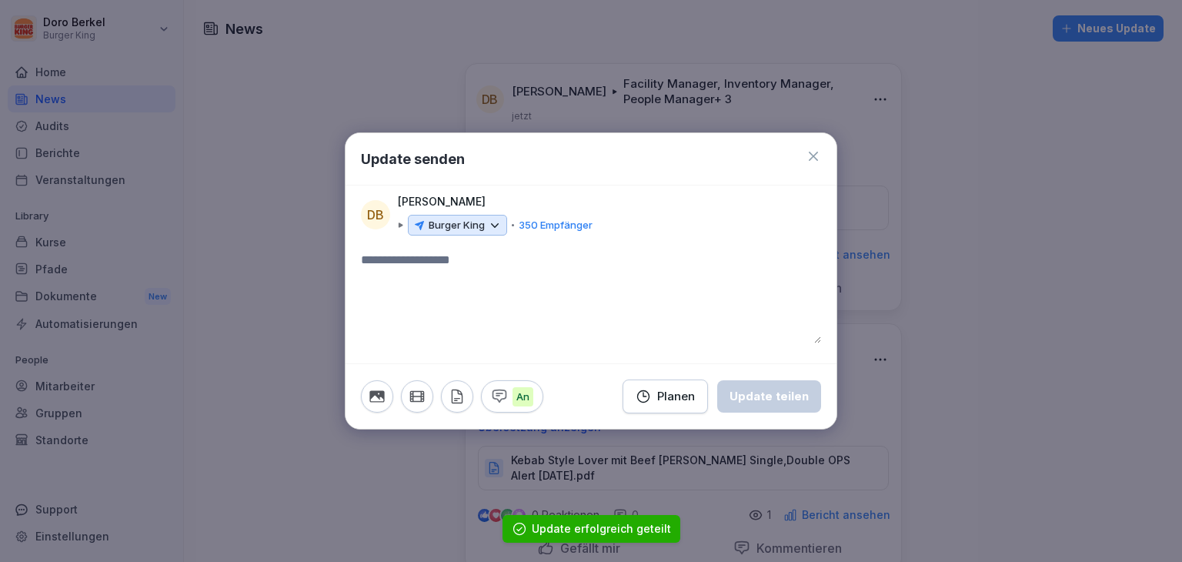
click at [443, 230] on p "Burger King" at bounding box center [457, 225] width 56 height 15
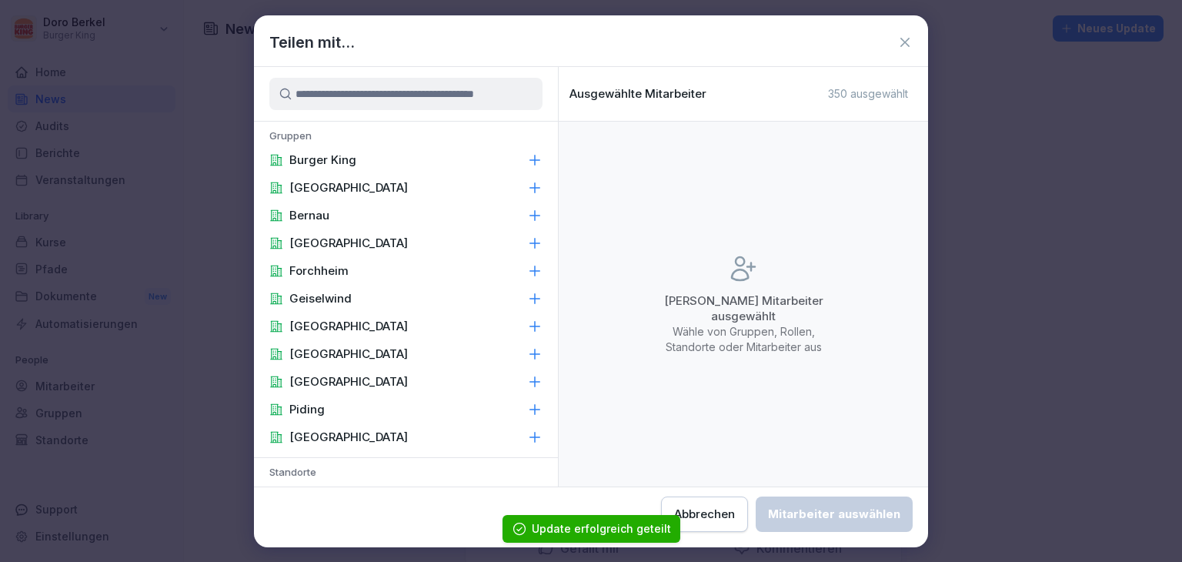
click at [359, 153] on div "Burger King" at bounding box center [406, 160] width 304 height 28
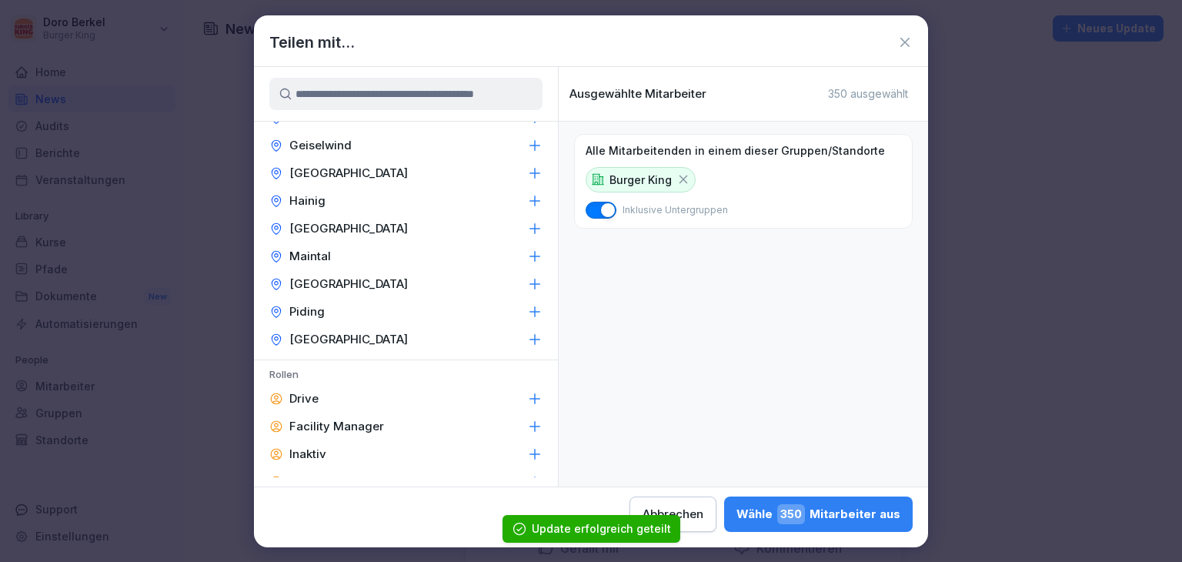
scroll to position [539, 0]
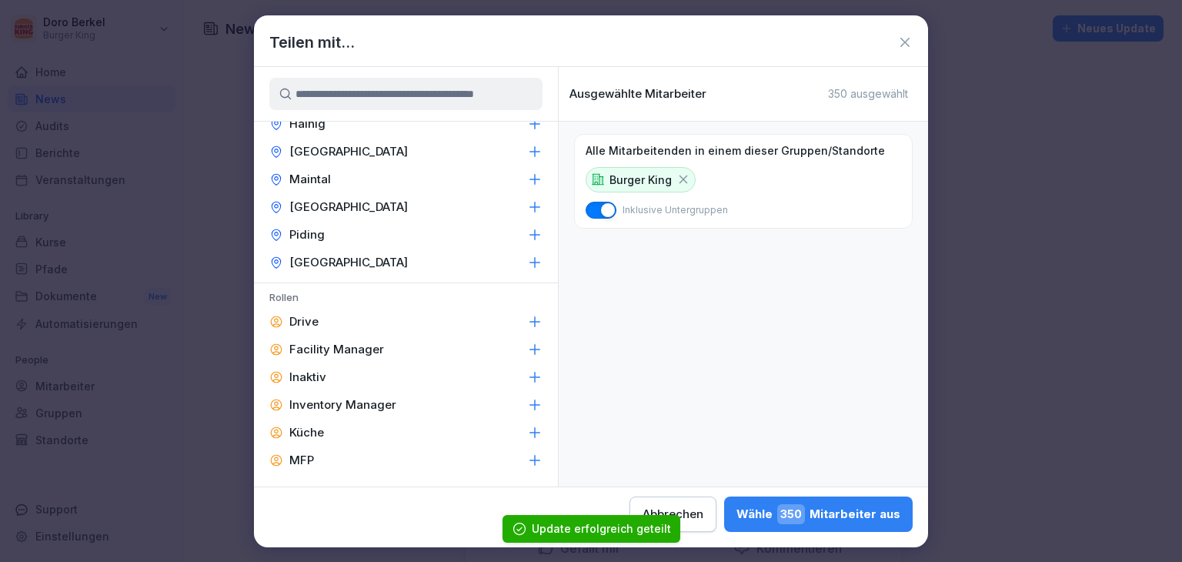
click at [360, 351] on p "Facility Manager" at bounding box center [336, 349] width 95 height 15
click at [352, 392] on div "Inventory Manager" at bounding box center [406, 405] width 304 height 28
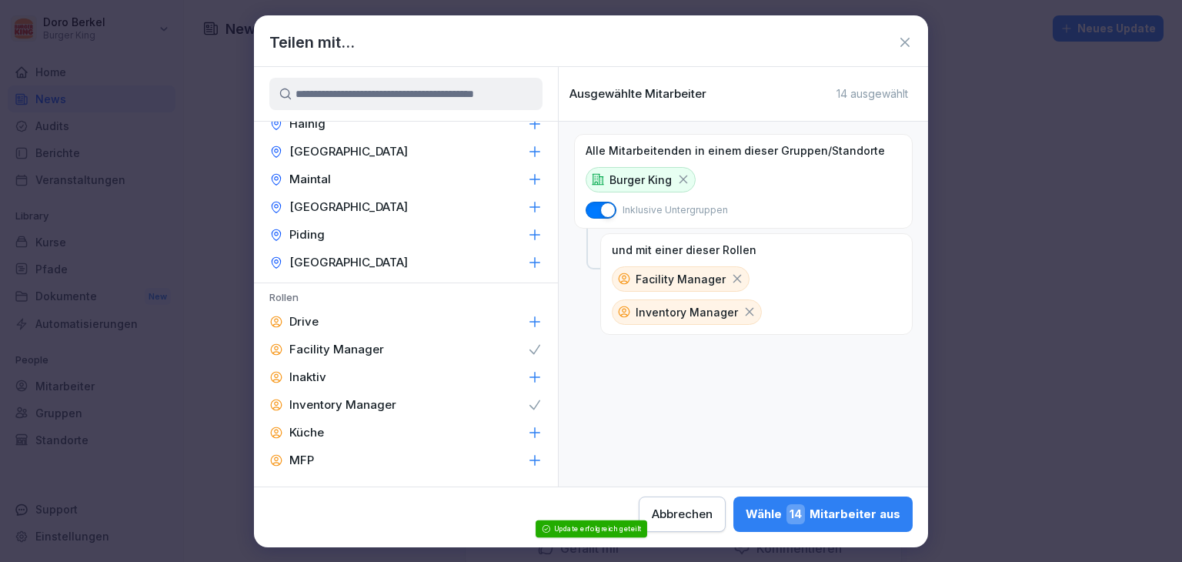
scroll to position [693, 0]
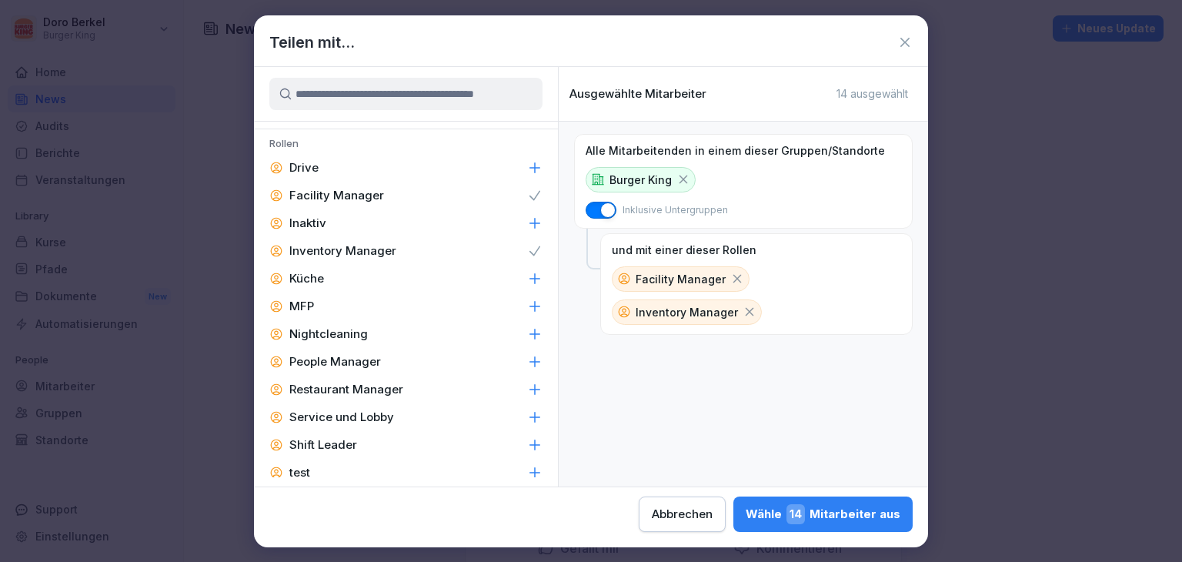
click at [345, 358] on p "People Manager" at bounding box center [335, 361] width 92 height 15
click at [352, 391] on p "Restaurant Manager" at bounding box center [346, 389] width 114 height 15
click at [341, 447] on p "Shift Leader" at bounding box center [323, 444] width 68 height 15
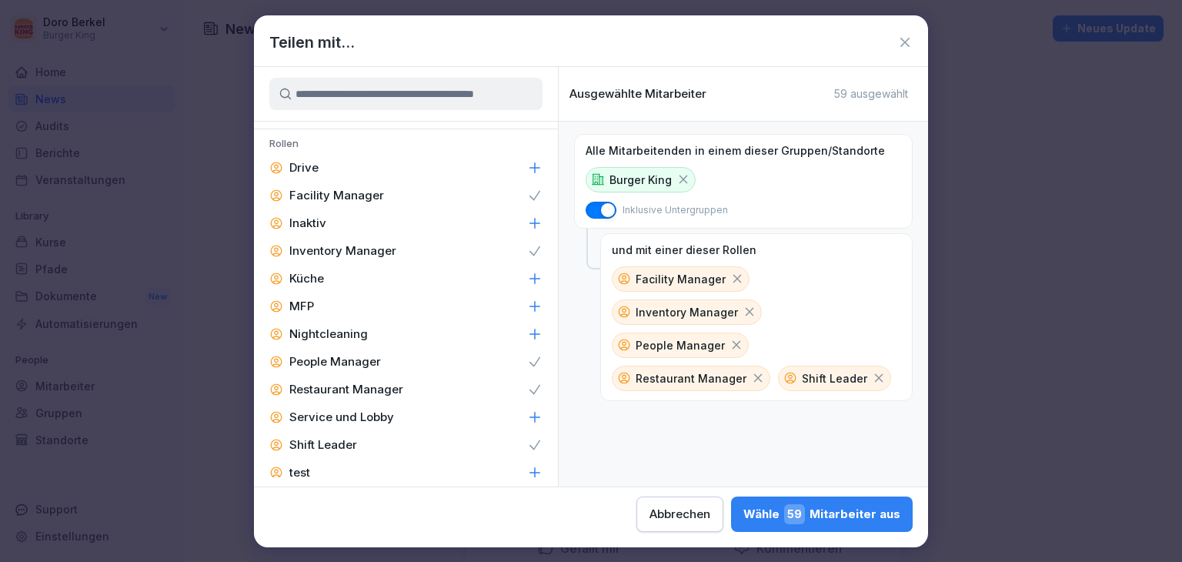
drag, startPoint x: 868, startPoint y: 523, endPoint x: 846, endPoint y: 519, distance: 22.6
click at [867, 522] on button "[PERSON_NAME] 59 Mitarbeiter aus" at bounding box center [822, 513] width 182 height 35
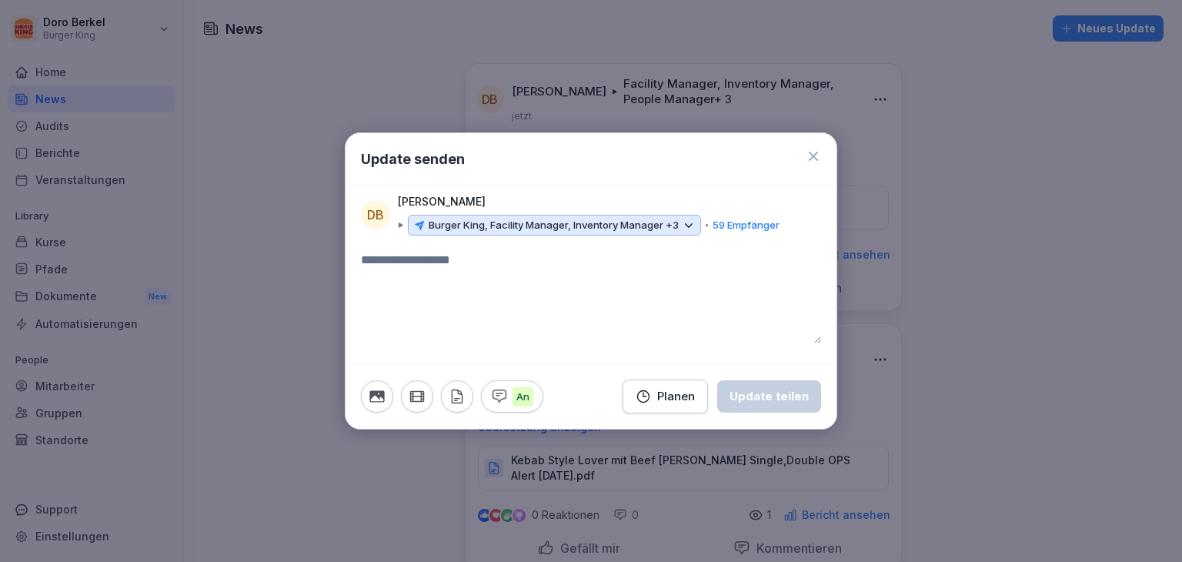
click at [442, 249] on div "Update senden [PERSON_NAME] [PERSON_NAME] Burger King, Facility Manager, Invent…" at bounding box center [591, 281] width 492 height 298
click at [412, 276] on textarea at bounding box center [591, 297] width 460 height 92
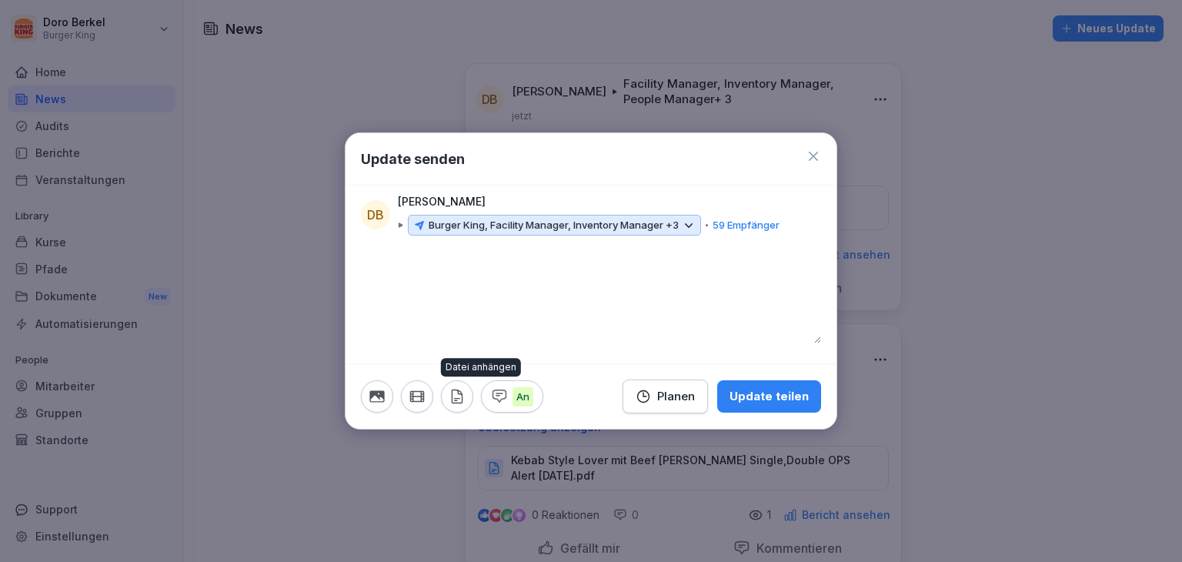
click at [456, 406] on button "button" at bounding box center [457, 396] width 32 height 32
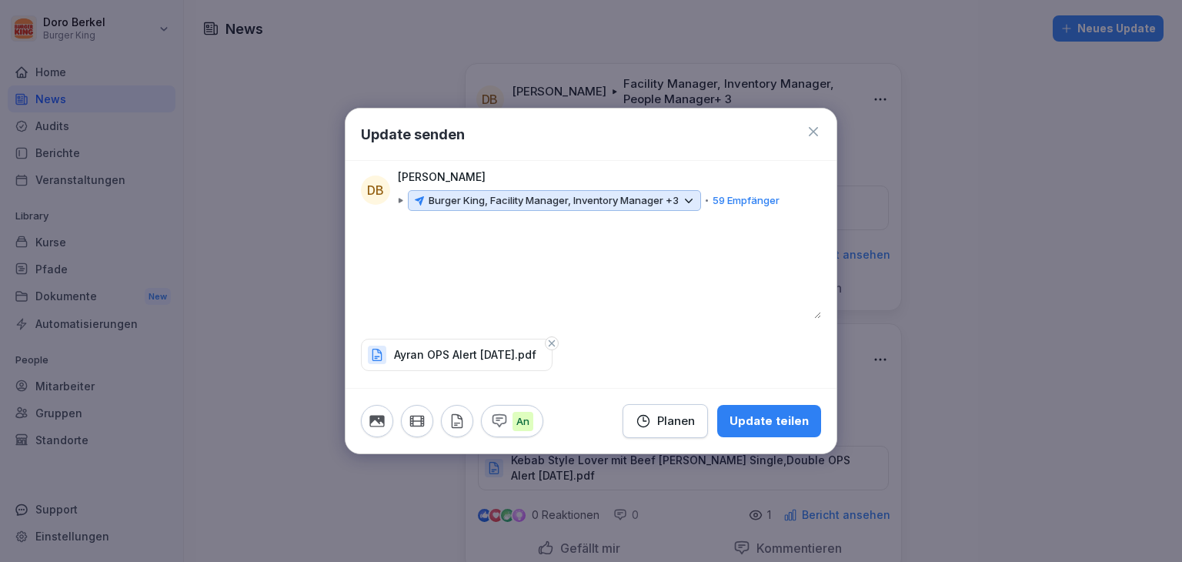
click at [782, 421] on div "Update teilen" at bounding box center [768, 420] width 79 height 17
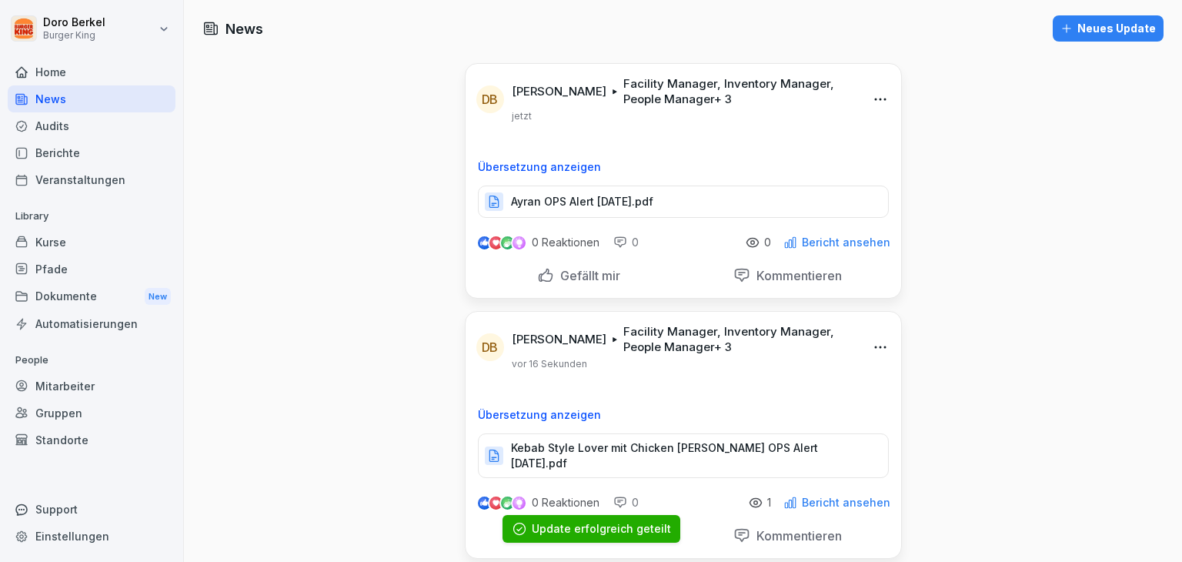
click at [76, 302] on div "Dokumente New" at bounding box center [92, 296] width 168 height 28
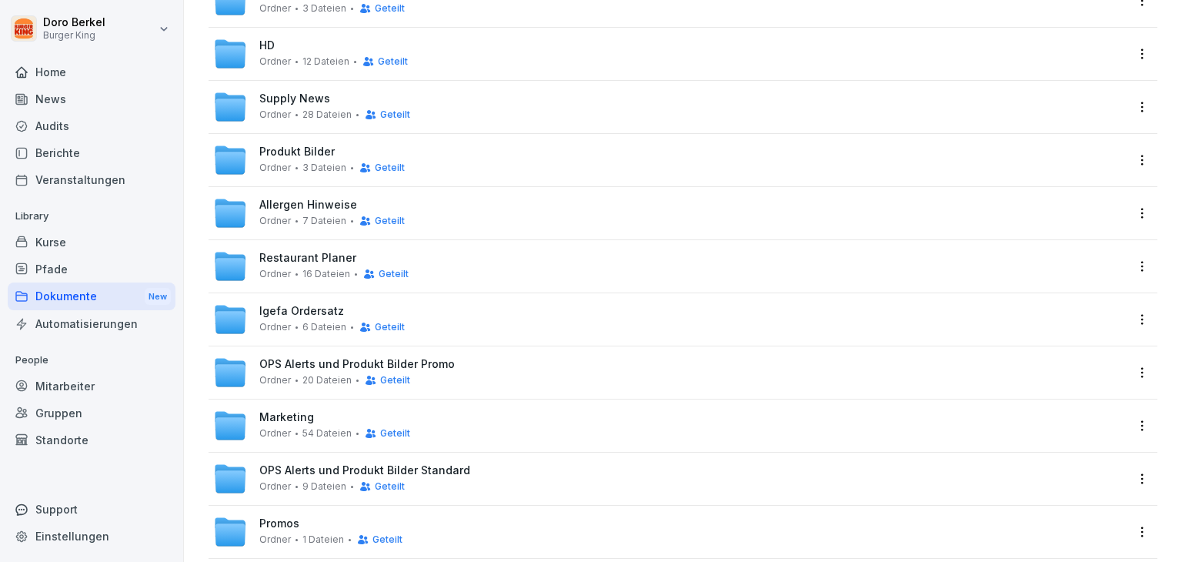
scroll to position [231, 0]
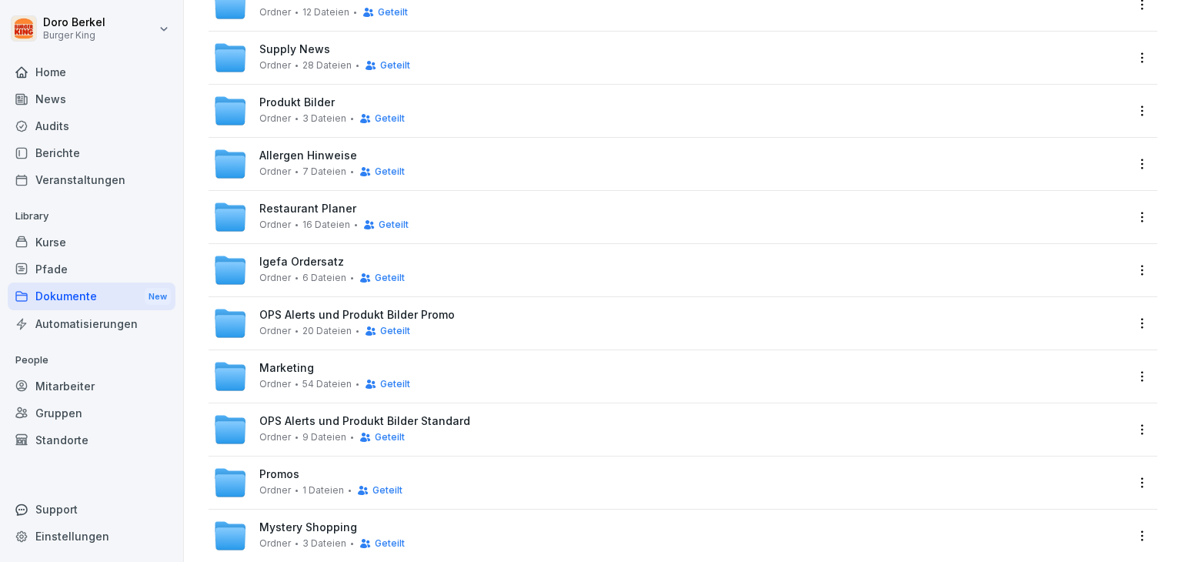
click at [328, 312] on span "OPS Alerts und Produkt Bilder Promo" at bounding box center [356, 315] width 195 height 13
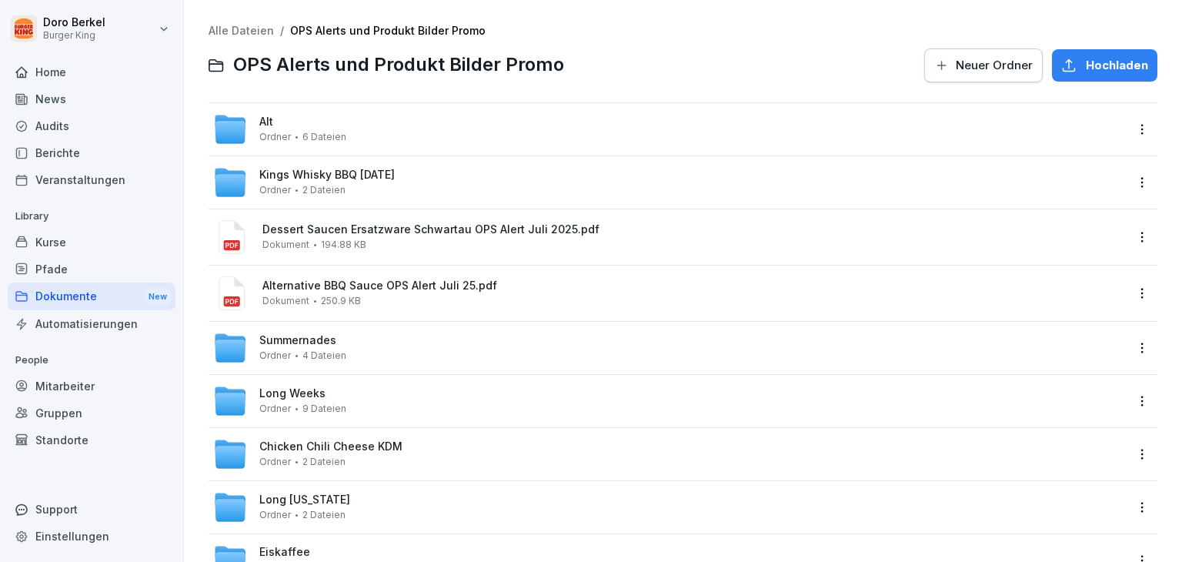
click at [967, 62] on span "Neuer Ordner" at bounding box center [994, 65] width 77 height 17
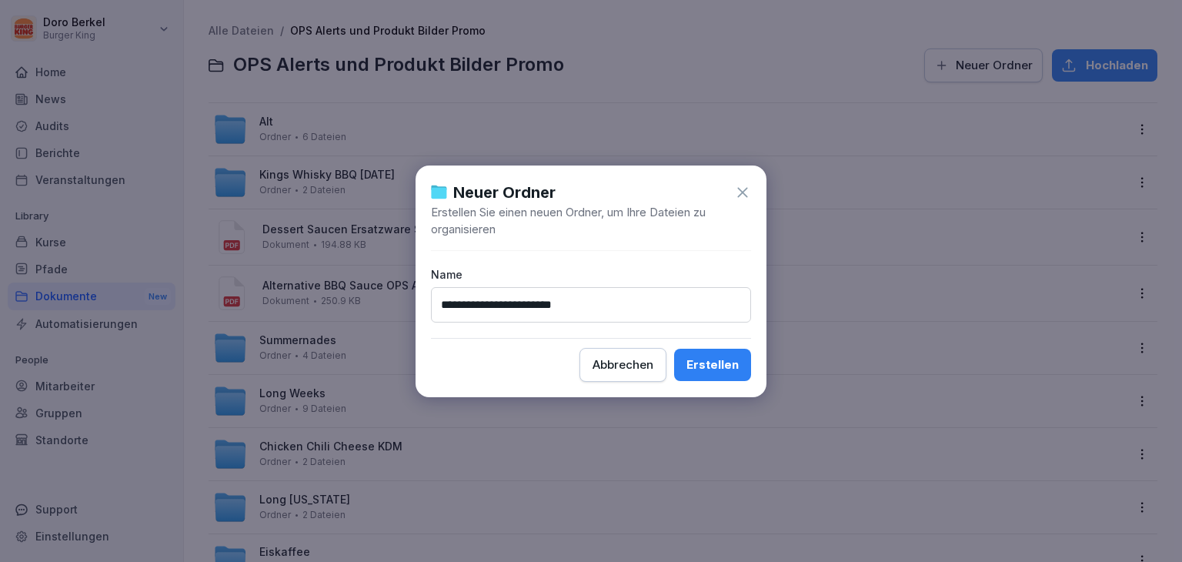
type input "**********"
click at [714, 366] on div "Erstellen" at bounding box center [712, 364] width 52 height 17
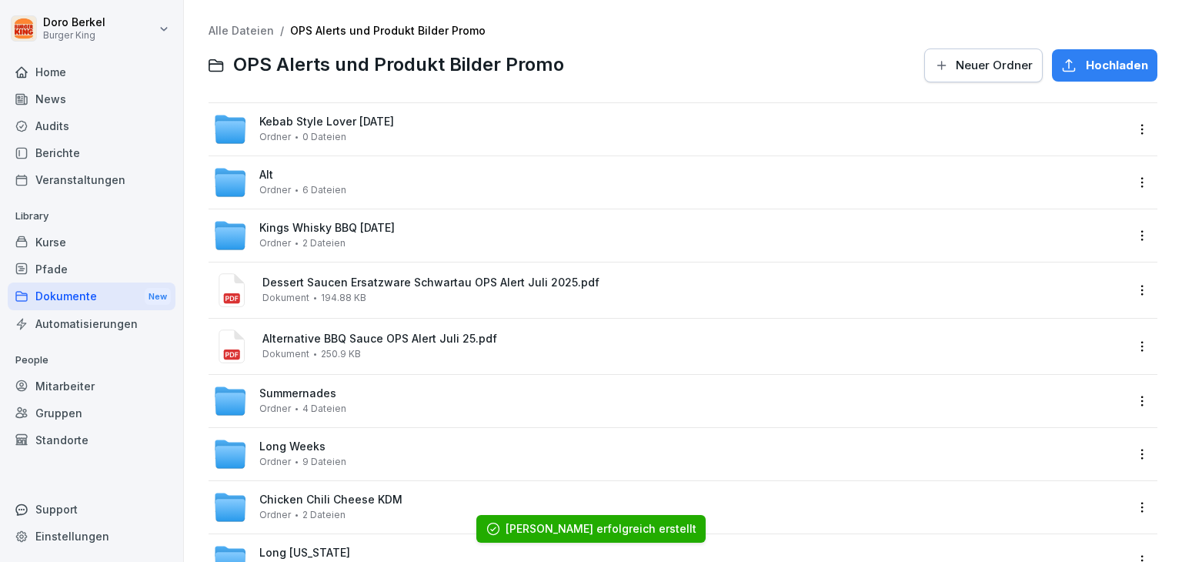
drag, startPoint x: 334, startPoint y: 120, endPoint x: 342, endPoint y: 124, distance: 9.3
click at [334, 120] on span "Kebab Style Lover [DATE]" at bounding box center [326, 121] width 135 height 13
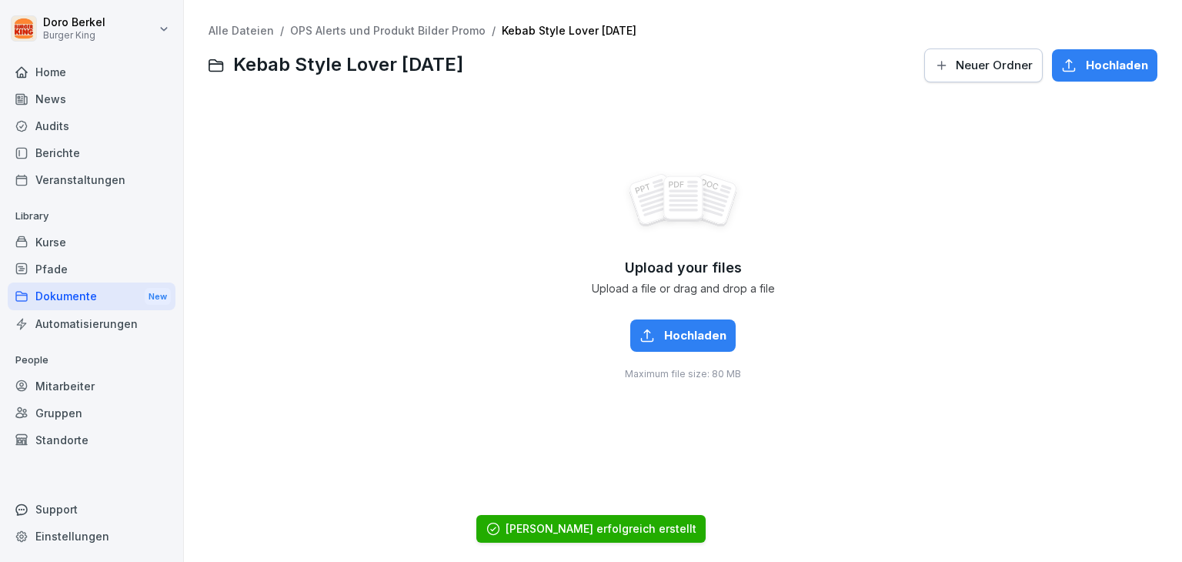
click at [1090, 69] on span "Hochladen" at bounding box center [1117, 65] width 62 height 17
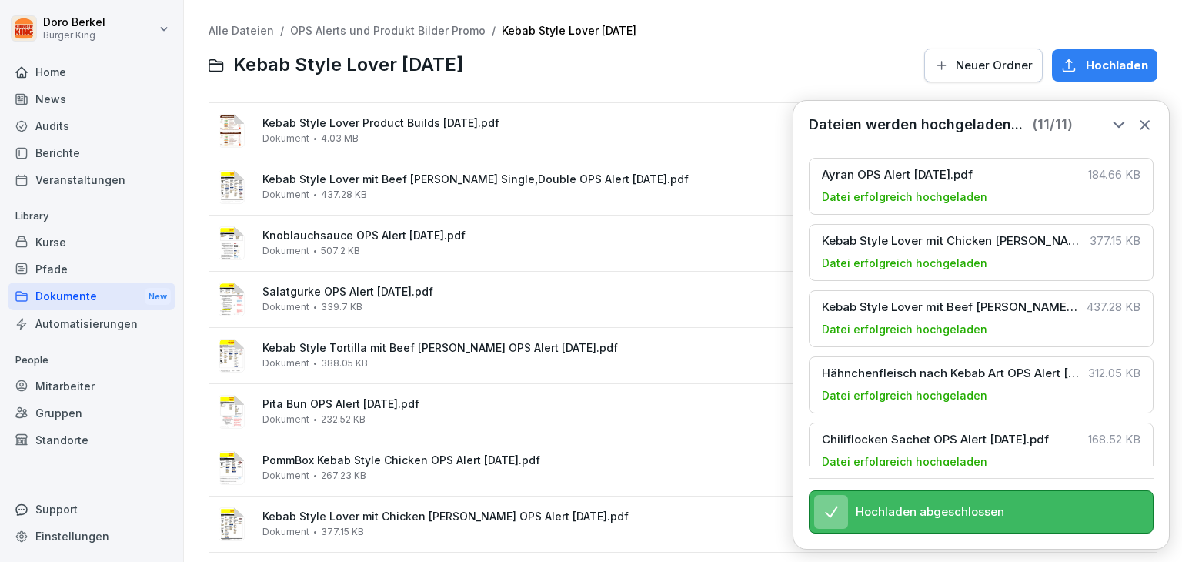
click at [1151, 120] on icon at bounding box center [1144, 124] width 17 height 17
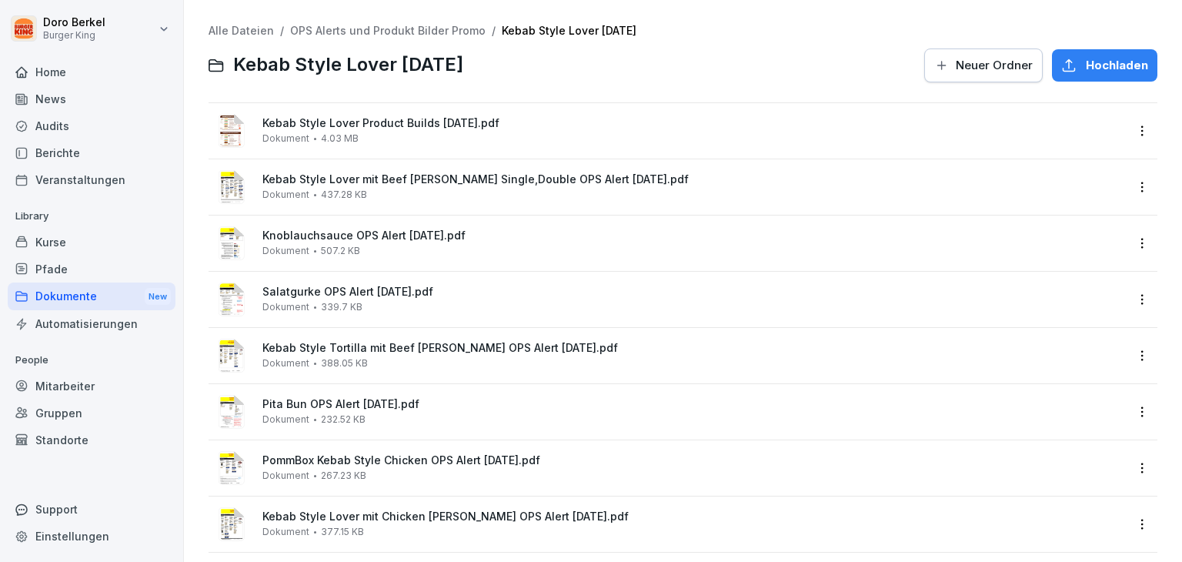
click at [72, 294] on div "Dokumente New" at bounding box center [92, 296] width 168 height 28
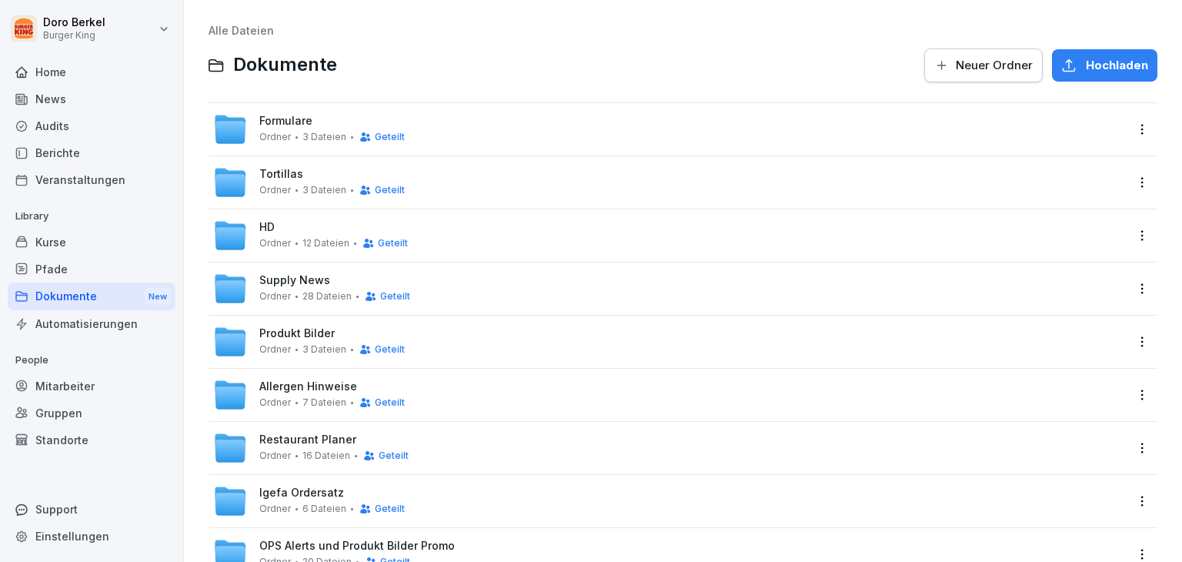
click at [310, 334] on span "Produkt Bilder" at bounding box center [296, 333] width 75 height 13
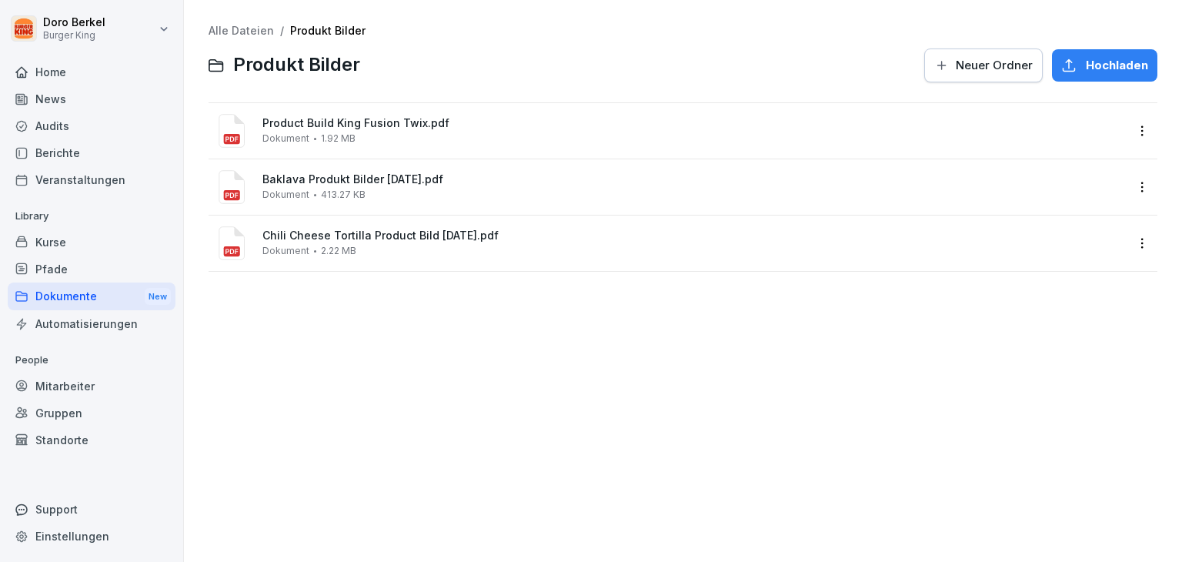
click at [236, 28] on link "Alle Dateien" at bounding box center [241, 30] width 65 height 13
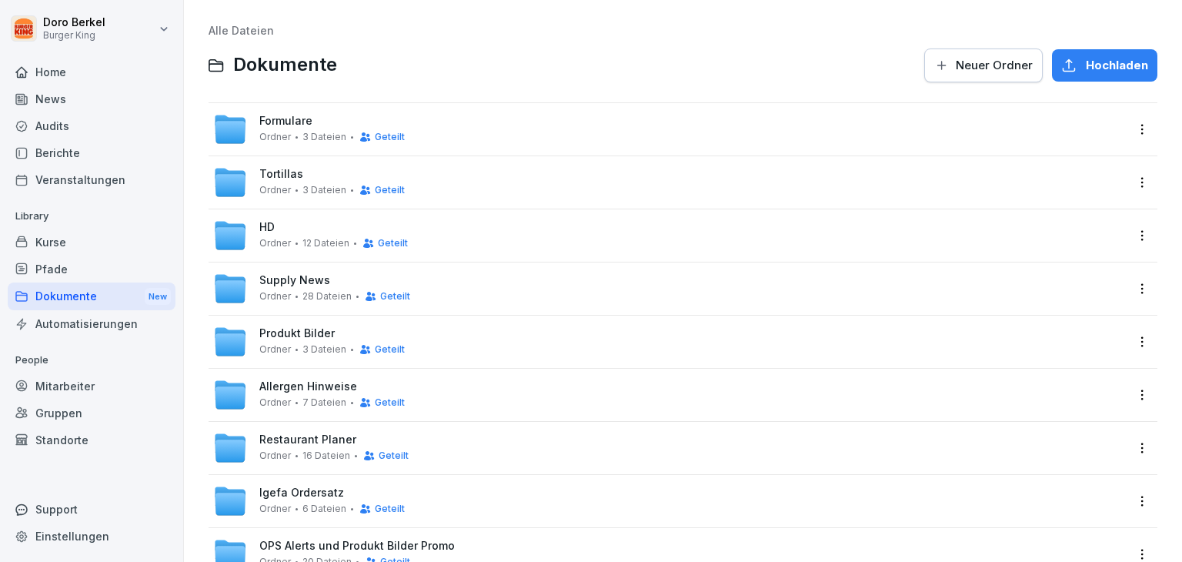
click at [345, 177] on div "Tortillas Ordner 3 Dateien Geteilt" at bounding box center [331, 182] width 145 height 28
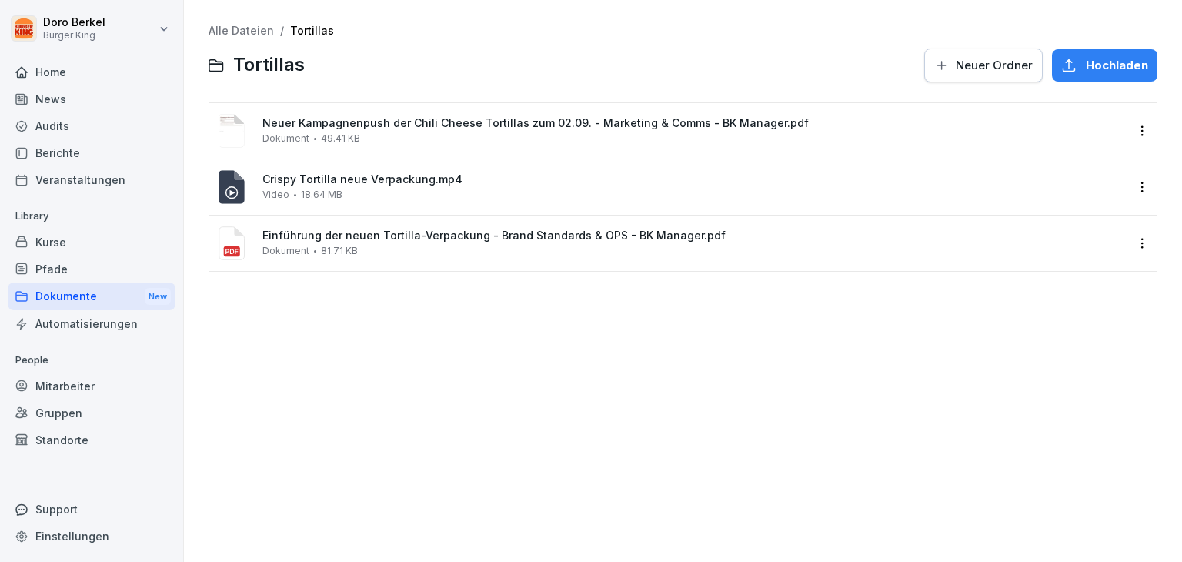
click at [240, 35] on link "Alle Dateien" at bounding box center [241, 30] width 65 height 13
